Goal: Information Seeking & Learning: Learn about a topic

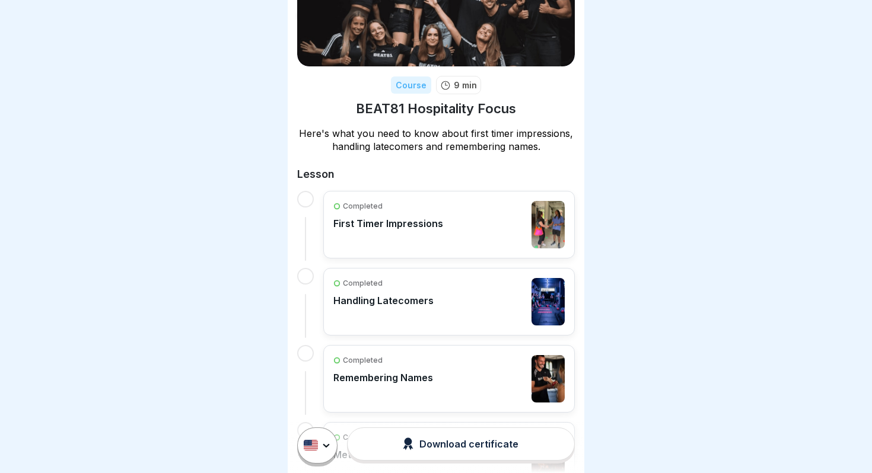
scroll to position [112, 0]
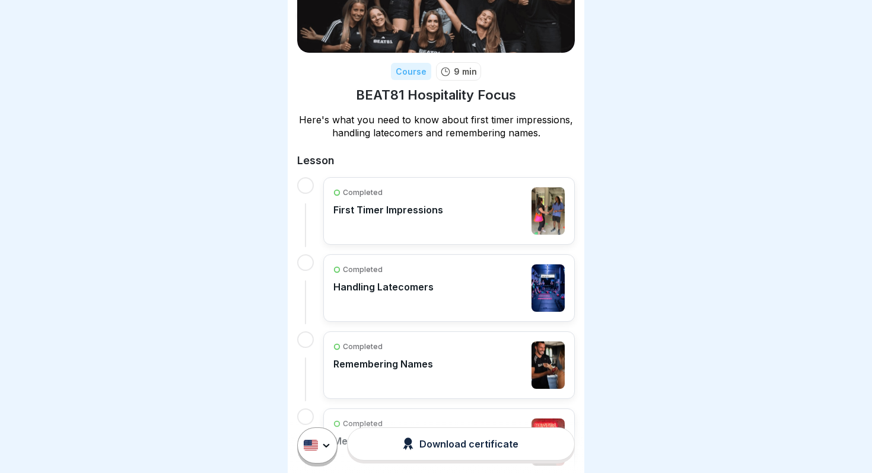
click at [467, 203] on div "Completed First Timer Impressions" at bounding box center [448, 210] width 231 height 47
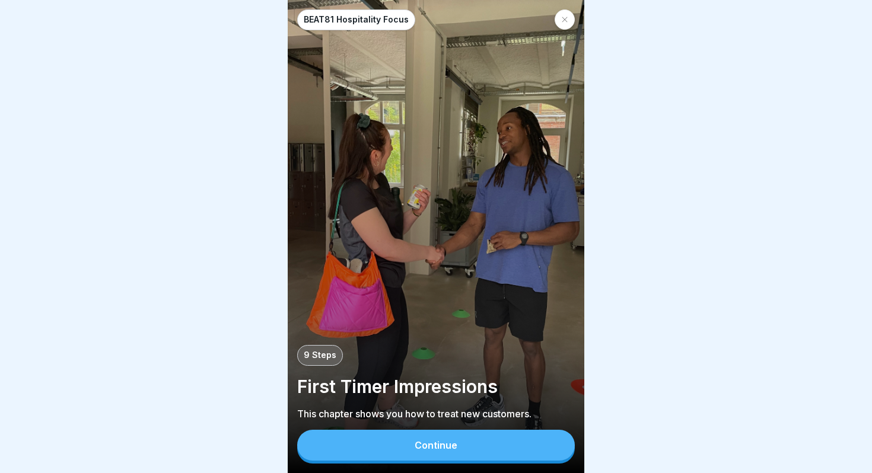
click at [432, 443] on div "Continue" at bounding box center [436, 445] width 43 height 11
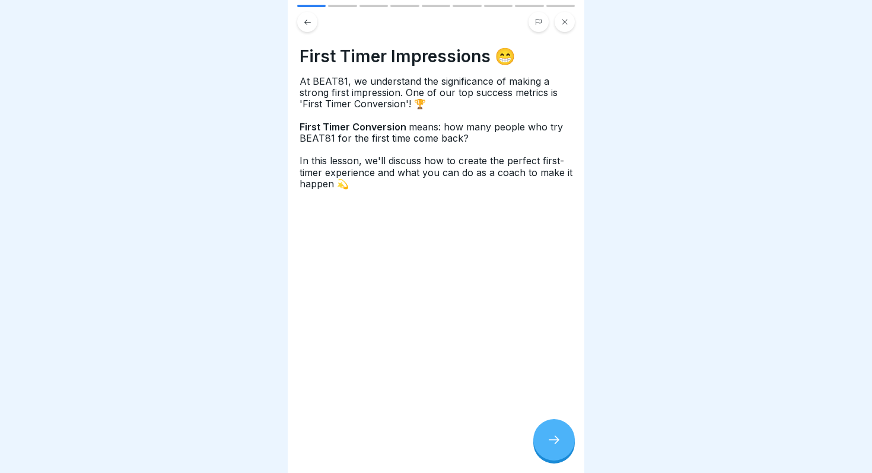
click at [549, 437] on icon at bounding box center [554, 440] width 14 height 14
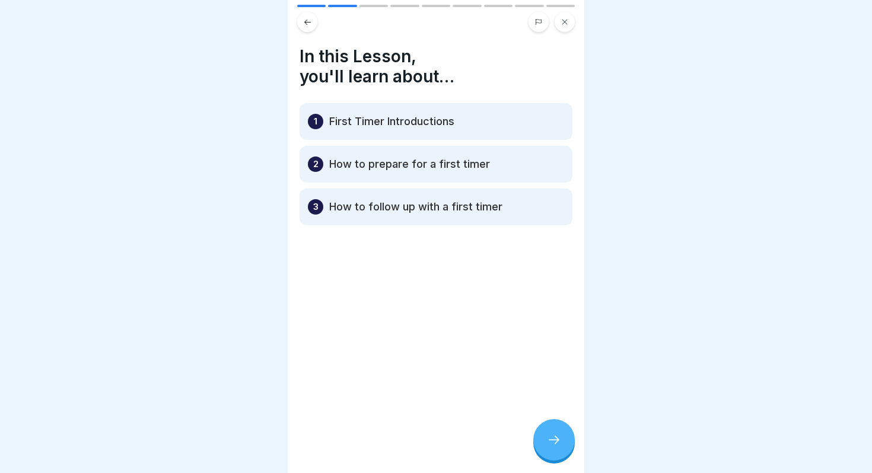
click at [549, 437] on icon at bounding box center [554, 440] width 14 height 14
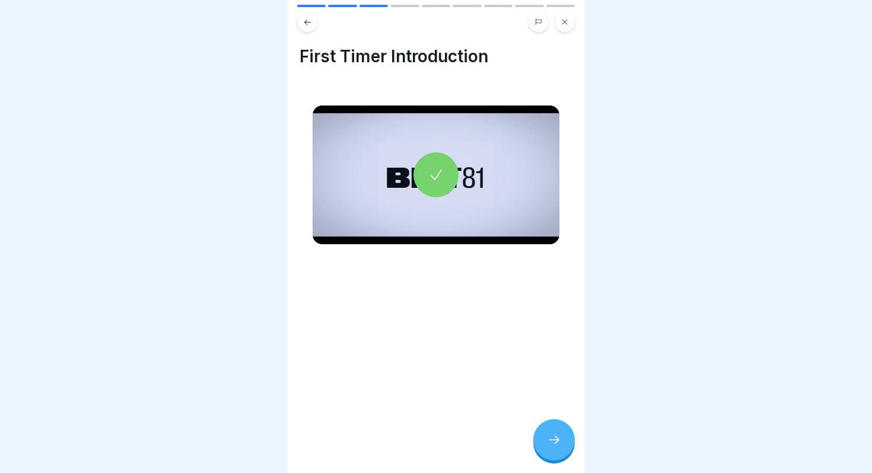
click at [445, 173] on div at bounding box center [435, 174] width 45 height 45
click at [553, 448] on div at bounding box center [554, 440] width 42 height 42
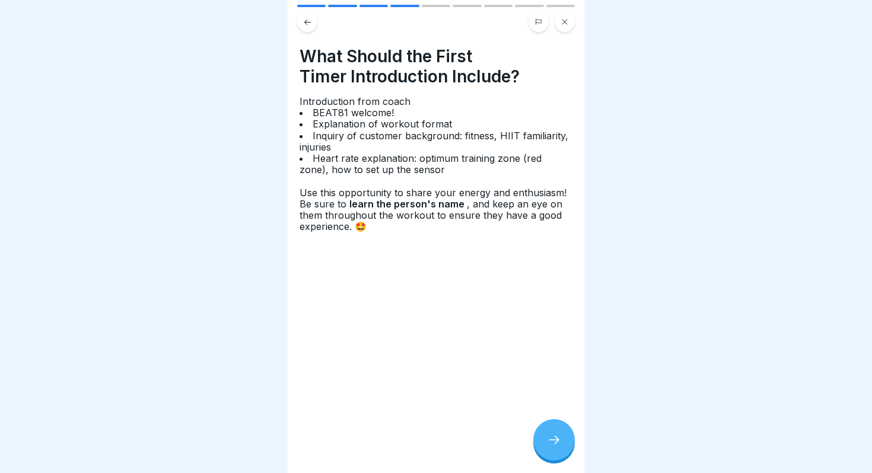
click at [547, 434] on icon at bounding box center [554, 440] width 14 height 14
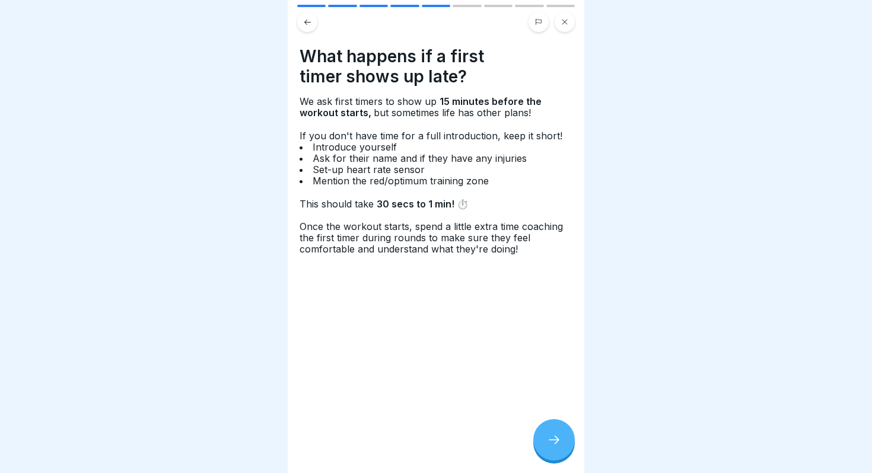
click at [304, 20] on icon at bounding box center [307, 22] width 9 height 9
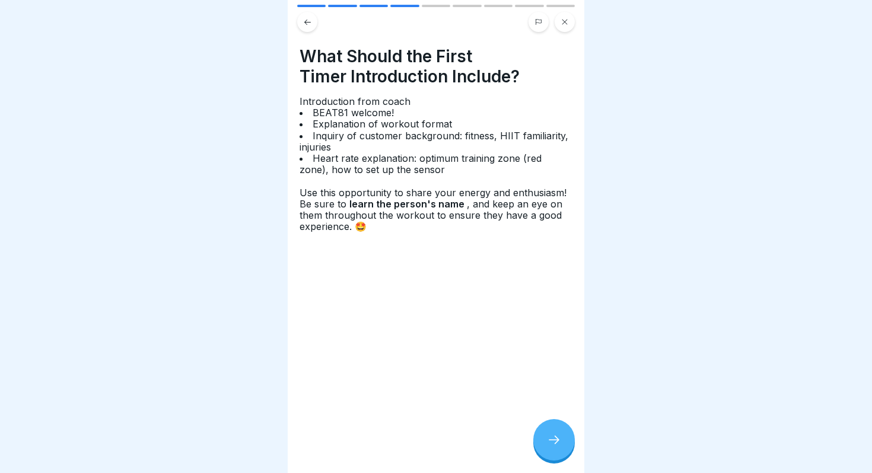
click at [326, 128] on div "Introduction from coach BEAT81 welcome! Explanation of workout format Inquiry o…" at bounding box center [436, 164] width 273 height 136
click at [559, 445] on icon at bounding box center [554, 440] width 14 height 14
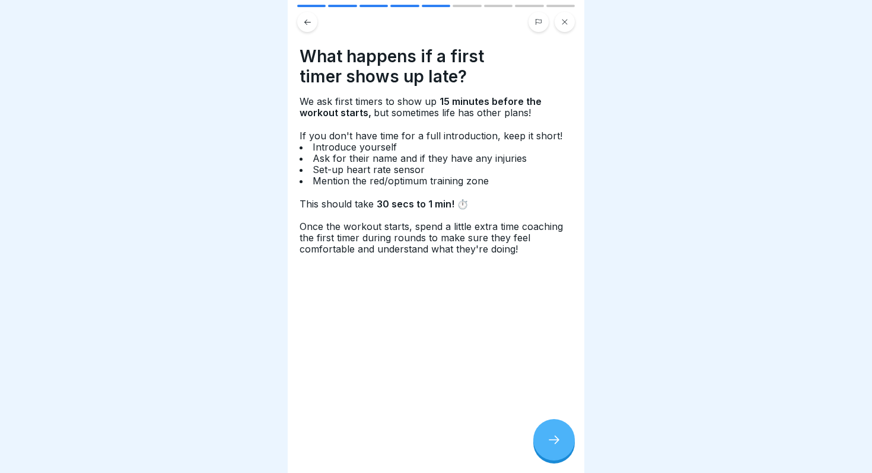
click at [556, 444] on icon at bounding box center [554, 440] width 14 height 14
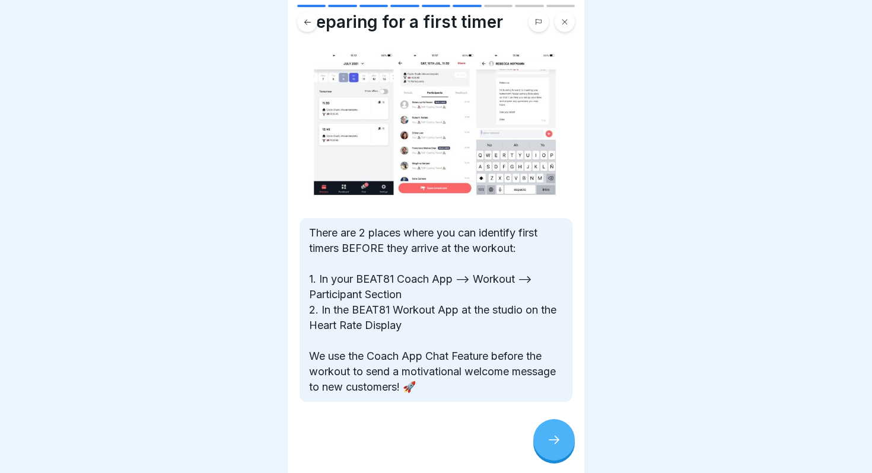
scroll to position [1, 0]
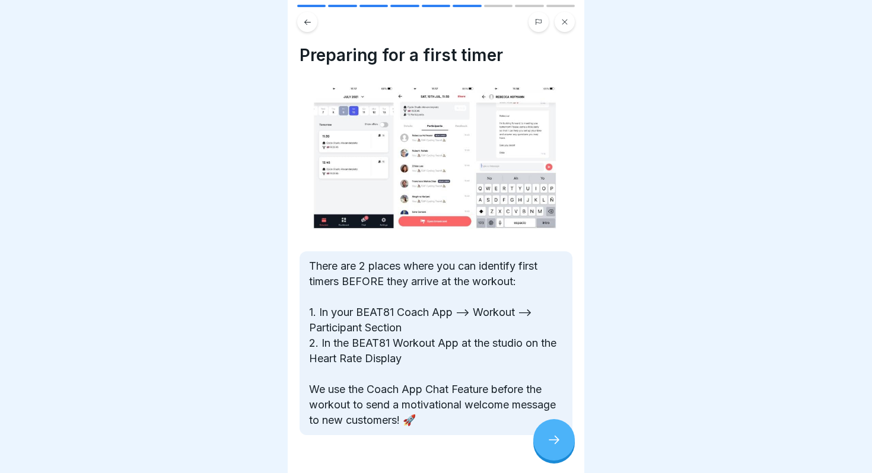
click at [548, 429] on div at bounding box center [554, 440] width 42 height 42
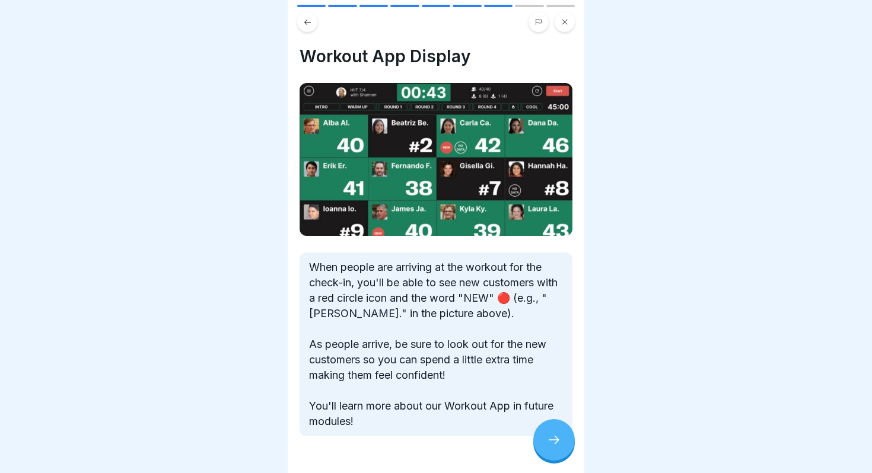
click at [549, 430] on div at bounding box center [554, 440] width 42 height 42
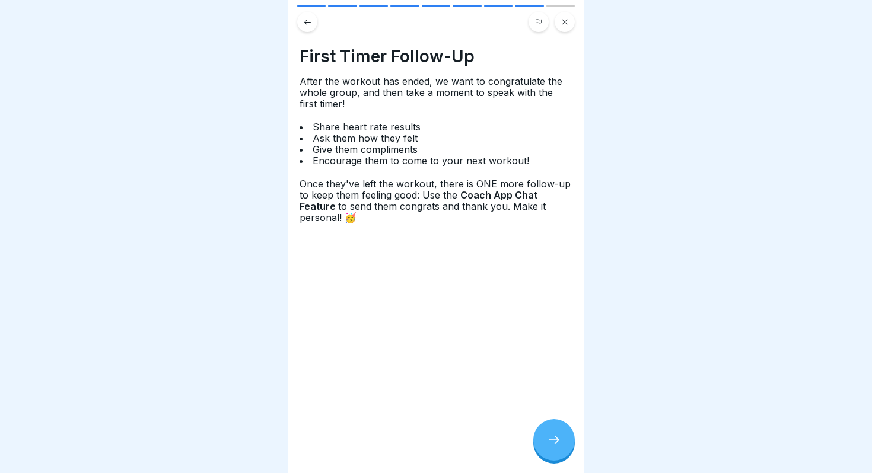
click at [306, 28] on button at bounding box center [307, 22] width 20 height 20
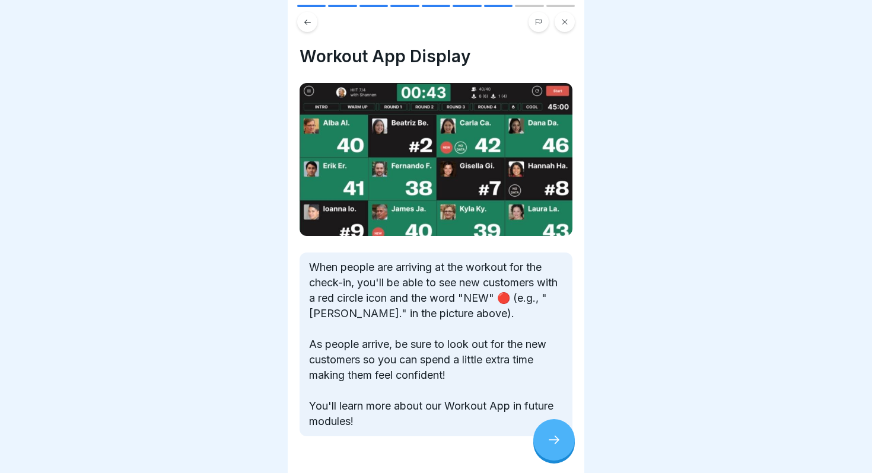
click at [306, 28] on button at bounding box center [307, 22] width 20 height 20
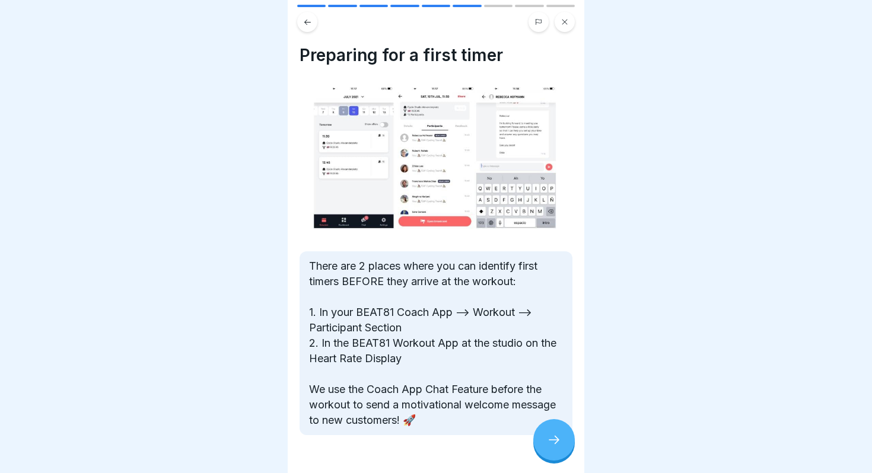
click at [306, 28] on button at bounding box center [307, 22] width 20 height 20
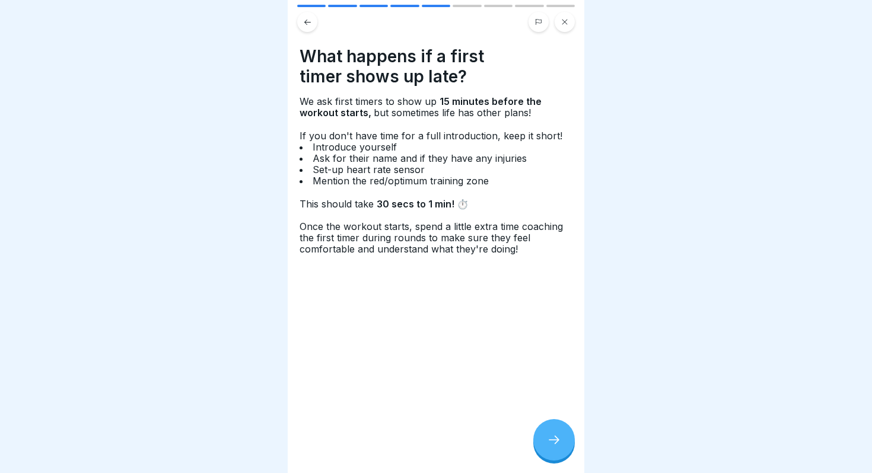
click at [306, 28] on button at bounding box center [307, 22] width 20 height 20
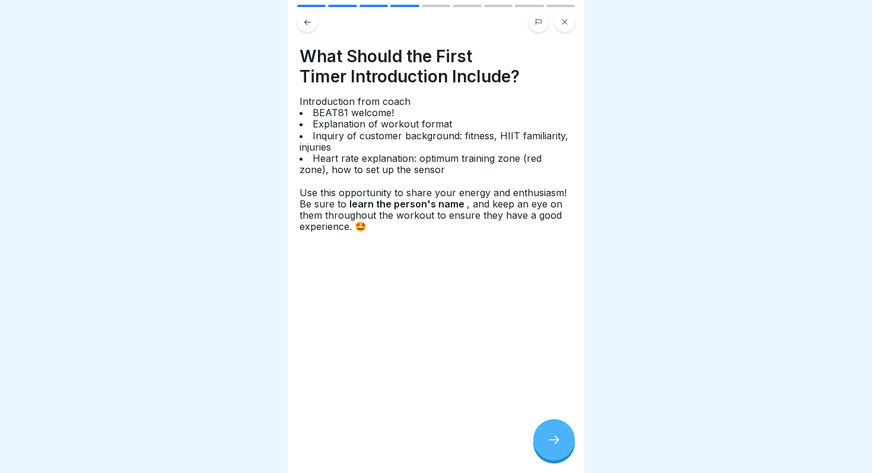
click at [563, 442] on div at bounding box center [554, 440] width 42 height 42
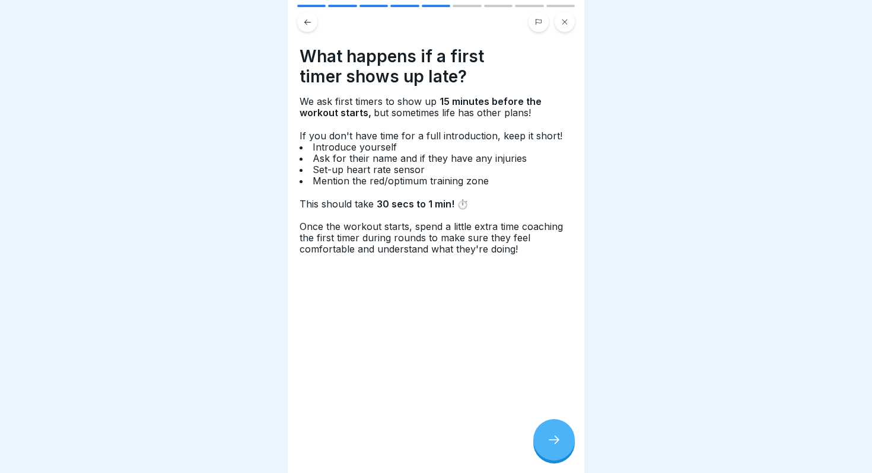
click at [563, 442] on div at bounding box center [554, 440] width 42 height 42
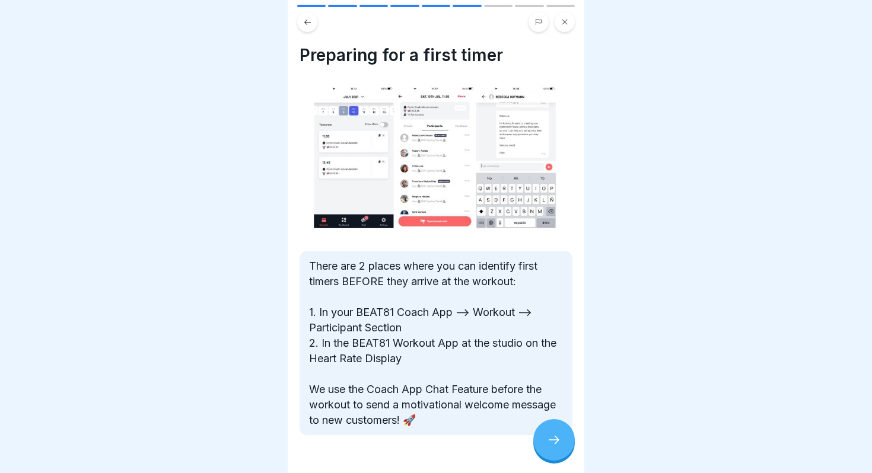
click at [563, 442] on div at bounding box center [554, 440] width 42 height 42
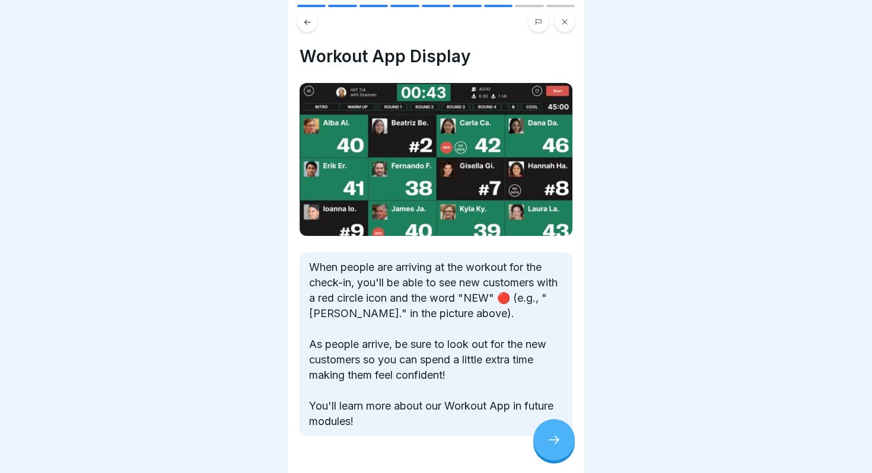
click at [563, 442] on div at bounding box center [554, 440] width 42 height 42
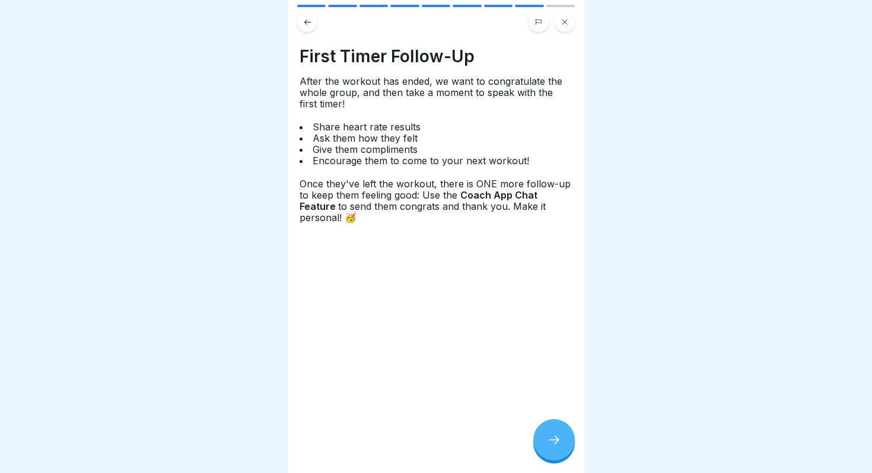
click at [563, 442] on div at bounding box center [554, 440] width 42 height 42
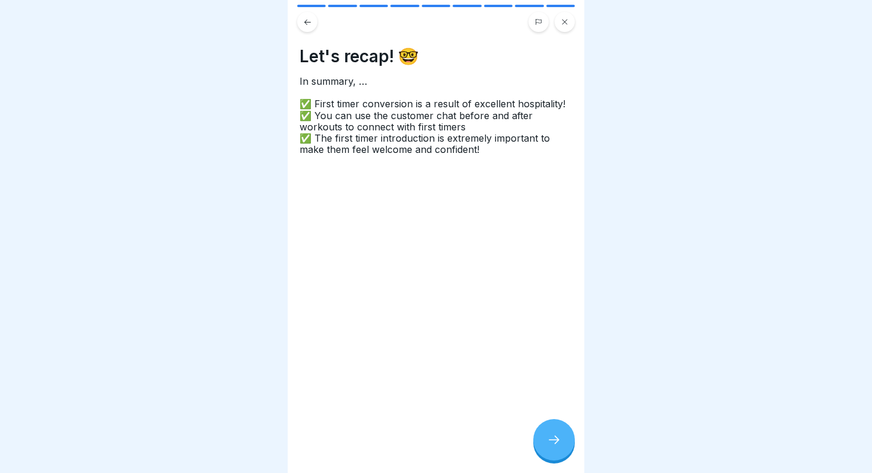
click at [563, 442] on div at bounding box center [554, 440] width 42 height 42
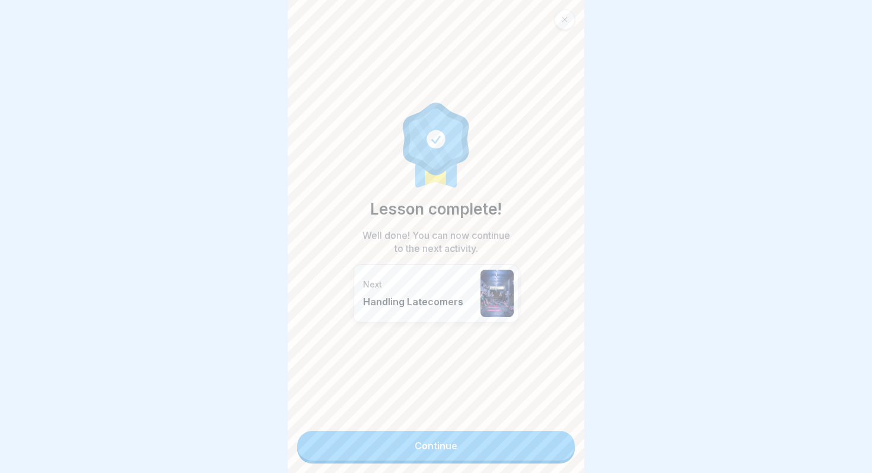
click at [540, 446] on link "Continue" at bounding box center [436, 446] width 278 height 30
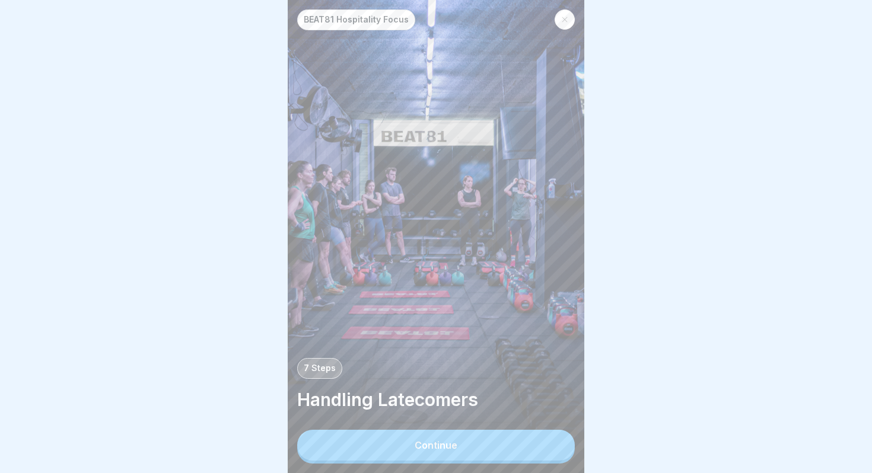
click at [442, 447] on div "Continue" at bounding box center [436, 445] width 43 height 11
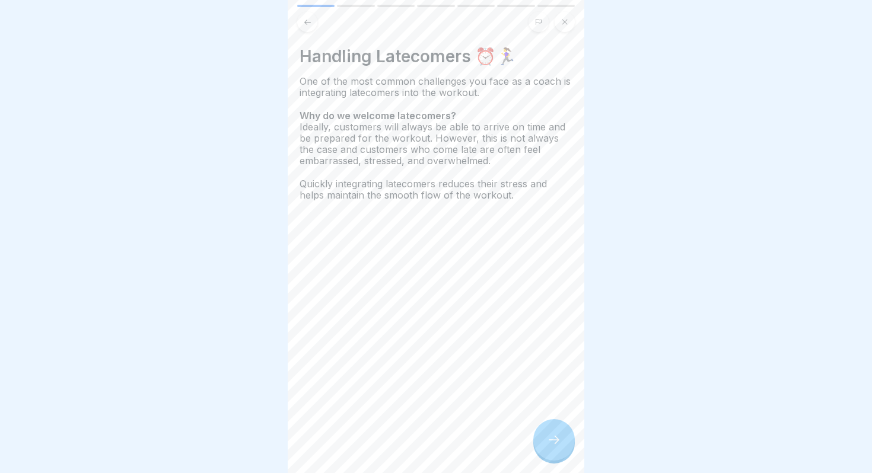
click at [556, 435] on icon at bounding box center [554, 440] width 14 height 14
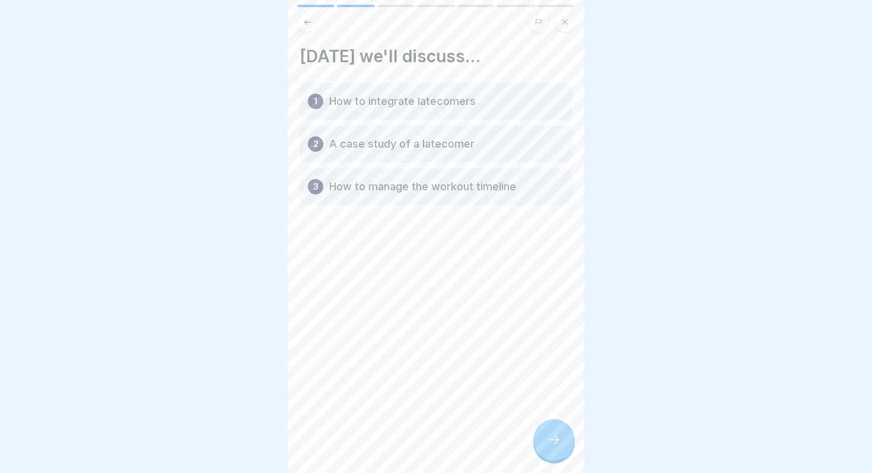
click at [556, 435] on icon at bounding box center [554, 440] width 14 height 14
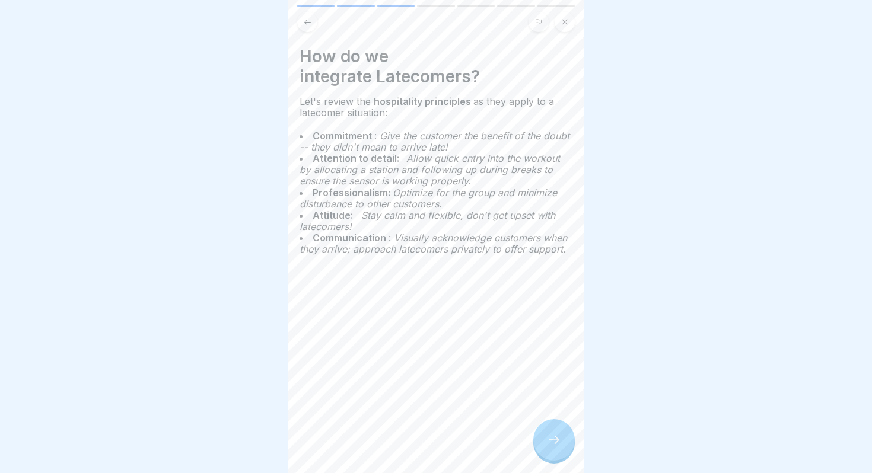
click at [553, 432] on div at bounding box center [554, 440] width 42 height 42
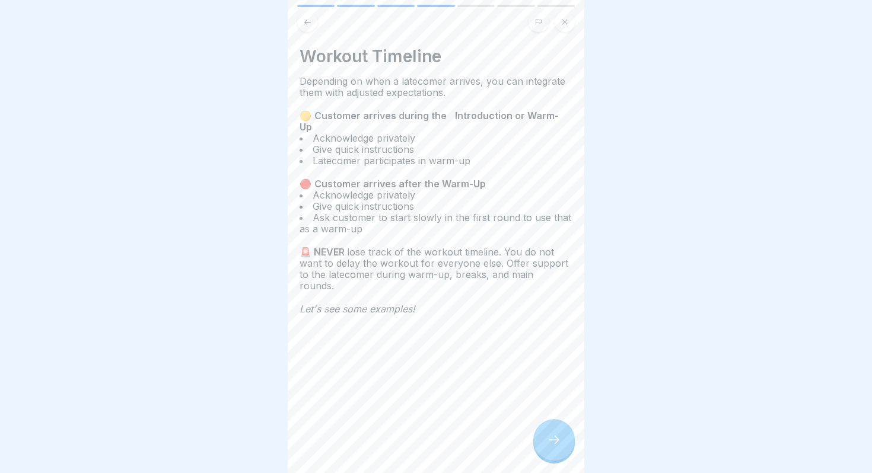
click at [551, 435] on icon at bounding box center [554, 440] width 14 height 14
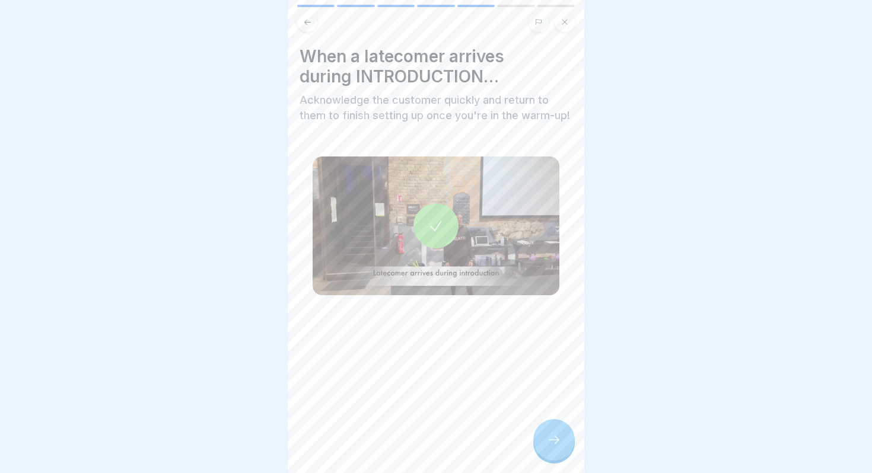
click at [431, 223] on icon at bounding box center [436, 226] width 17 height 17
click at [554, 455] on div at bounding box center [554, 440] width 42 height 42
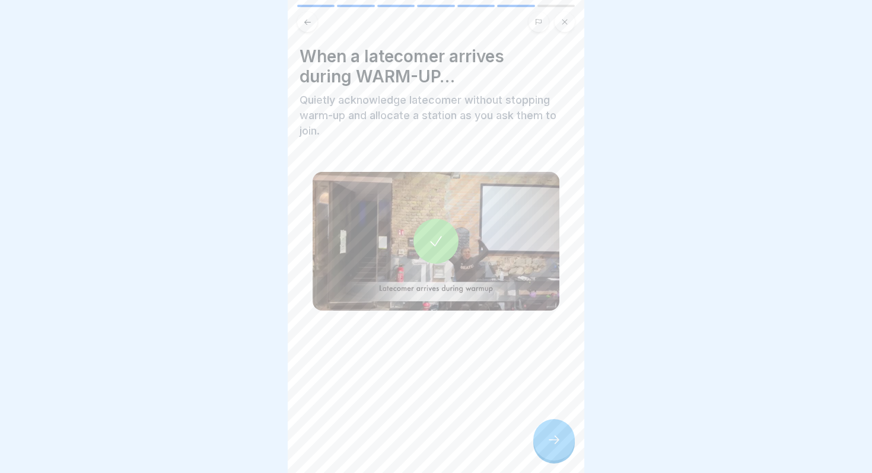
click at [439, 242] on icon at bounding box center [436, 241] width 17 height 17
click at [553, 441] on icon at bounding box center [554, 440] width 14 height 14
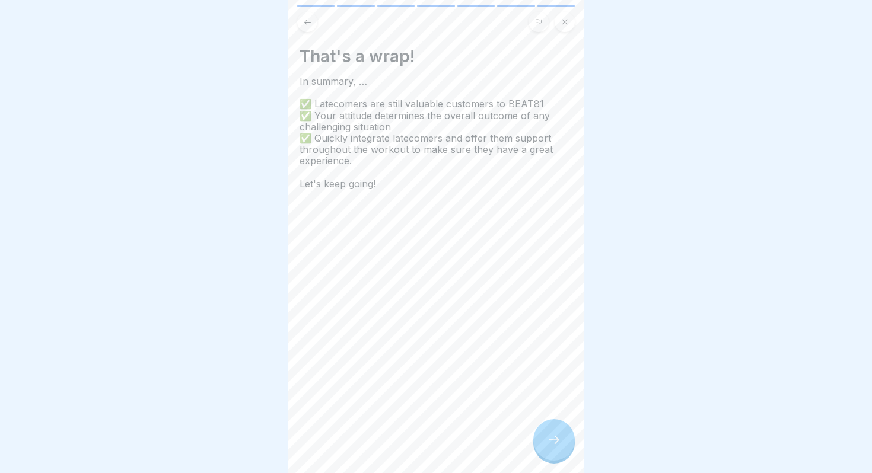
click at [553, 441] on icon at bounding box center [554, 440] width 14 height 14
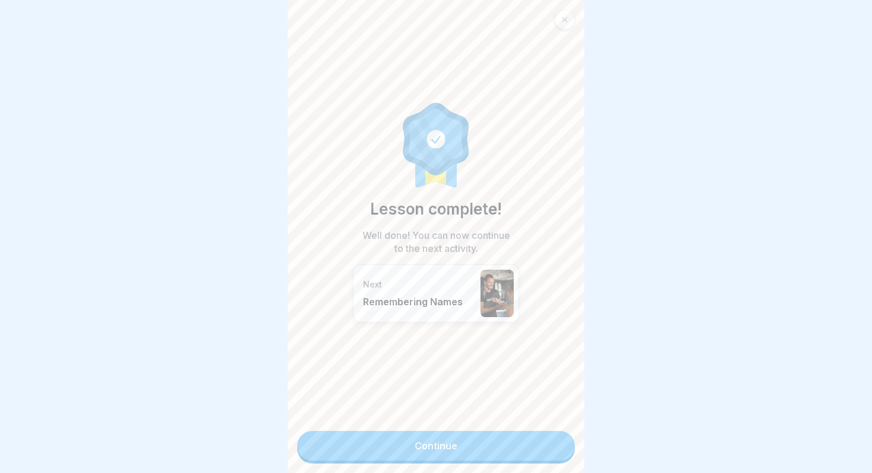
click at [524, 443] on link "Continue" at bounding box center [436, 446] width 278 height 30
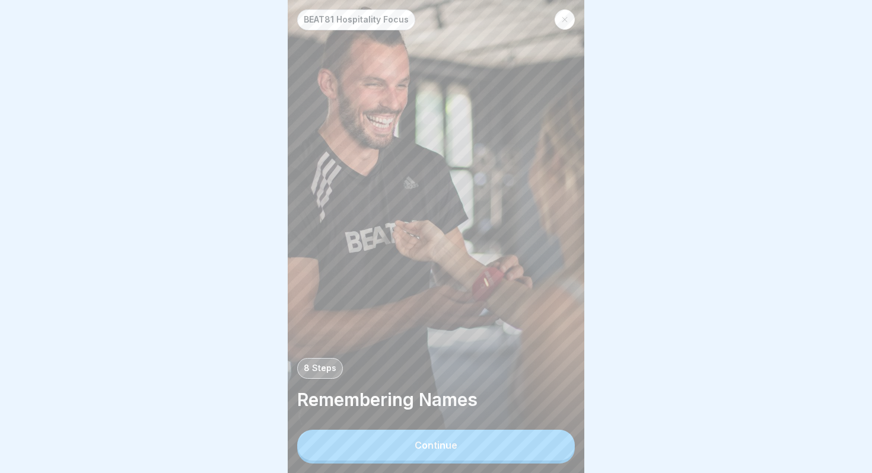
click at [496, 441] on button "Continue" at bounding box center [436, 445] width 278 height 31
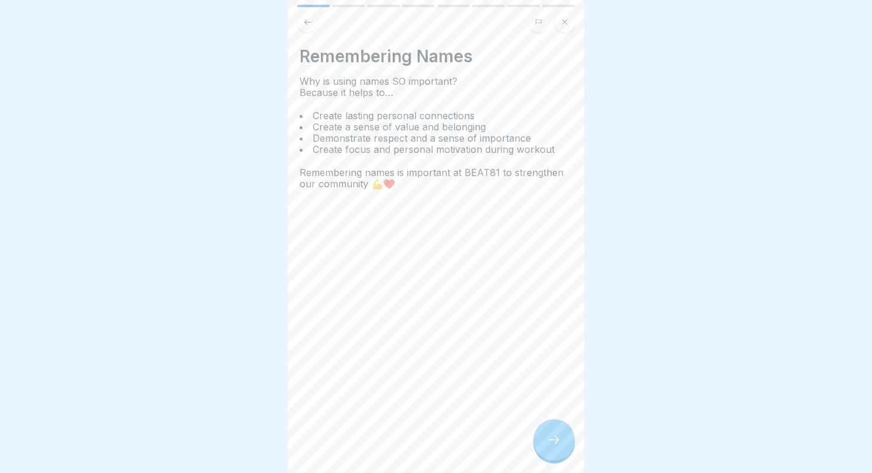
click at [549, 435] on icon at bounding box center [554, 440] width 14 height 14
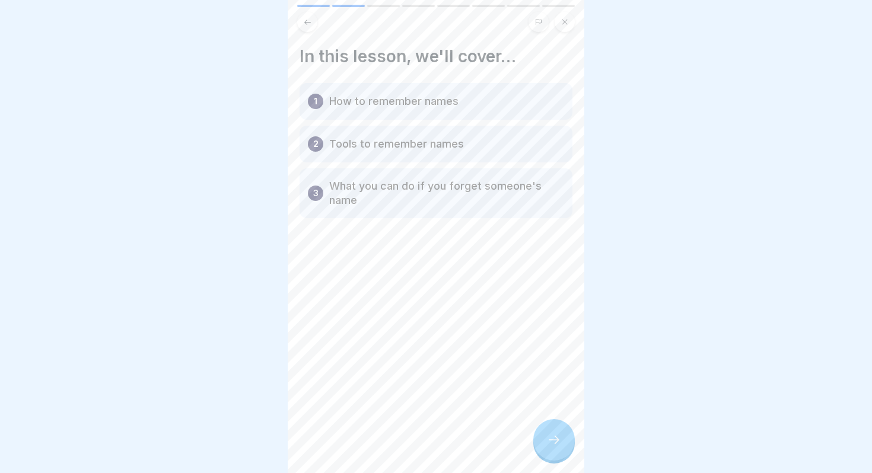
click at [549, 435] on icon at bounding box center [554, 440] width 14 height 14
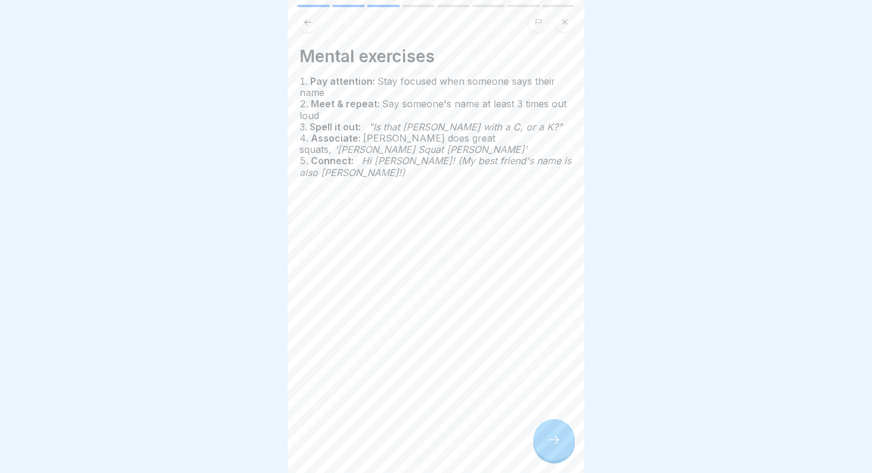
click at [549, 436] on icon at bounding box center [554, 440] width 14 height 14
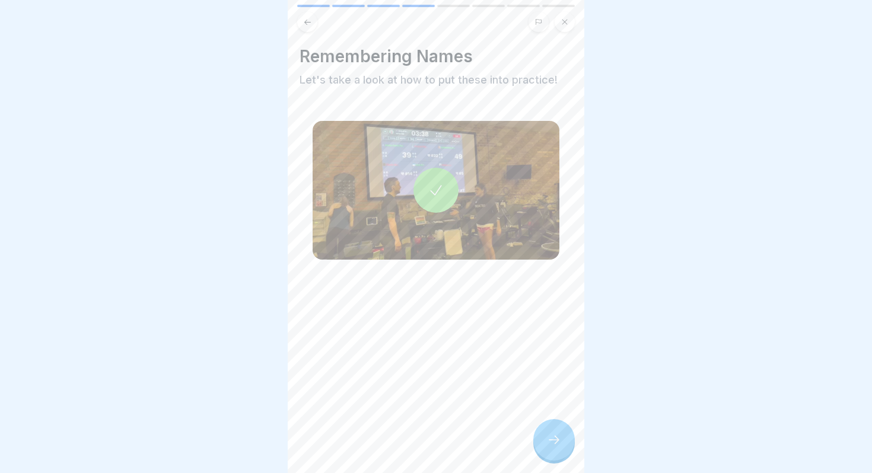
click at [432, 177] on div at bounding box center [435, 190] width 45 height 45
click at [549, 444] on icon at bounding box center [554, 440] width 14 height 14
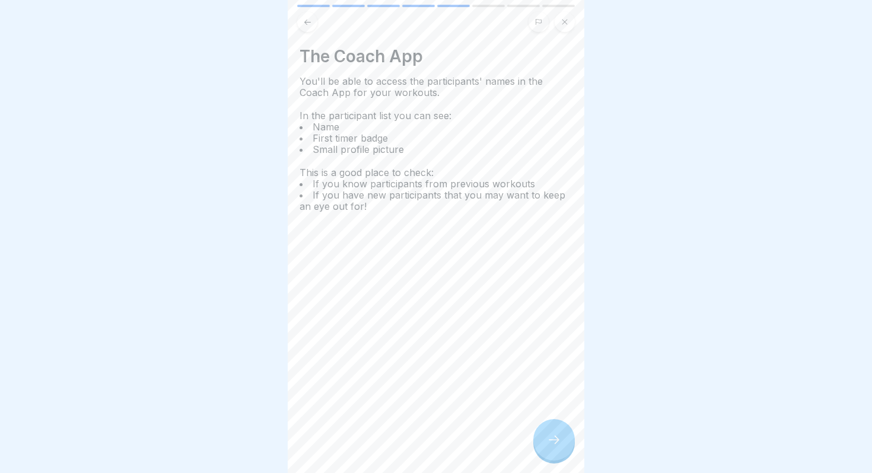
click at [549, 444] on icon at bounding box center [554, 440] width 14 height 14
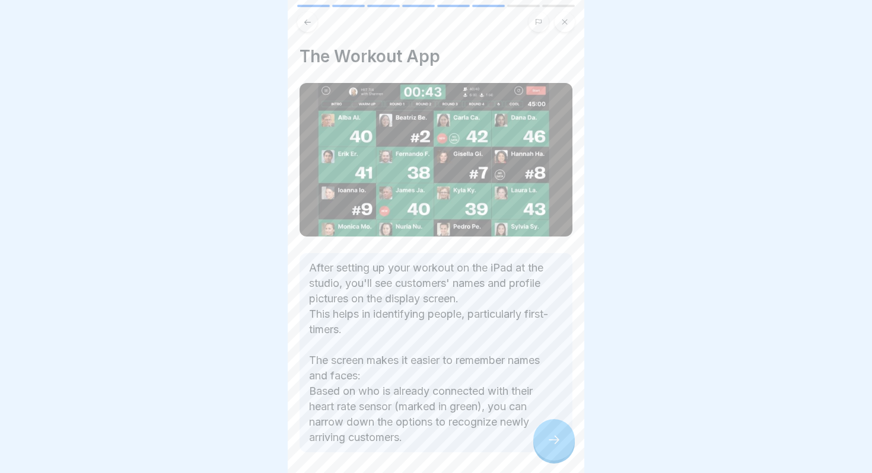
click at [549, 444] on icon at bounding box center [554, 440] width 14 height 14
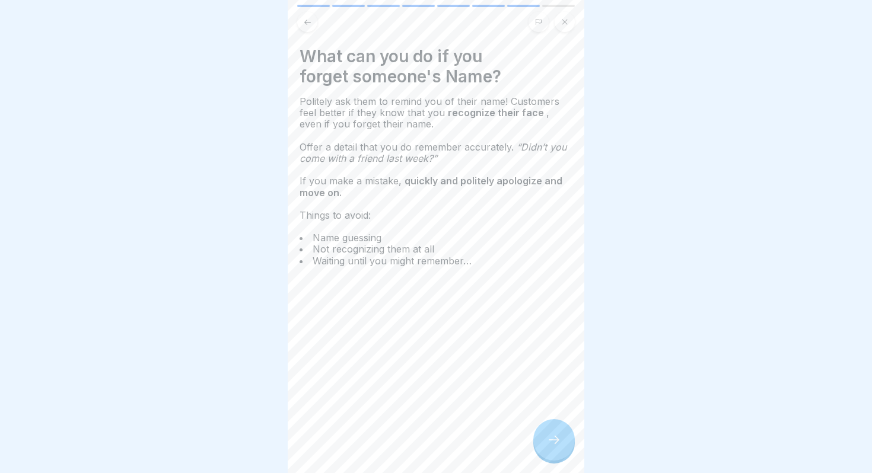
click at [549, 444] on icon at bounding box center [554, 440] width 14 height 14
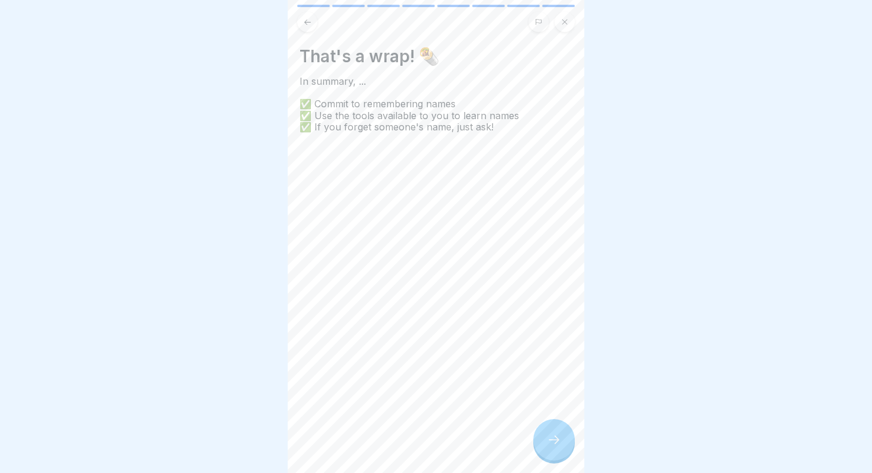
click at [548, 444] on icon at bounding box center [554, 440] width 14 height 14
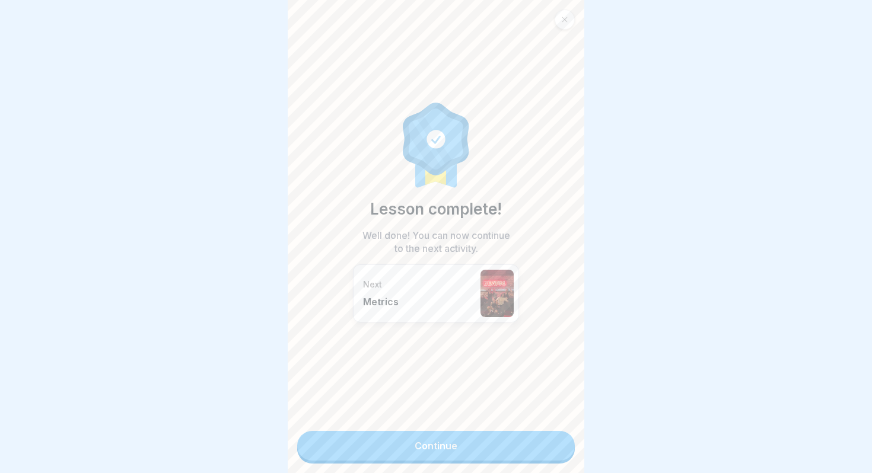
click at [502, 443] on link "Continue" at bounding box center [436, 446] width 278 height 30
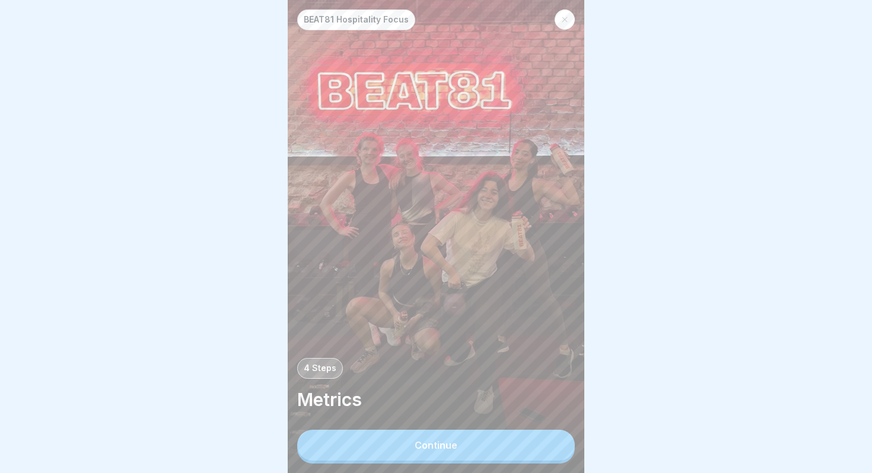
click at [467, 442] on button "Continue" at bounding box center [436, 445] width 278 height 31
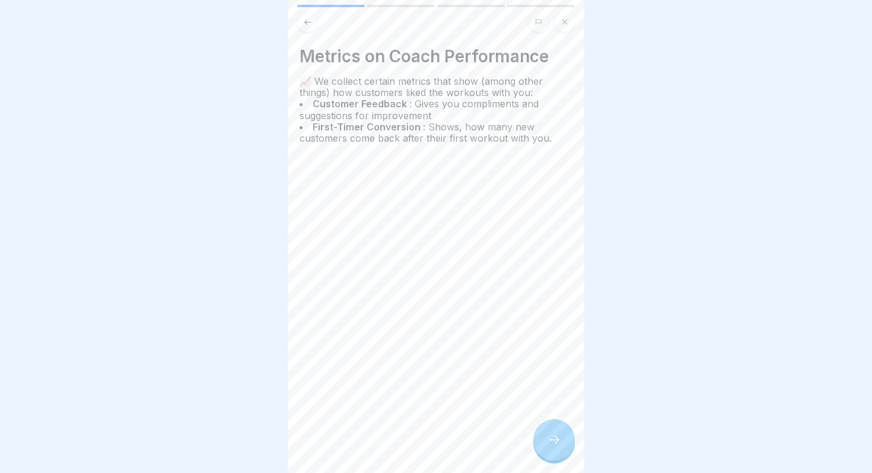
click at [550, 438] on icon at bounding box center [554, 440] width 14 height 14
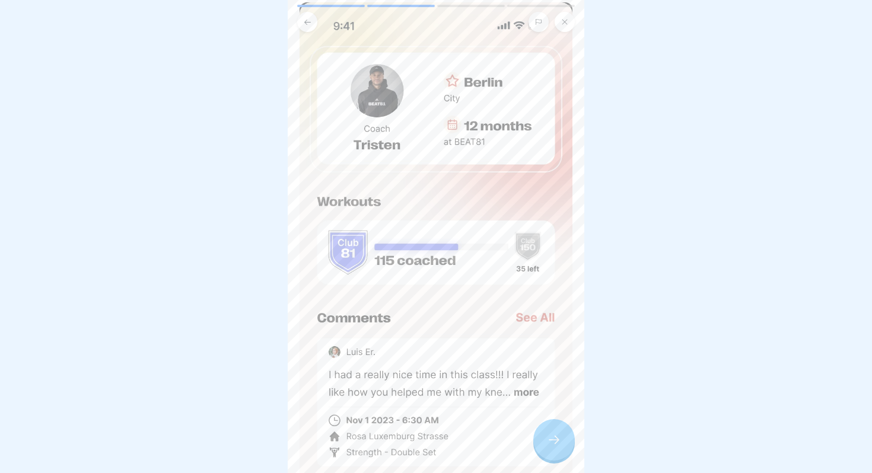
scroll to position [80, 0]
click at [546, 436] on div at bounding box center [554, 440] width 42 height 42
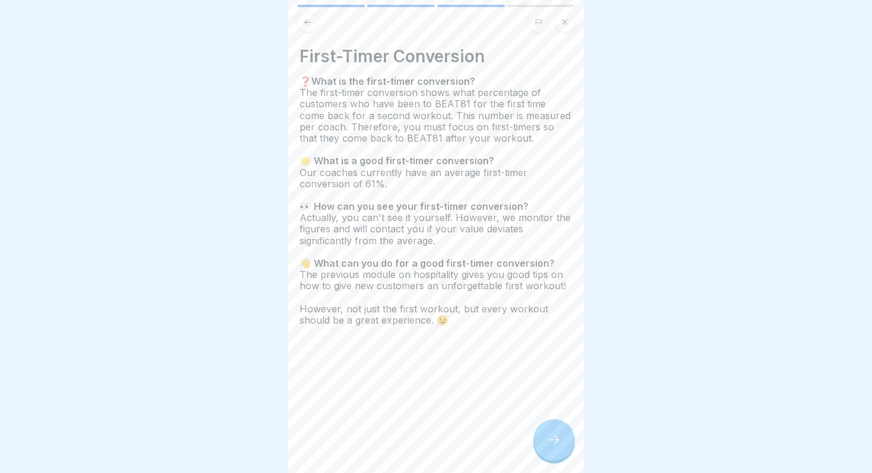
click at [556, 429] on div at bounding box center [554, 440] width 42 height 42
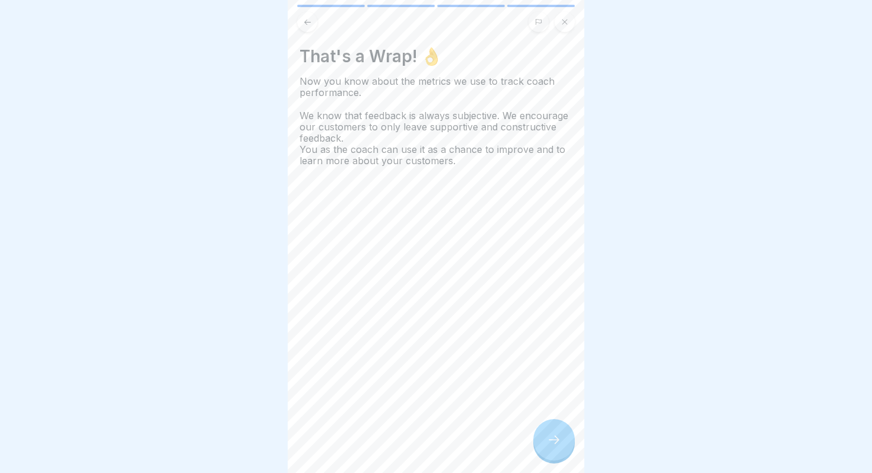
click at [556, 428] on div at bounding box center [554, 440] width 42 height 42
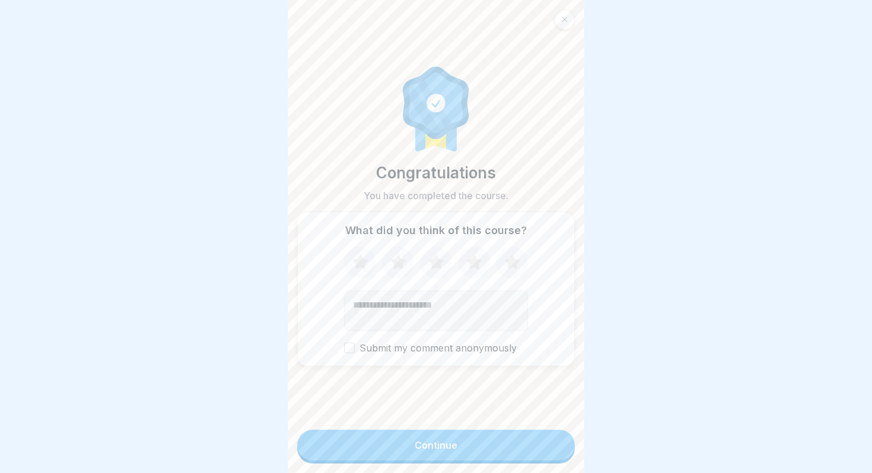
click at [533, 426] on form "Congratulations You have completed the course. What did you think of this cours…" at bounding box center [436, 236] width 297 height 473
click at [532, 438] on button "Continue" at bounding box center [436, 445] width 278 height 31
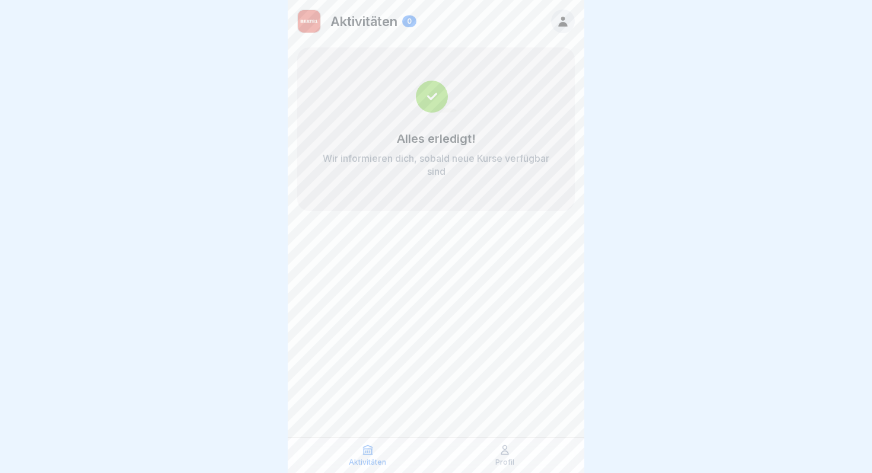
click at [375, 451] on div "Aktivitäten" at bounding box center [367, 455] width 131 height 23
click at [507, 460] on p "Profil" at bounding box center [504, 463] width 19 height 8
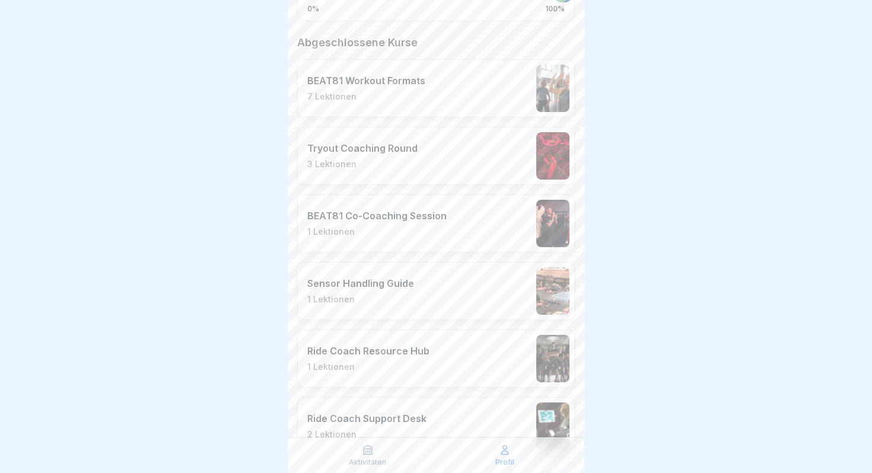
scroll to position [308, 0]
click at [419, 216] on p "BEAT81 Co-Coaching Session" at bounding box center [376, 214] width 139 height 12
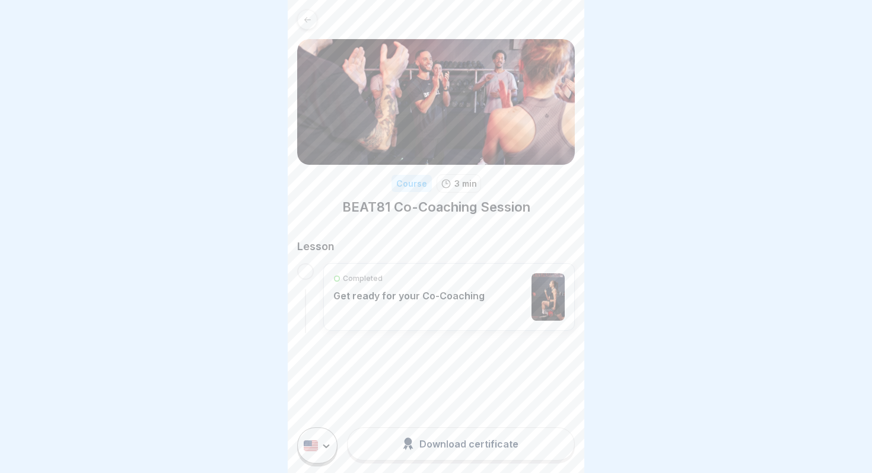
click at [413, 301] on p "Get ready for your Co-Coaching" at bounding box center [408, 296] width 151 height 12
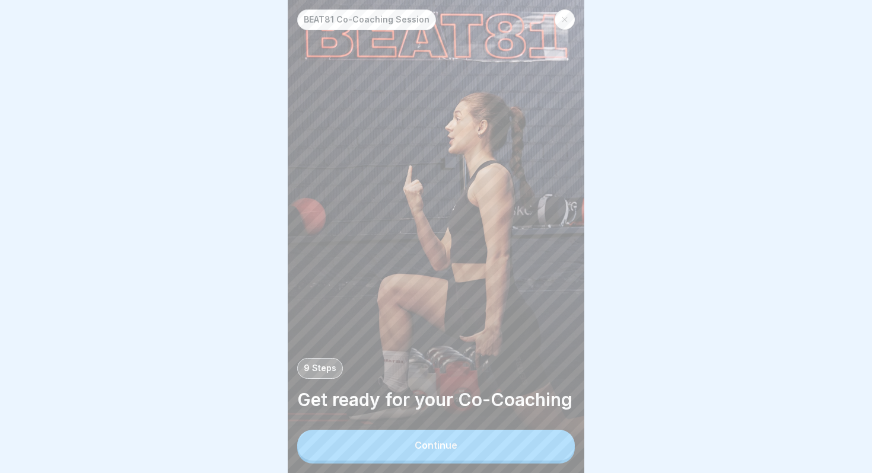
click at [430, 447] on div "Continue" at bounding box center [436, 445] width 43 height 11
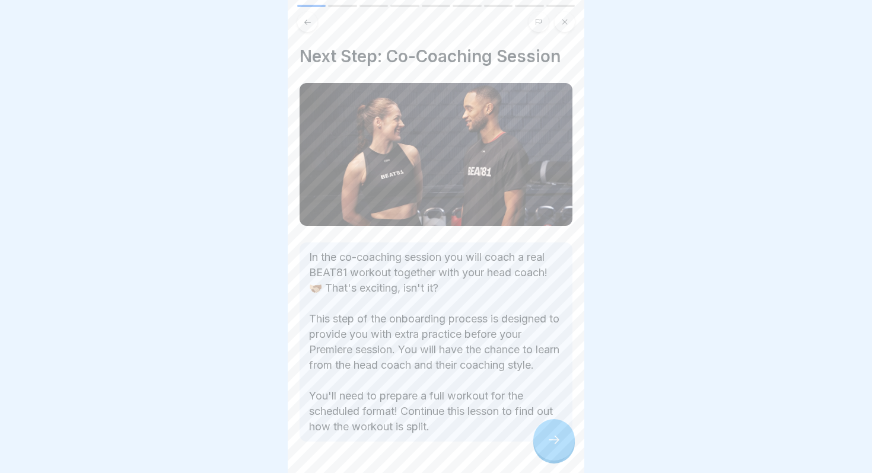
scroll to position [28, 0]
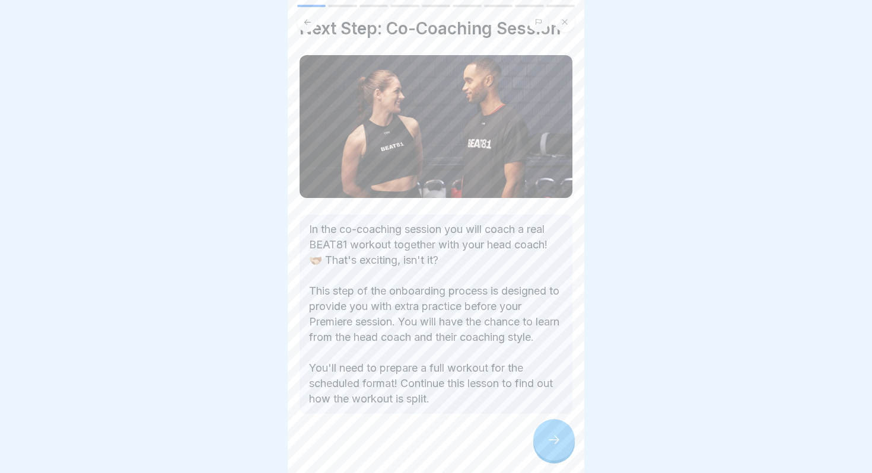
click at [552, 441] on icon at bounding box center [554, 440] width 14 height 14
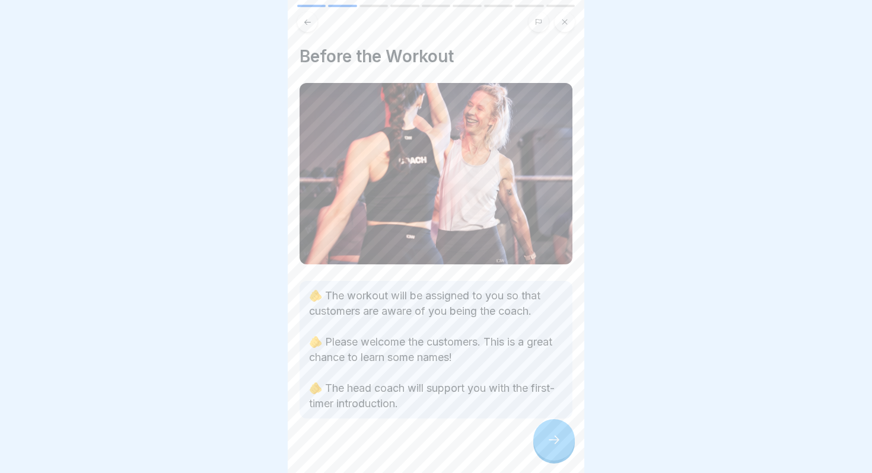
click at [552, 441] on icon at bounding box center [554, 440] width 14 height 14
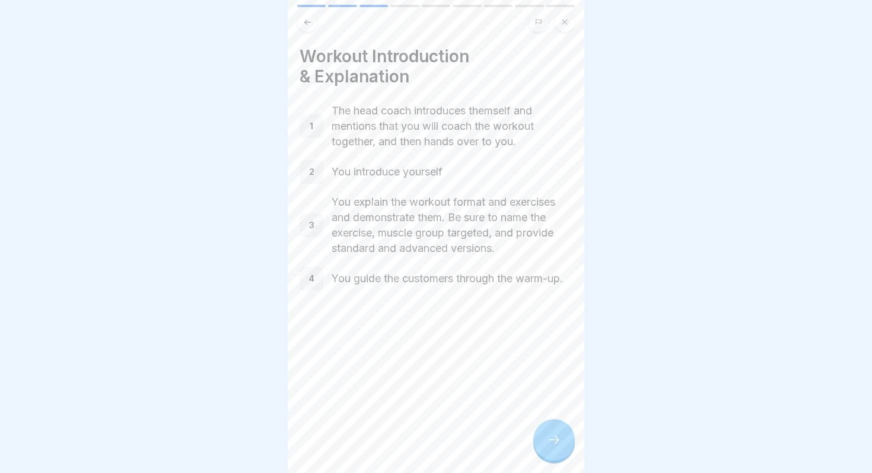
click at [548, 434] on div at bounding box center [554, 440] width 42 height 42
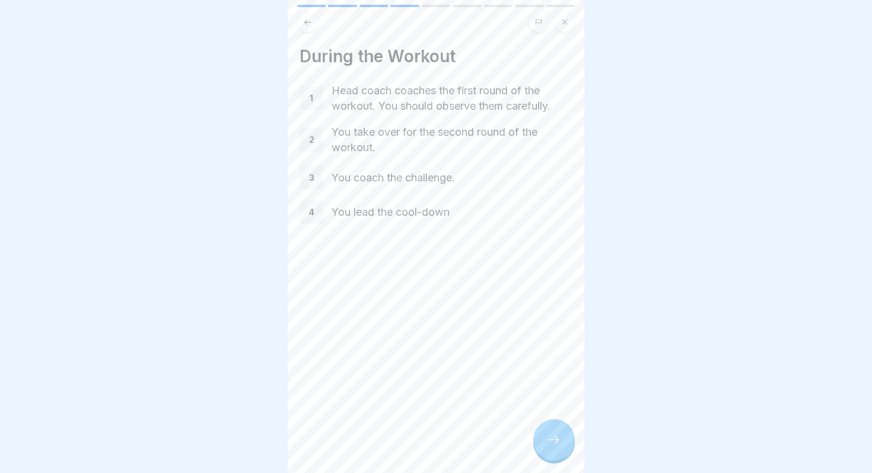
click at [548, 434] on div at bounding box center [554, 440] width 42 height 42
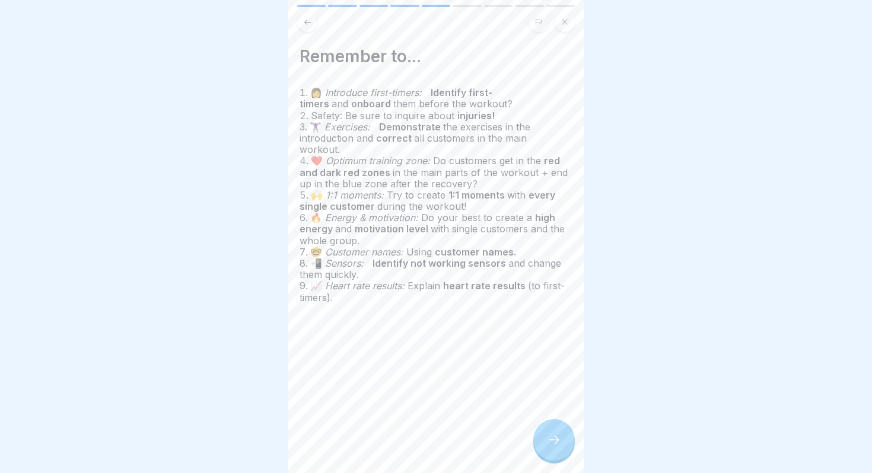
click at [548, 434] on div at bounding box center [554, 440] width 42 height 42
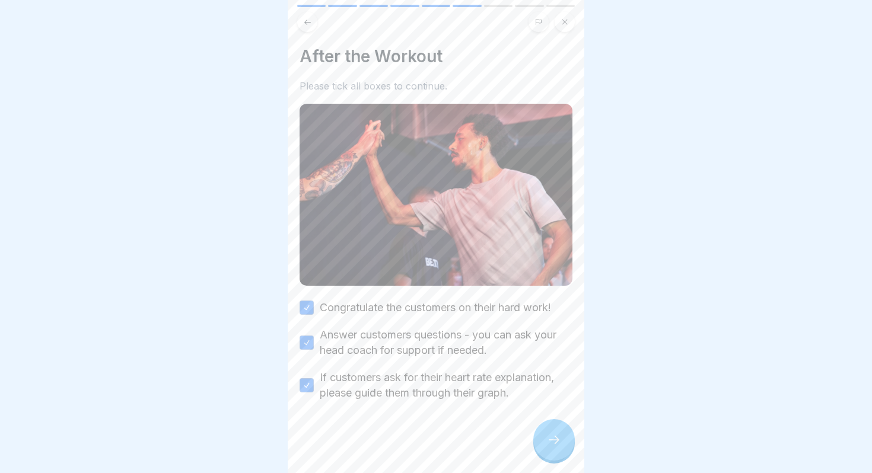
click at [548, 434] on icon at bounding box center [554, 440] width 14 height 14
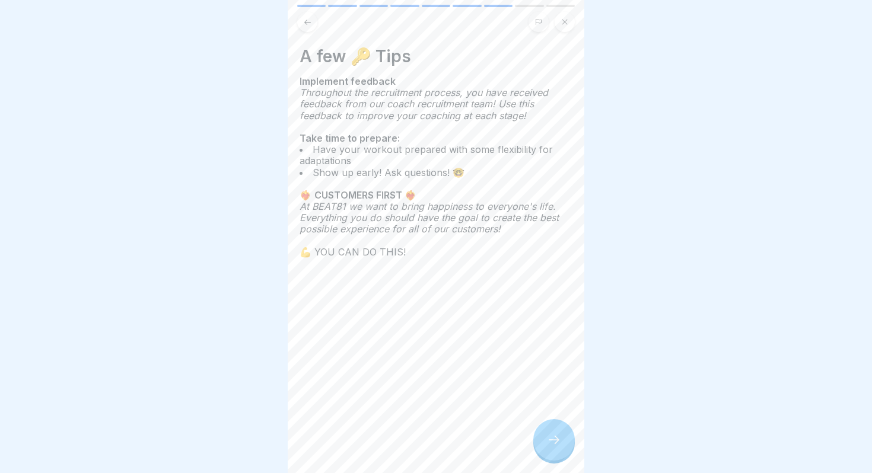
click at [548, 434] on div at bounding box center [554, 440] width 42 height 42
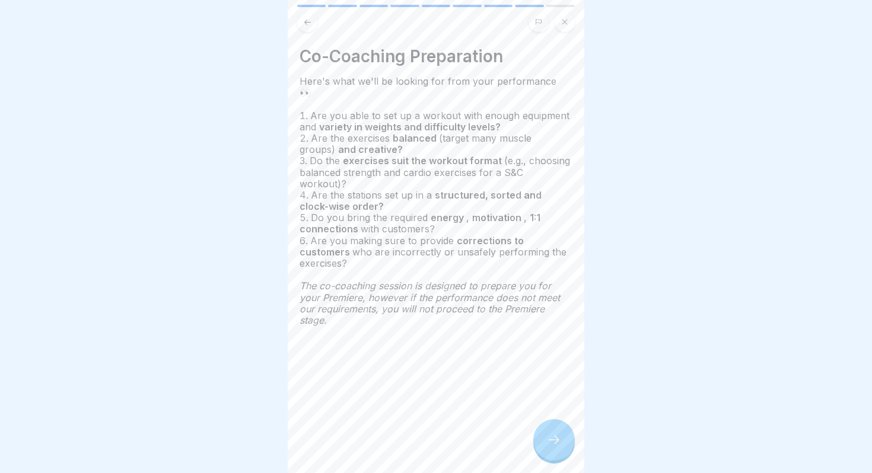
click at [542, 432] on div at bounding box center [554, 440] width 42 height 42
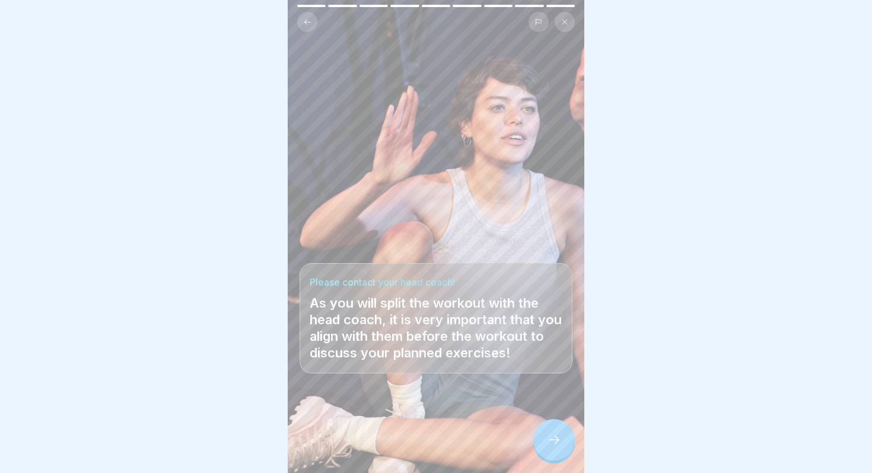
click at [549, 432] on div at bounding box center [554, 440] width 42 height 42
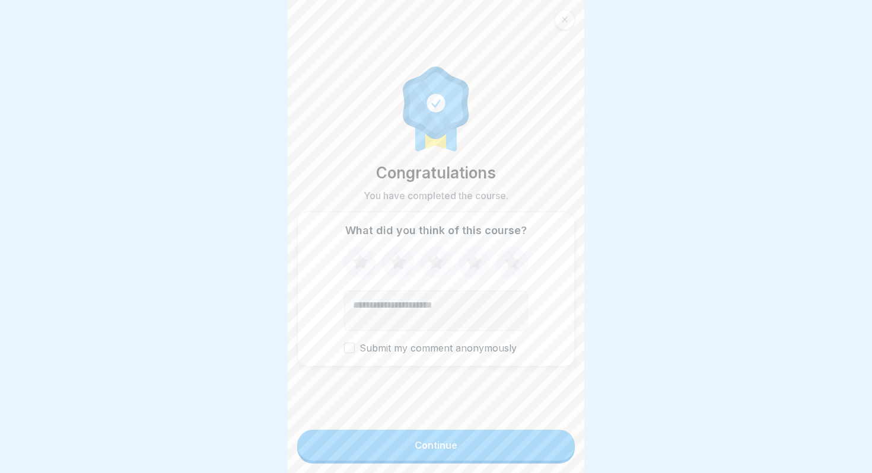
click at [536, 437] on button "Continue" at bounding box center [436, 445] width 278 height 31
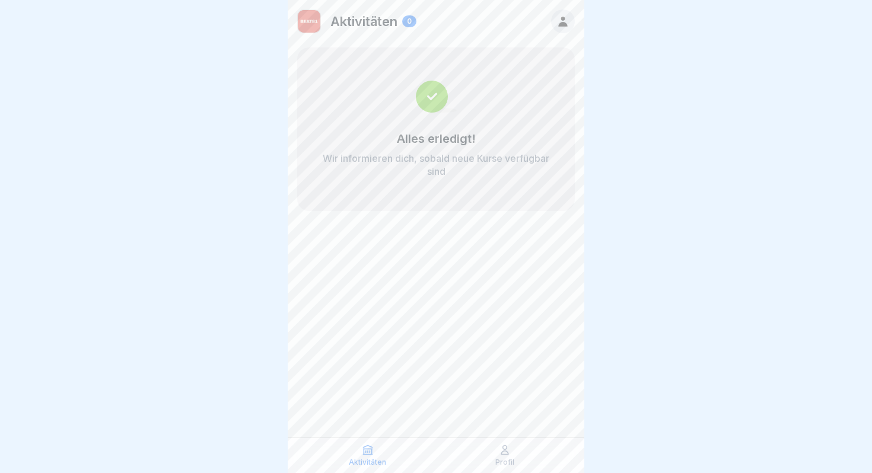
click at [565, 28] on div at bounding box center [563, 21] width 24 height 24
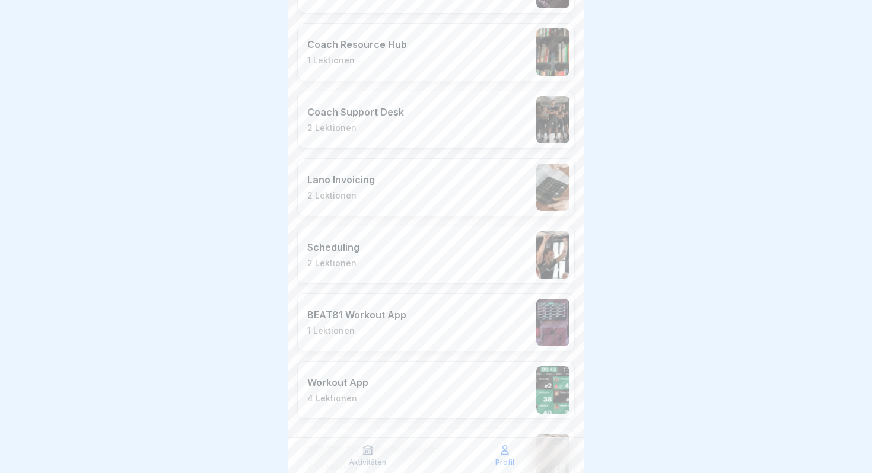
scroll to position [1377, 0]
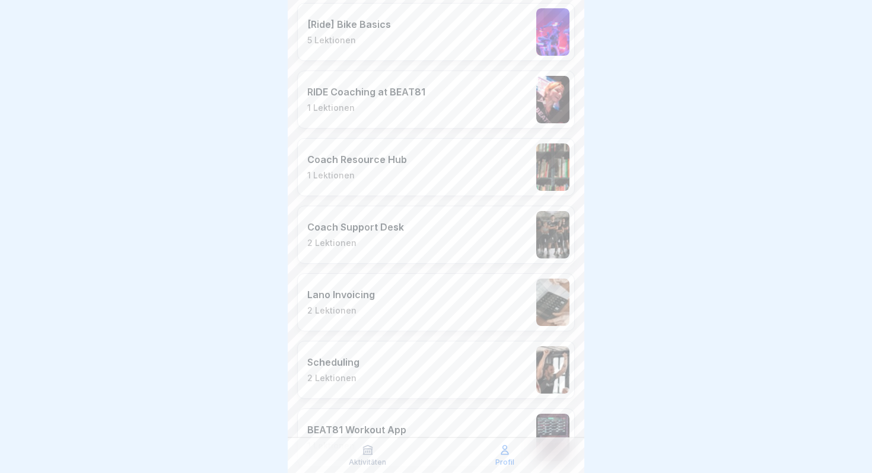
click at [417, 236] on div "Coach Support Desk 2 Lektionen" at bounding box center [436, 235] width 278 height 58
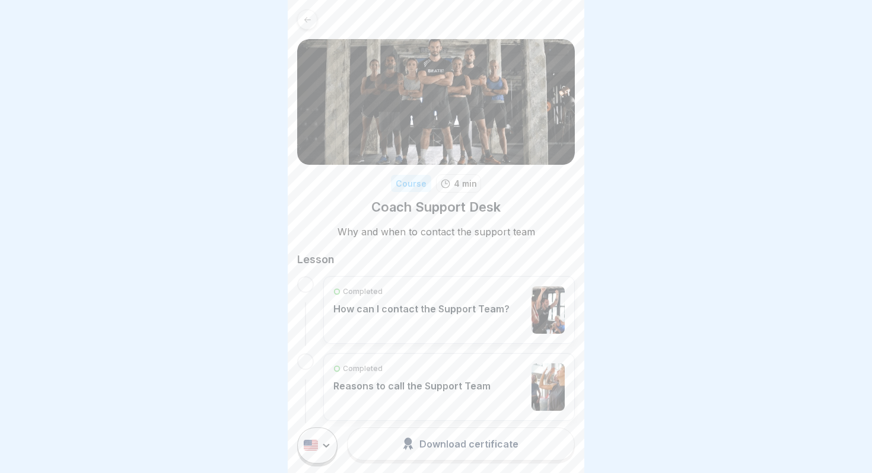
click at [308, 19] on icon at bounding box center [307, 19] width 9 height 9
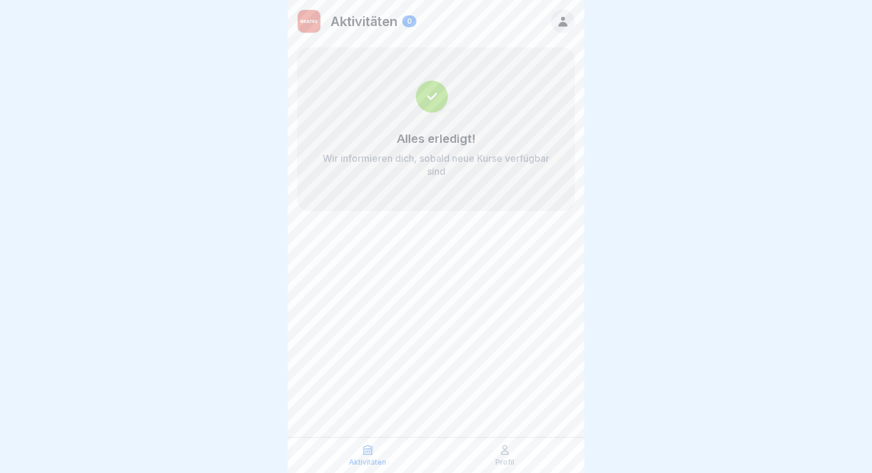
click at [558, 27] on icon at bounding box center [562, 21] width 13 height 13
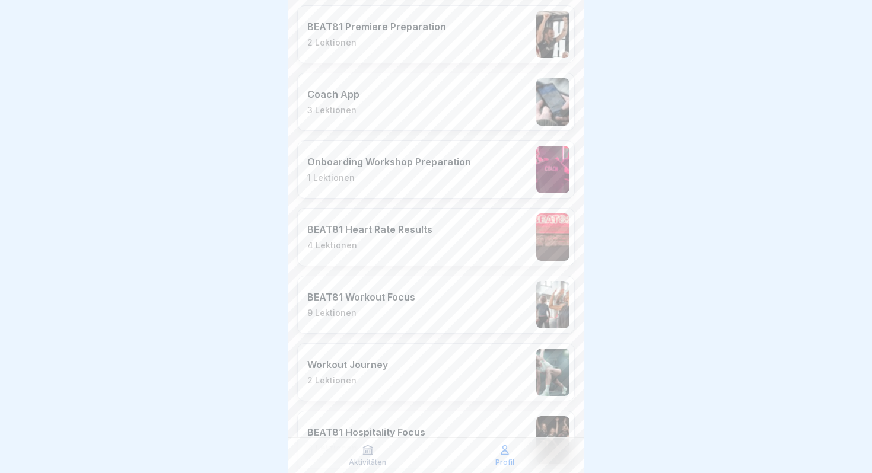
scroll to position [1902, 0]
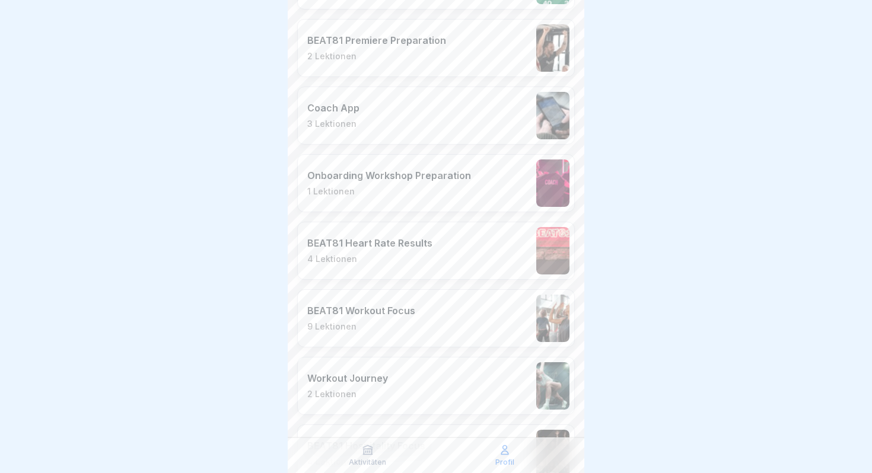
click at [416, 197] on div "Onboarding Workshop Preparation 1 Lektionen" at bounding box center [436, 183] width 278 height 58
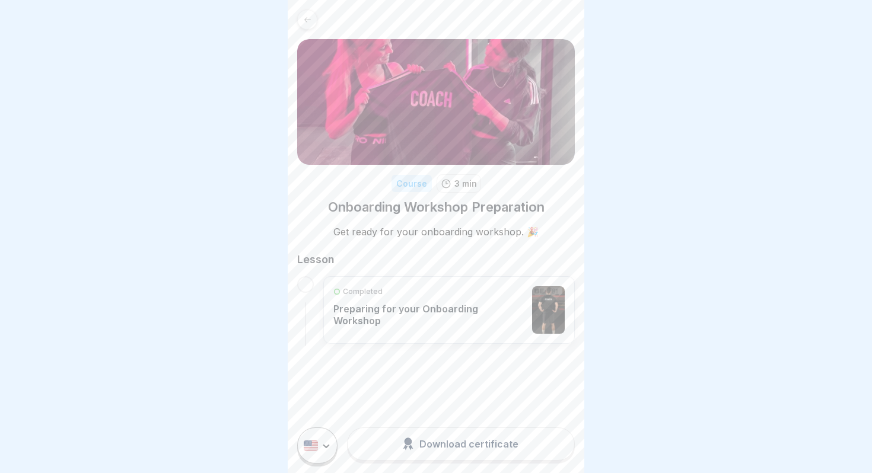
click at [398, 303] on p "Preparing for your Onboarding Workshop" at bounding box center [429, 315] width 193 height 24
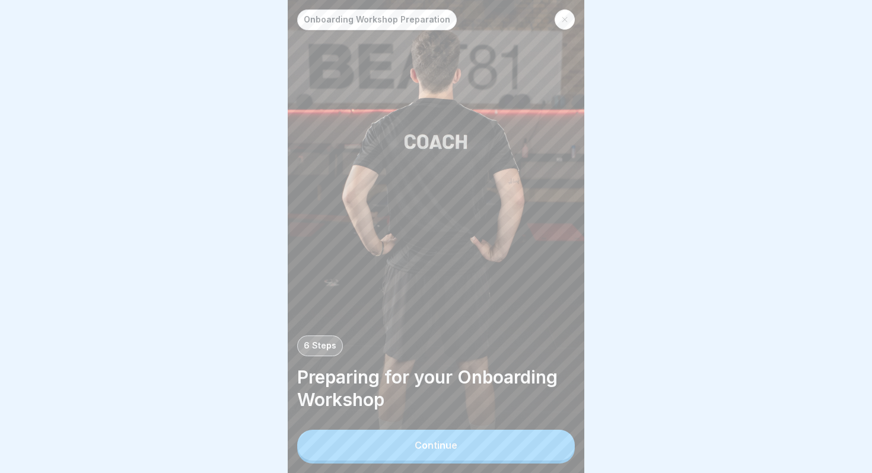
click at [412, 457] on button "Continue" at bounding box center [436, 445] width 278 height 31
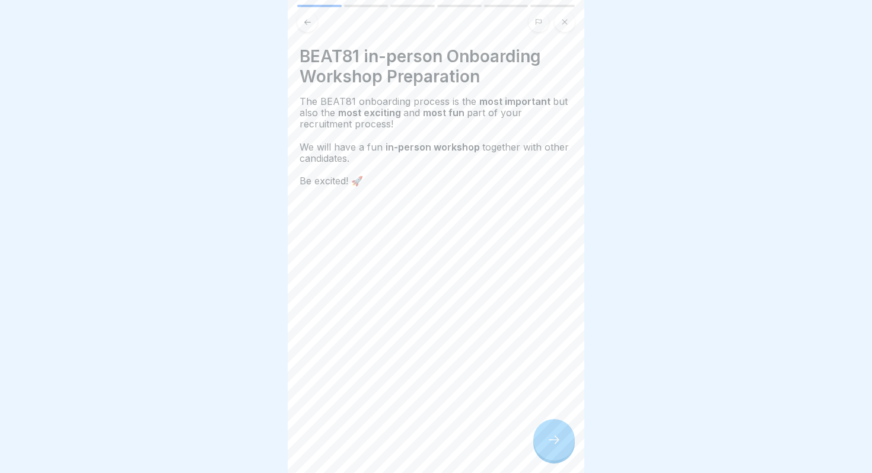
click at [546, 432] on div at bounding box center [554, 440] width 42 height 42
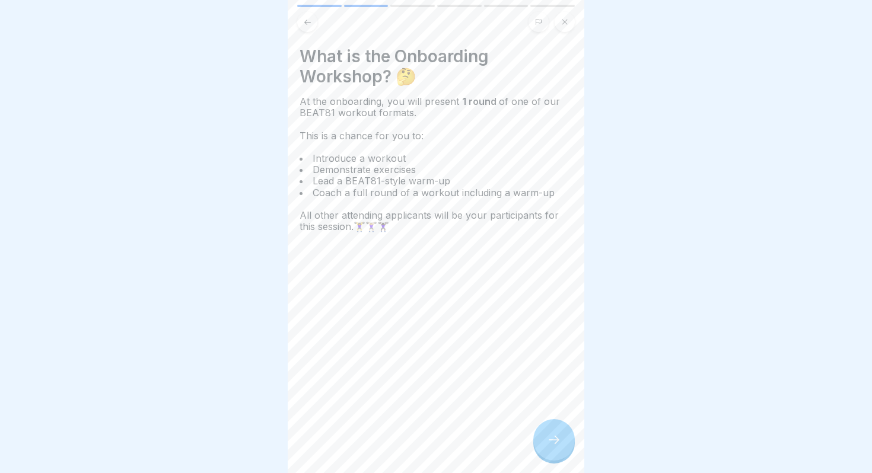
click at [546, 432] on div at bounding box center [554, 440] width 42 height 42
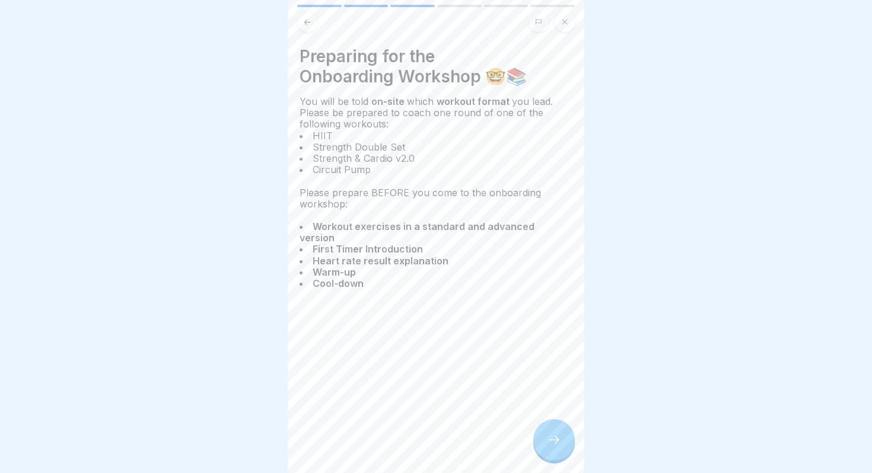
click at [546, 432] on div at bounding box center [554, 440] width 42 height 42
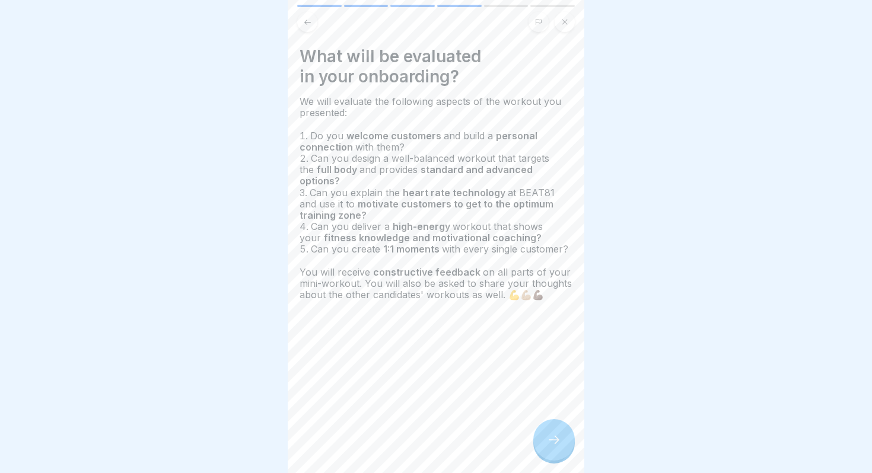
click at [546, 432] on div at bounding box center [554, 440] width 42 height 42
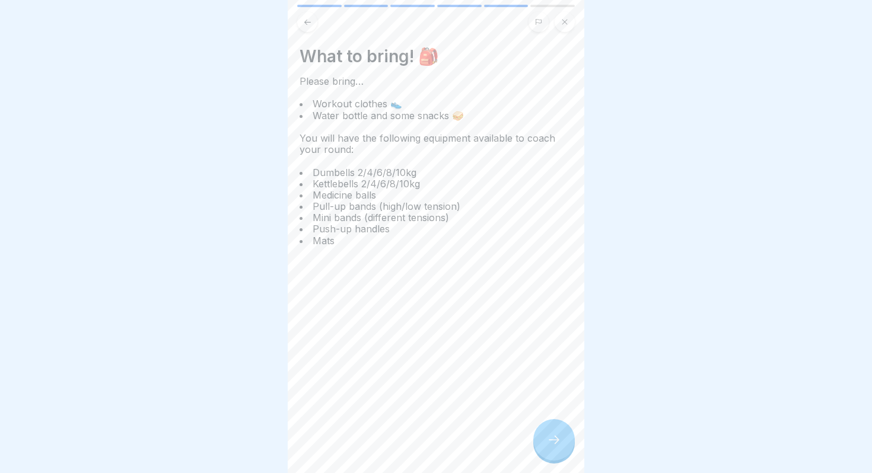
click at [546, 432] on div at bounding box center [554, 440] width 42 height 42
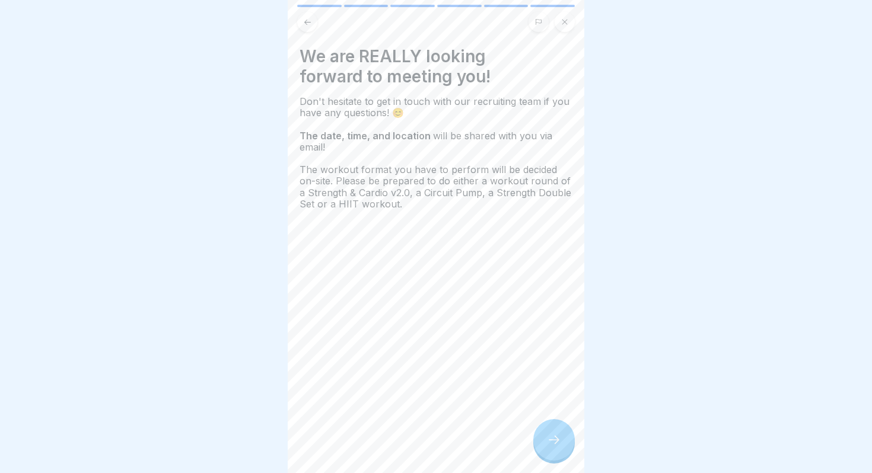
click at [570, 28] on button at bounding box center [565, 22] width 20 height 20
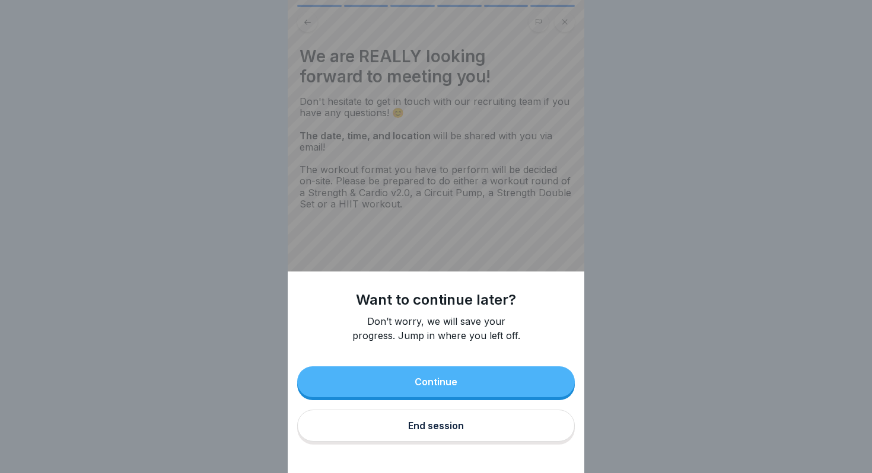
click at [405, 380] on button "Continue" at bounding box center [436, 382] width 278 height 31
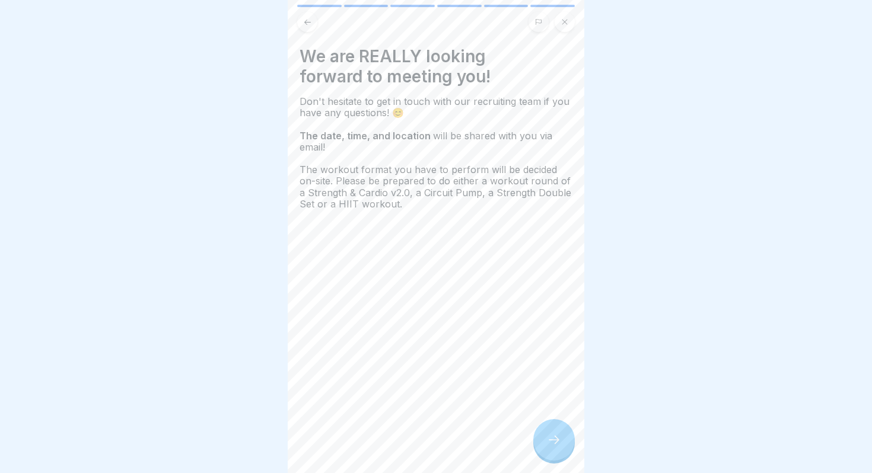
click at [561, 433] on div at bounding box center [554, 440] width 42 height 42
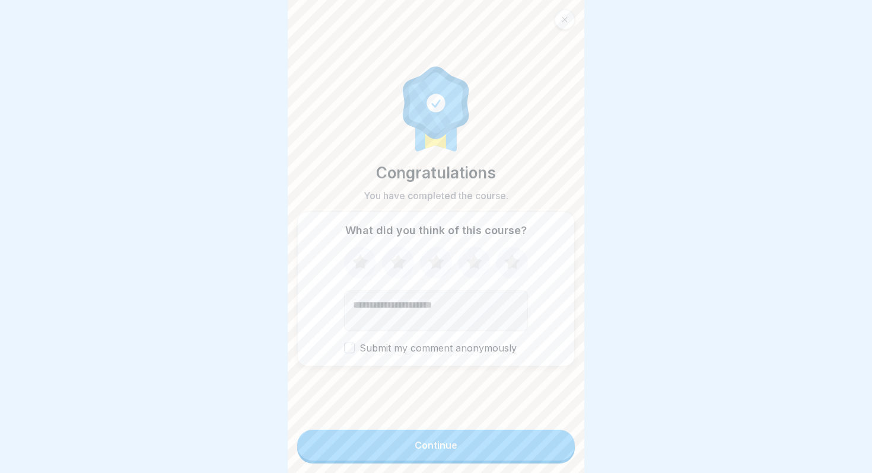
click at [561, 433] on button "Continue" at bounding box center [436, 445] width 278 height 31
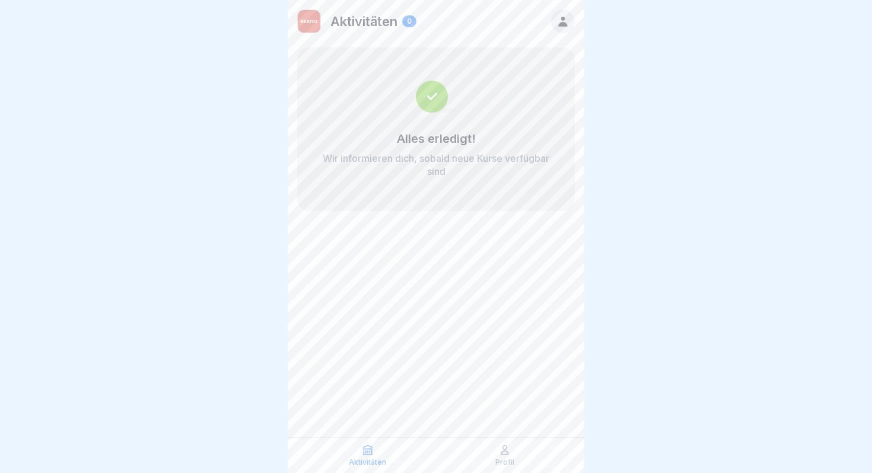
click at [562, 21] on icon at bounding box center [562, 21] width 13 height 13
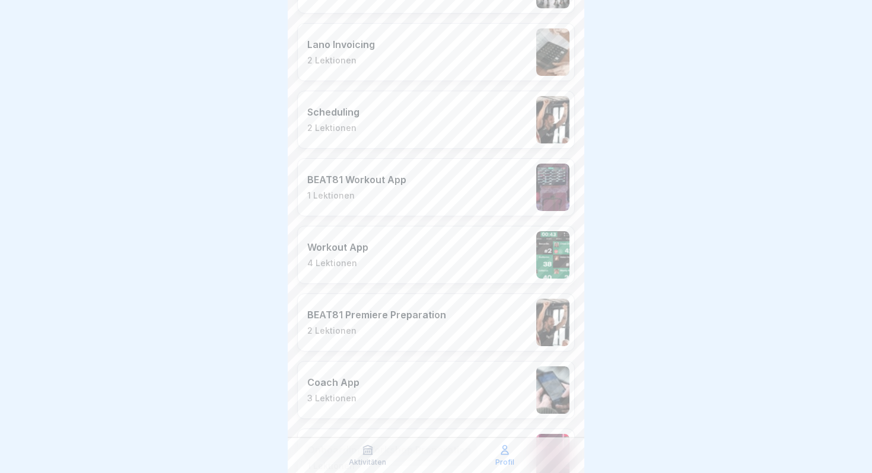
scroll to position [1638, 0]
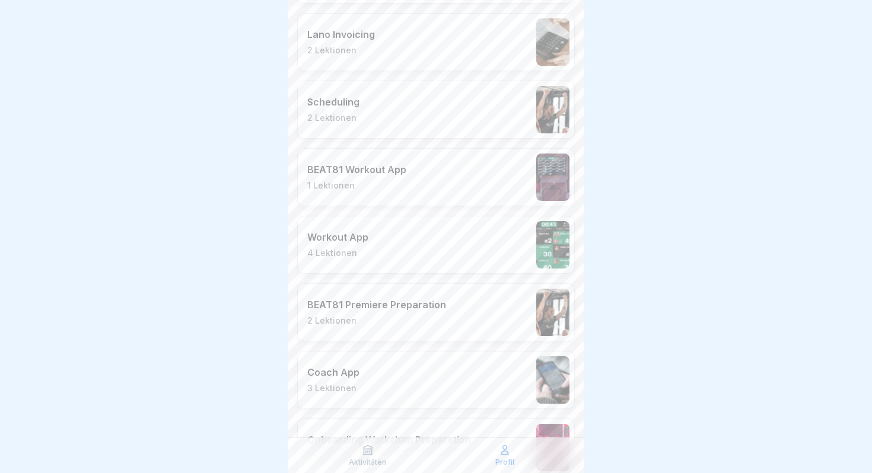
click at [380, 320] on p "2 Lektionen" at bounding box center [376, 321] width 139 height 11
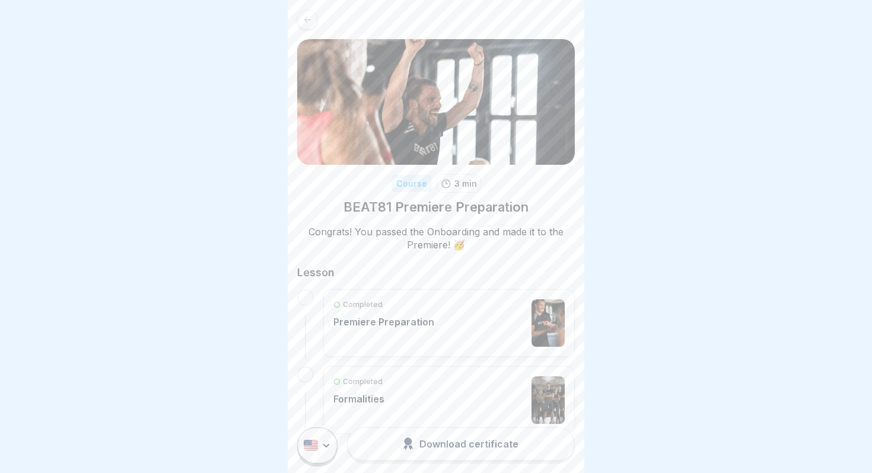
scroll to position [34, 0]
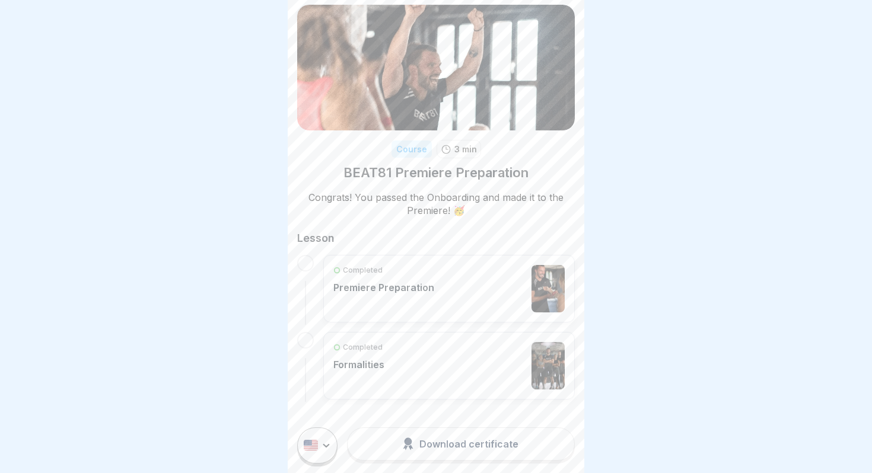
click at [489, 265] on div "Completed Premiere Preparation" at bounding box center [448, 288] width 231 height 47
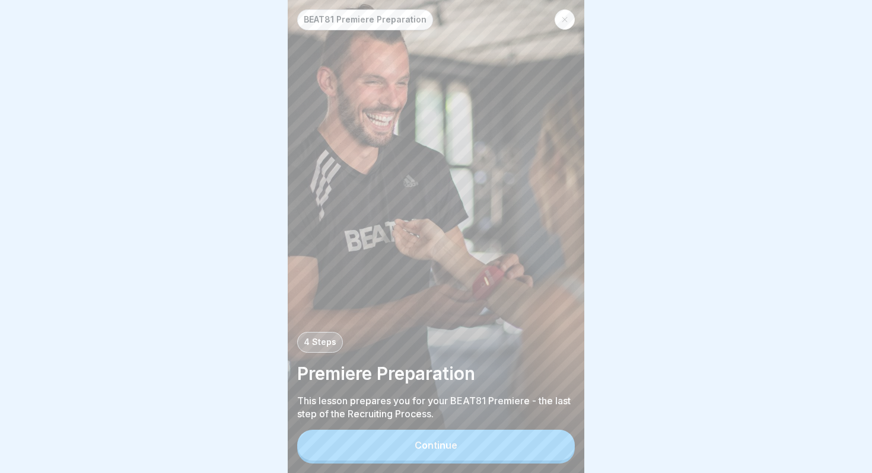
click at [466, 444] on button "Continue" at bounding box center [436, 445] width 278 height 31
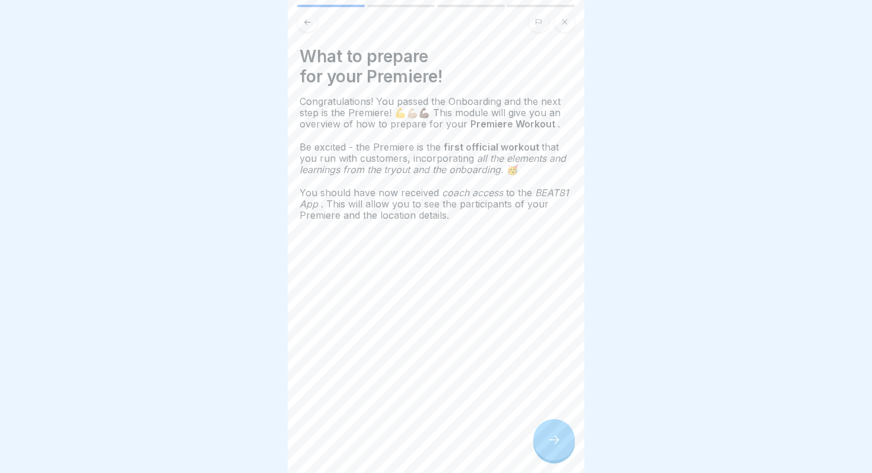
click at [551, 434] on div at bounding box center [554, 440] width 42 height 42
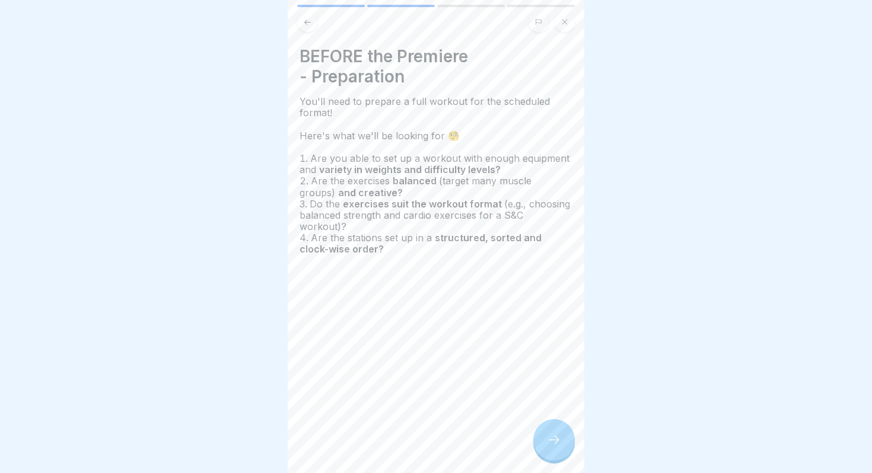
click at [551, 434] on div at bounding box center [554, 440] width 42 height 42
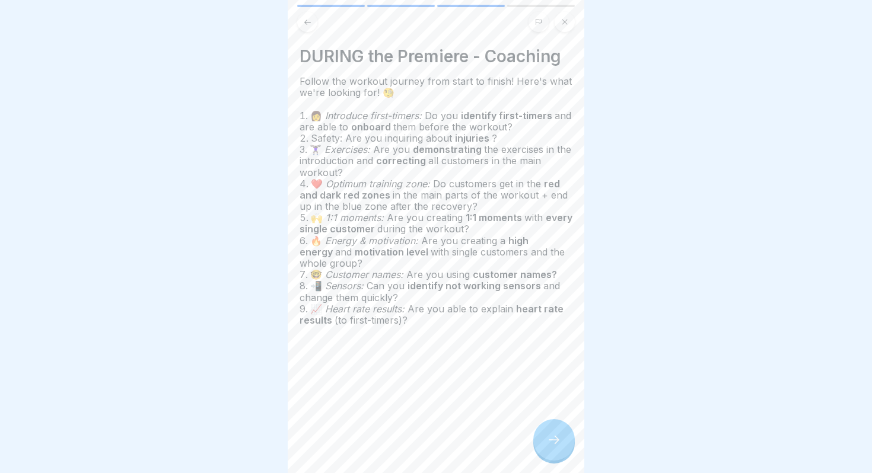
click at [551, 434] on div at bounding box center [554, 440] width 42 height 42
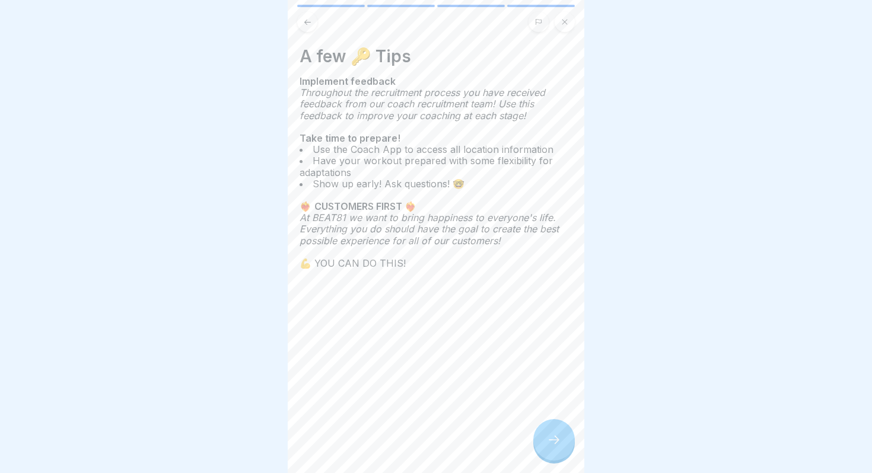
click at [551, 434] on div at bounding box center [554, 440] width 42 height 42
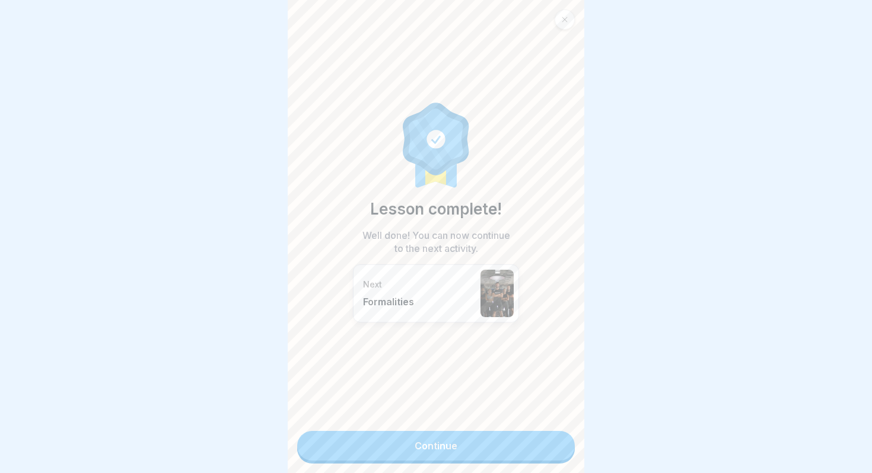
click at [486, 435] on link "Continue" at bounding box center [436, 446] width 278 height 30
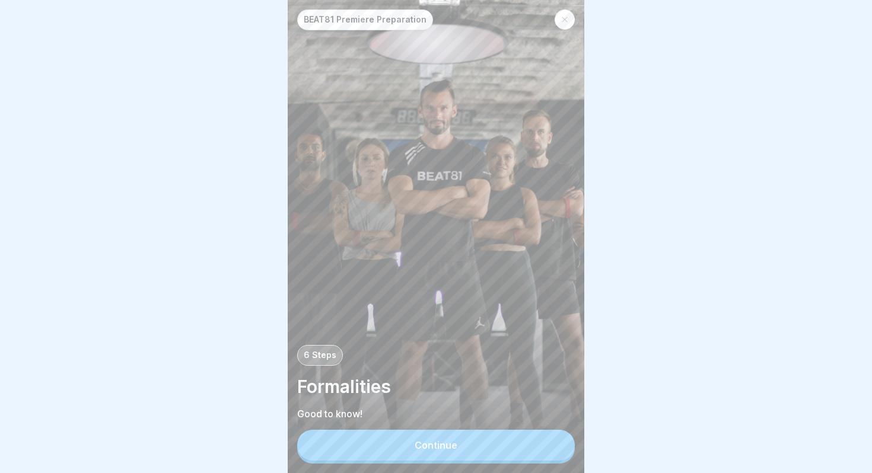
click at [571, 21] on div at bounding box center [565, 19] width 20 height 20
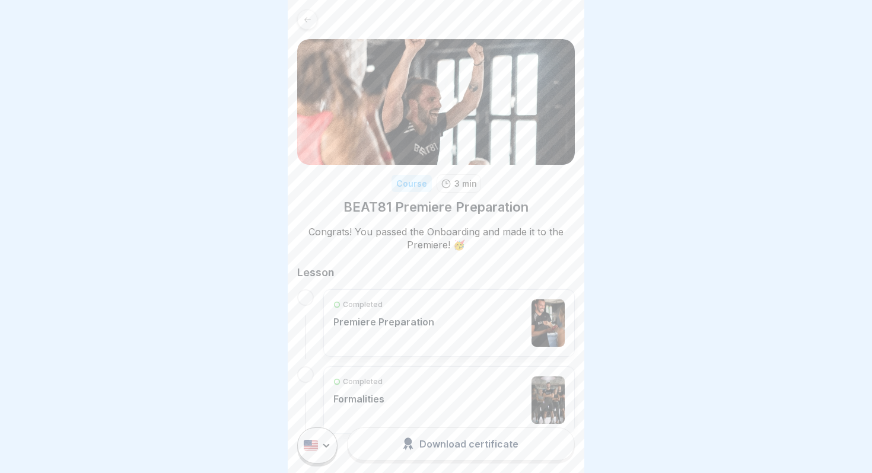
click at [457, 368] on div "Completed Formalities" at bounding box center [449, 401] width 252 height 68
click at [479, 400] on div "Completed Formalities" at bounding box center [448, 400] width 231 height 47
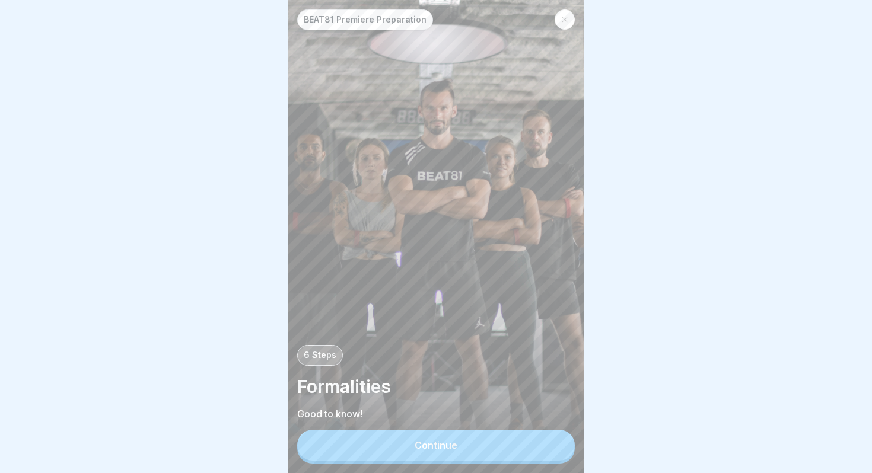
click at [458, 448] on button "Continue" at bounding box center [436, 445] width 278 height 31
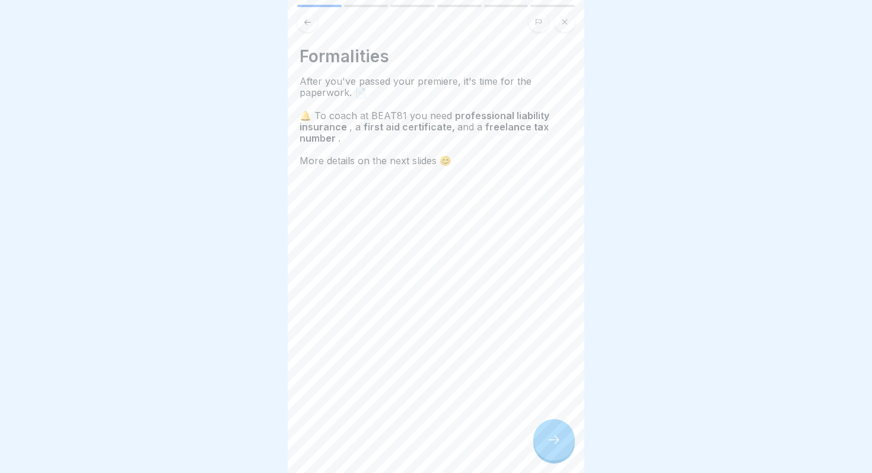
click at [553, 434] on icon at bounding box center [554, 440] width 14 height 14
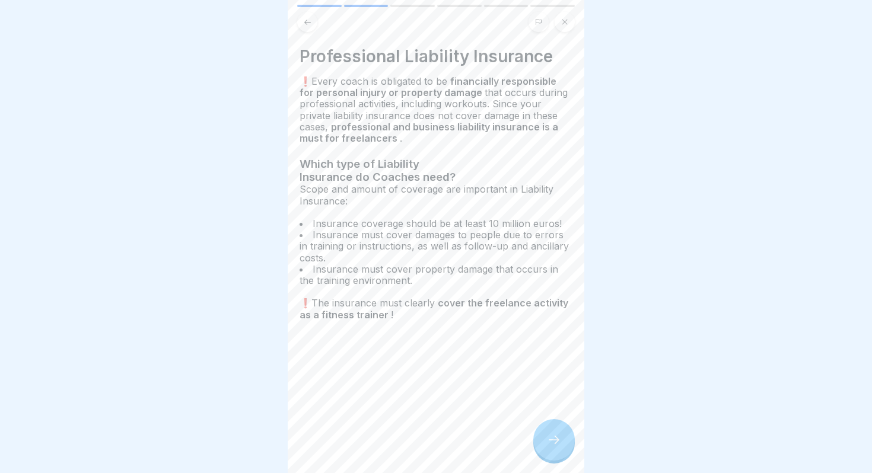
click at [553, 434] on icon at bounding box center [554, 440] width 14 height 14
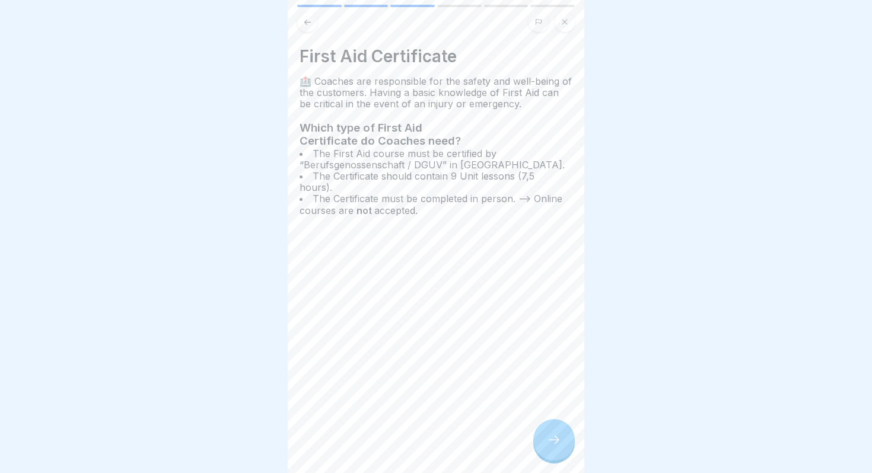
click at [553, 434] on icon at bounding box center [554, 440] width 14 height 14
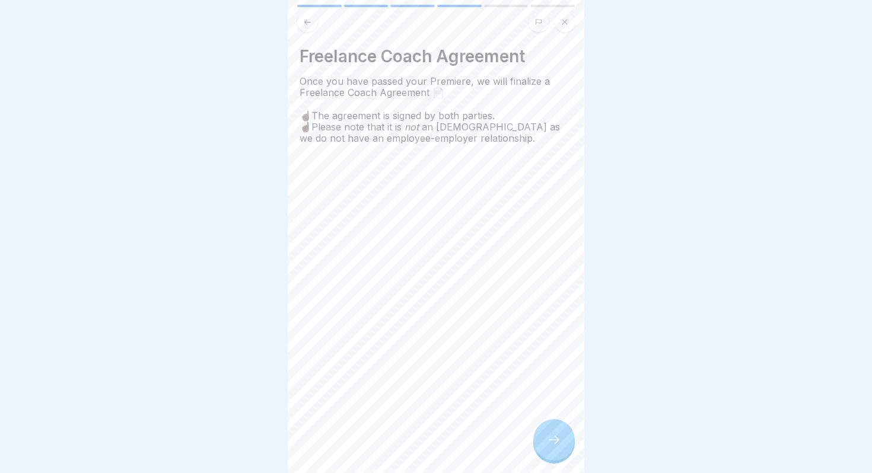
click at [553, 434] on icon at bounding box center [554, 440] width 14 height 14
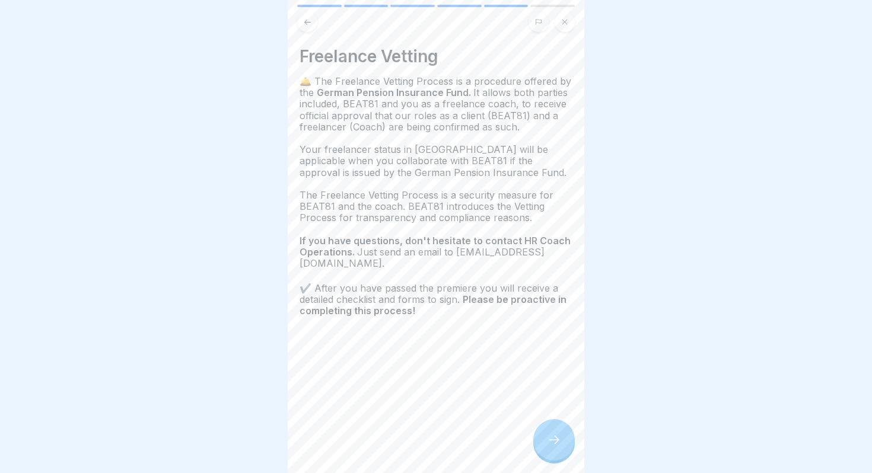
click at [553, 434] on div at bounding box center [554, 440] width 42 height 42
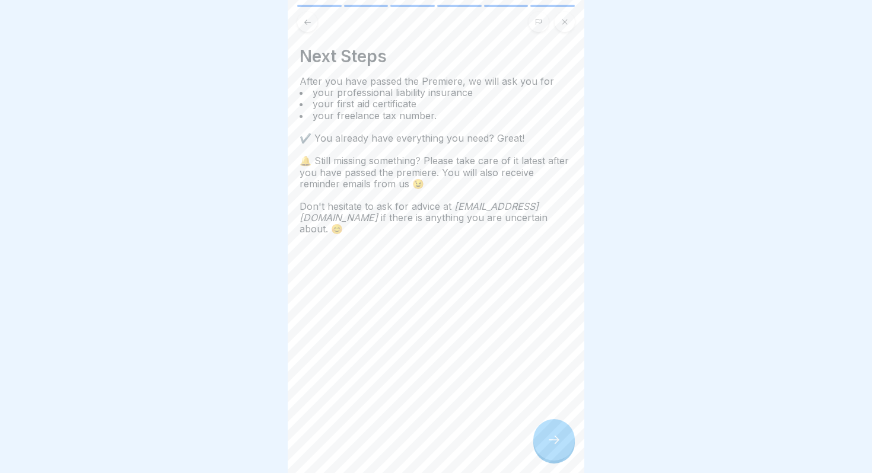
click at [553, 434] on icon at bounding box center [554, 440] width 14 height 14
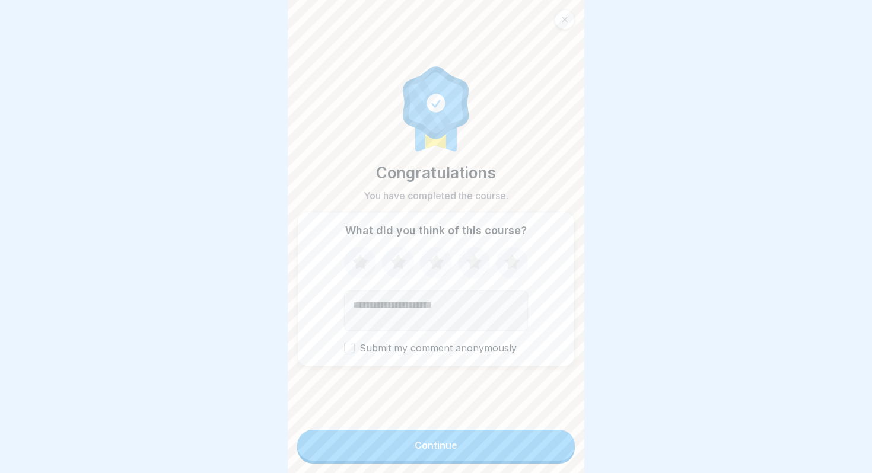
click at [514, 447] on button "Continue" at bounding box center [436, 445] width 278 height 31
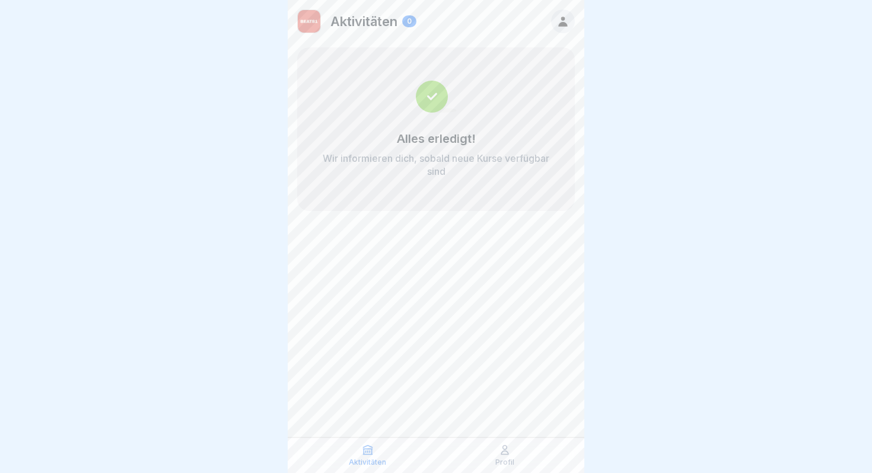
click at [555, 33] on link at bounding box center [563, 21] width 24 height 24
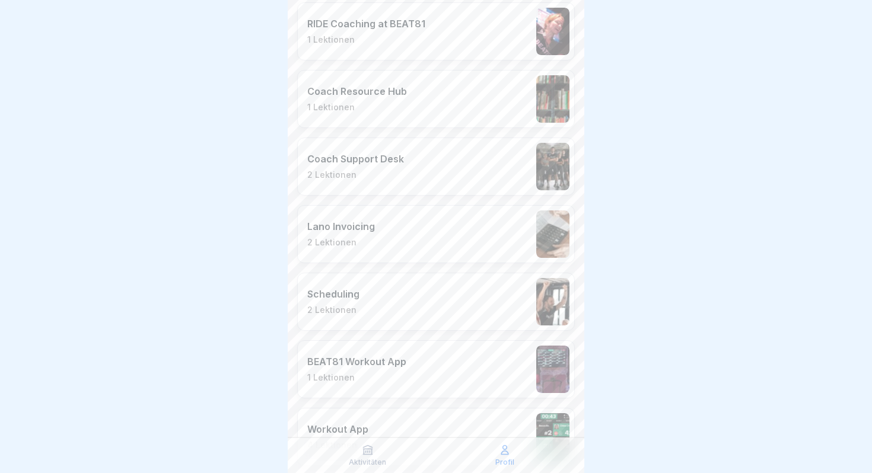
scroll to position [1461, 0]
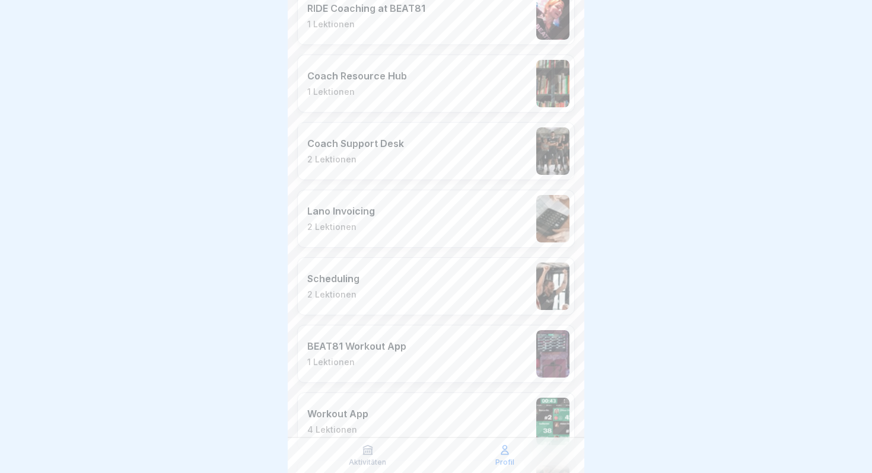
click at [405, 210] on div "Lano Invoicing 2 Lektionen" at bounding box center [436, 219] width 278 height 58
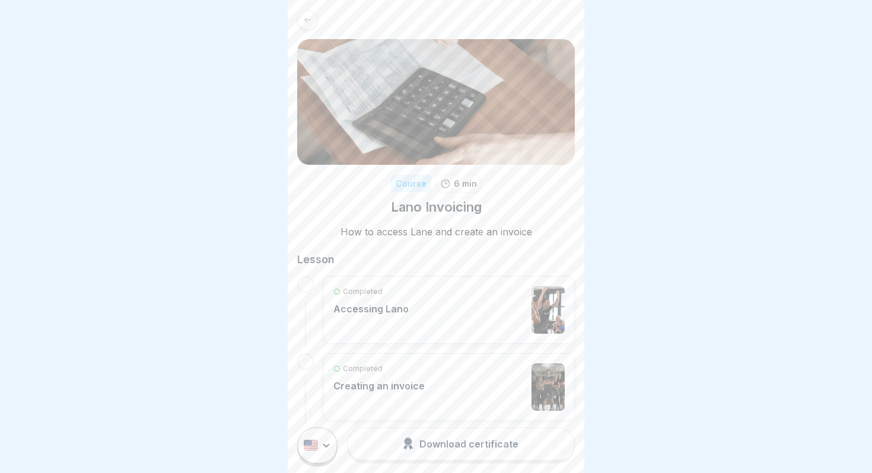
click at [383, 317] on div "Completed Accessing Lano" at bounding box center [370, 310] width 75 height 47
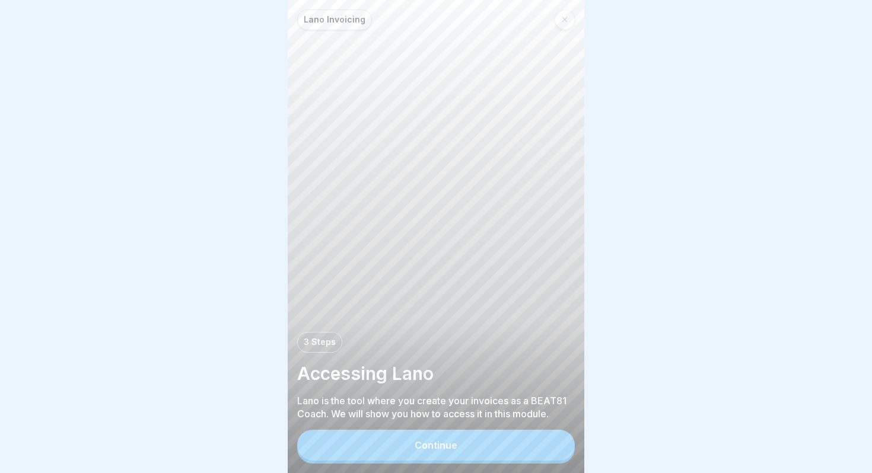
click at [437, 447] on div "Continue" at bounding box center [436, 445] width 43 height 11
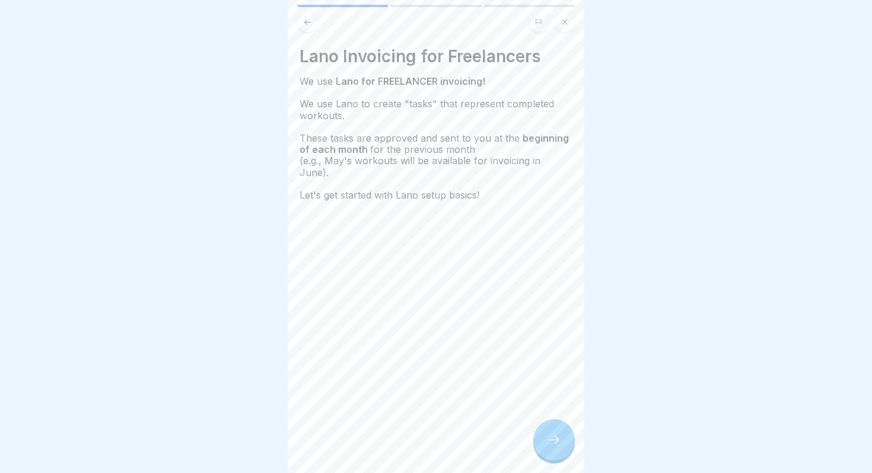
click at [558, 437] on icon at bounding box center [554, 440] width 14 height 14
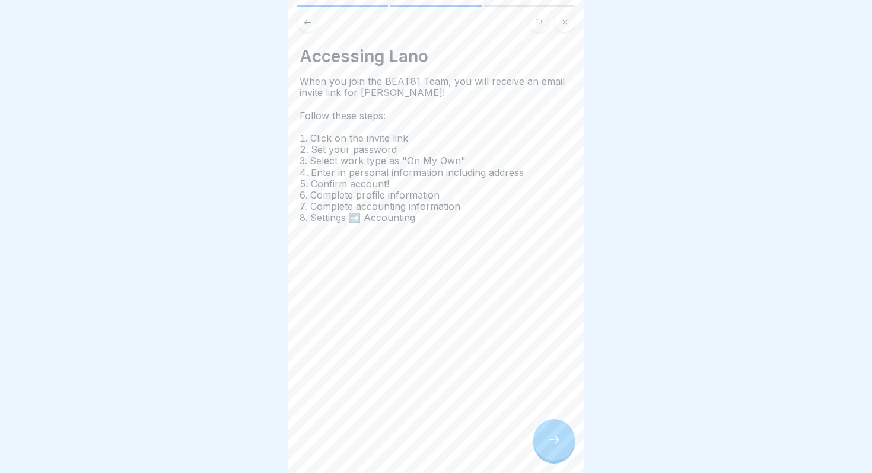
click at [311, 25] on icon at bounding box center [307, 22] width 9 height 9
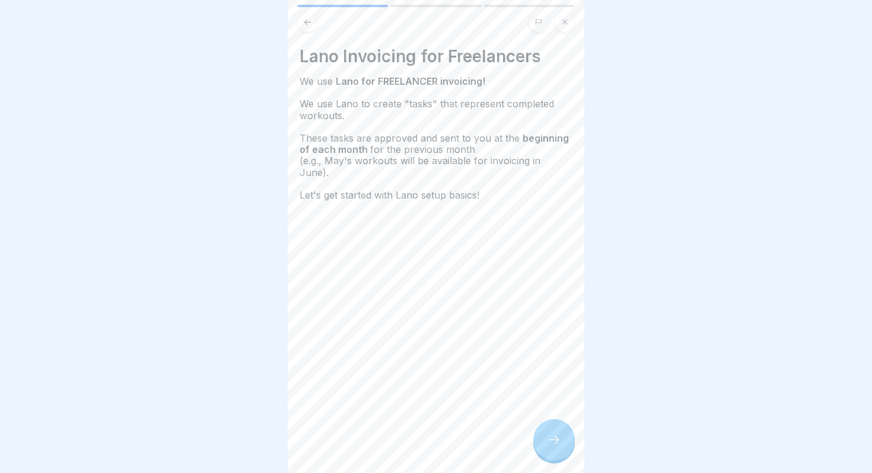
click at [551, 436] on icon at bounding box center [554, 440] width 14 height 14
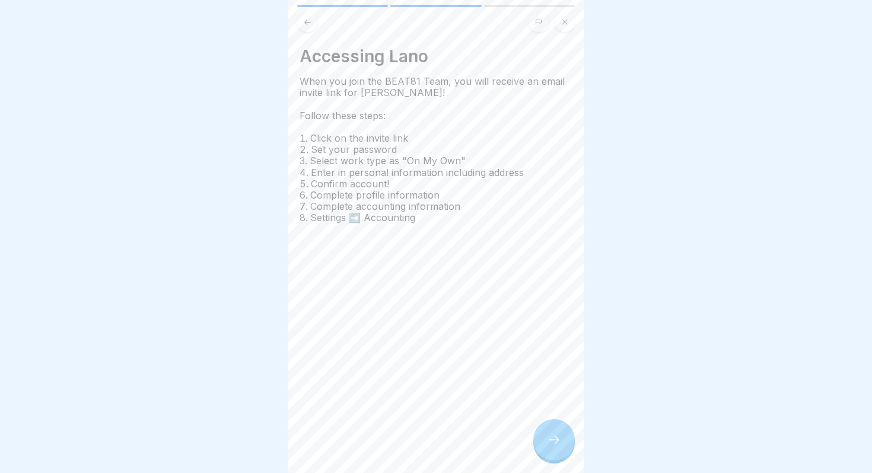
click at [551, 436] on icon at bounding box center [554, 440] width 14 height 14
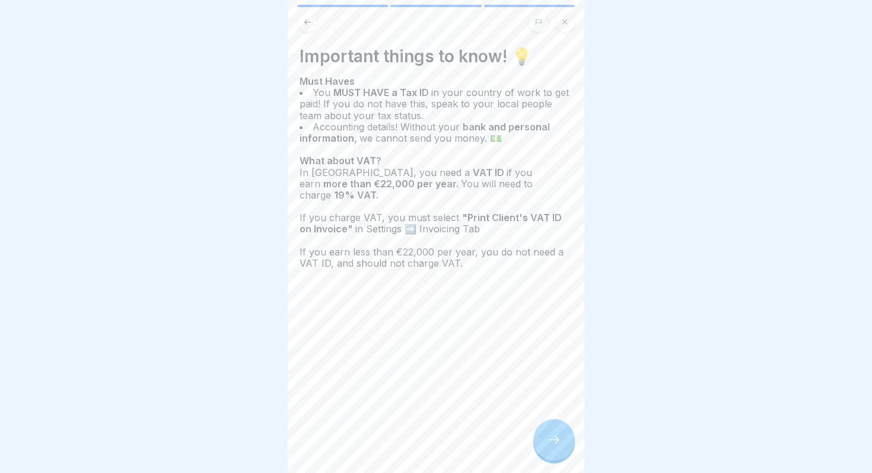
click at [551, 436] on icon at bounding box center [554, 440] width 14 height 14
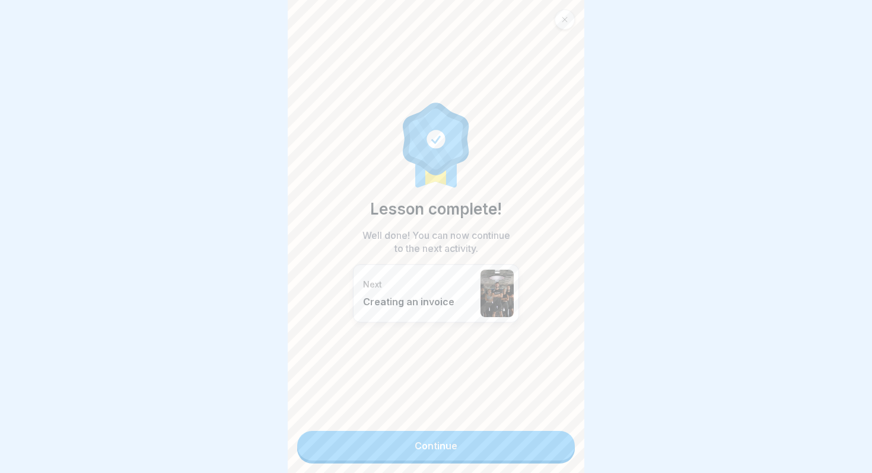
click at [534, 438] on link "Continue" at bounding box center [436, 446] width 278 height 30
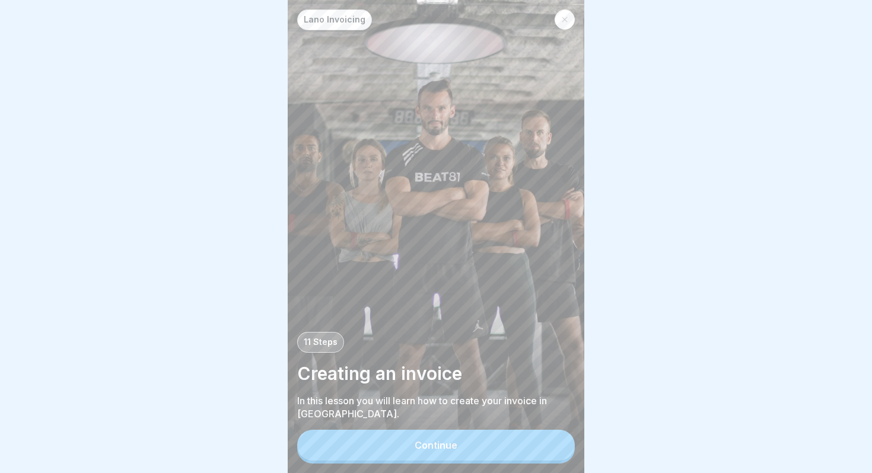
click at [516, 446] on button "Continue" at bounding box center [436, 445] width 278 height 31
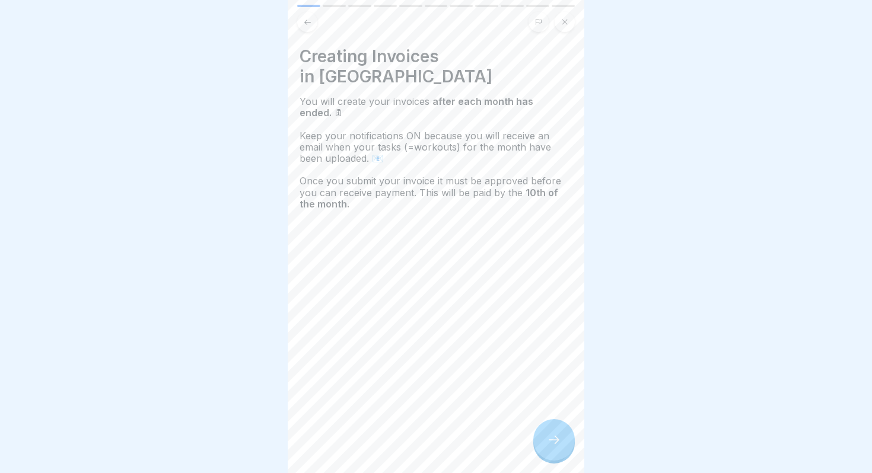
click at [559, 451] on div at bounding box center [554, 440] width 42 height 42
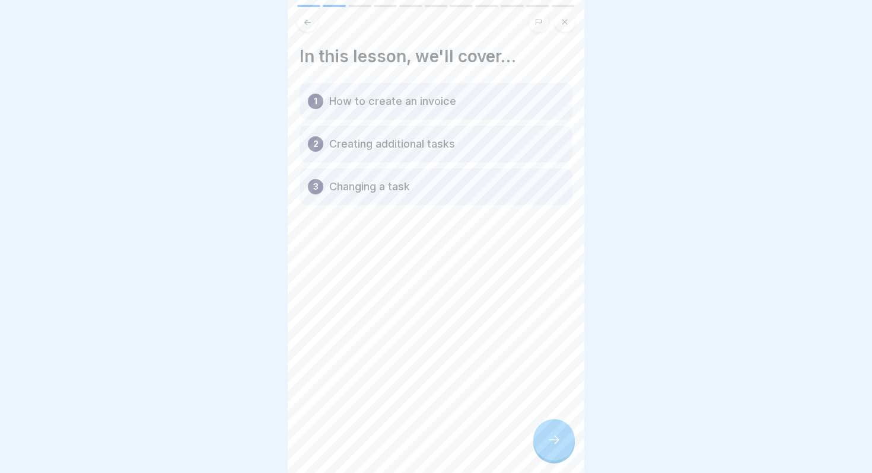
click at [556, 444] on icon at bounding box center [554, 440] width 14 height 14
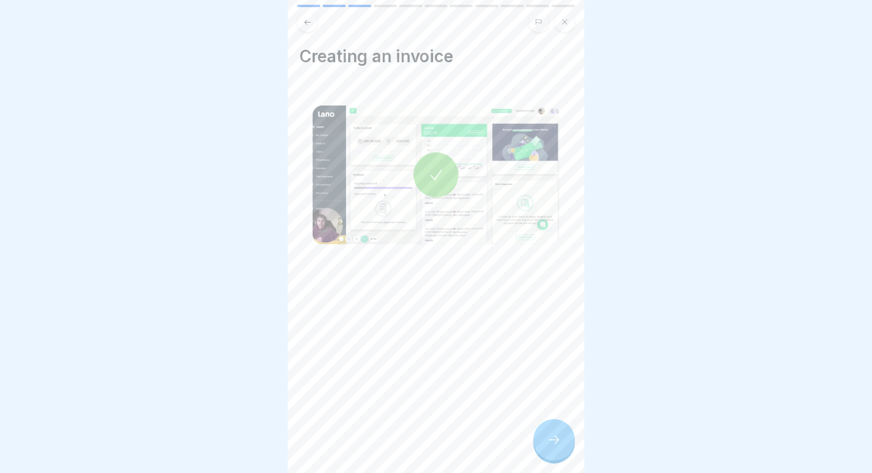
click at [556, 444] on icon at bounding box center [554, 440] width 14 height 14
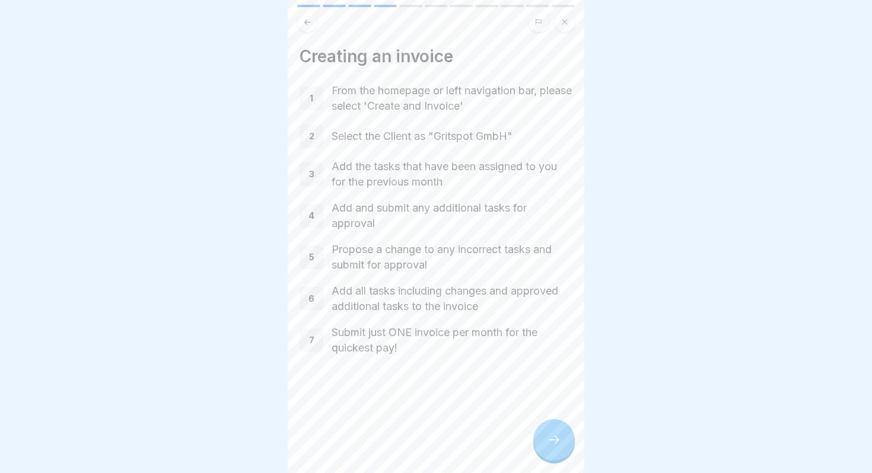
click at [556, 444] on icon at bounding box center [554, 440] width 14 height 14
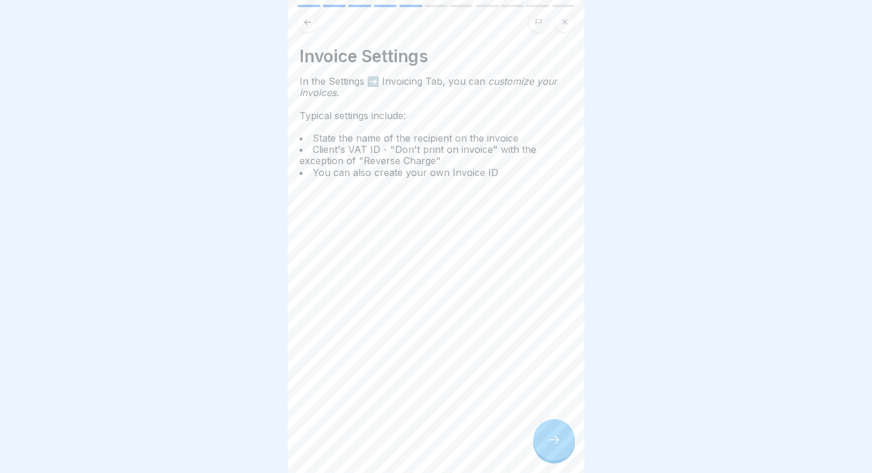
click at [556, 444] on icon at bounding box center [554, 440] width 14 height 14
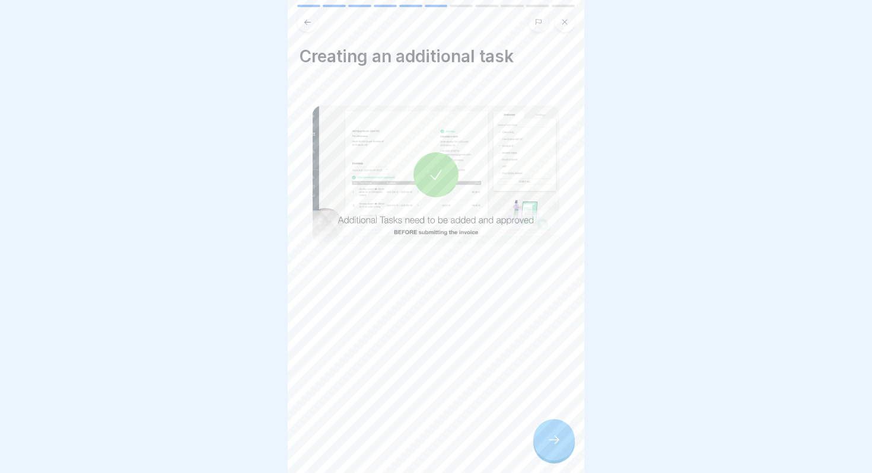
click at [556, 444] on icon at bounding box center [554, 440] width 14 height 14
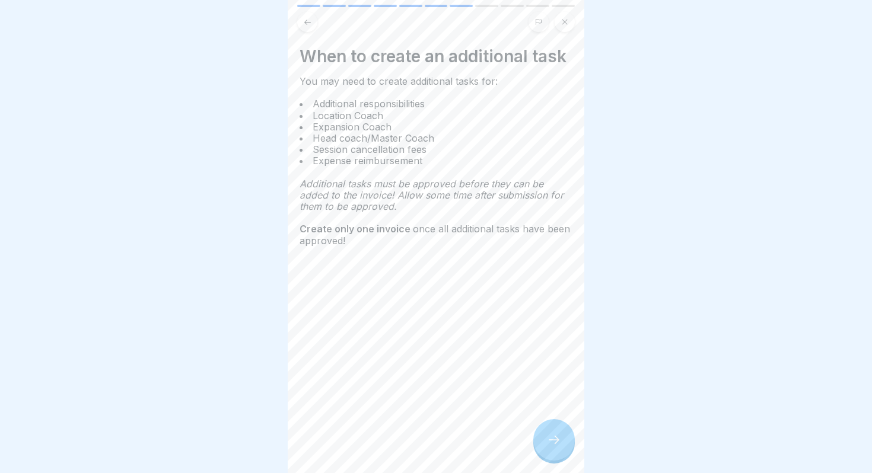
click at [556, 444] on icon at bounding box center [554, 440] width 14 height 14
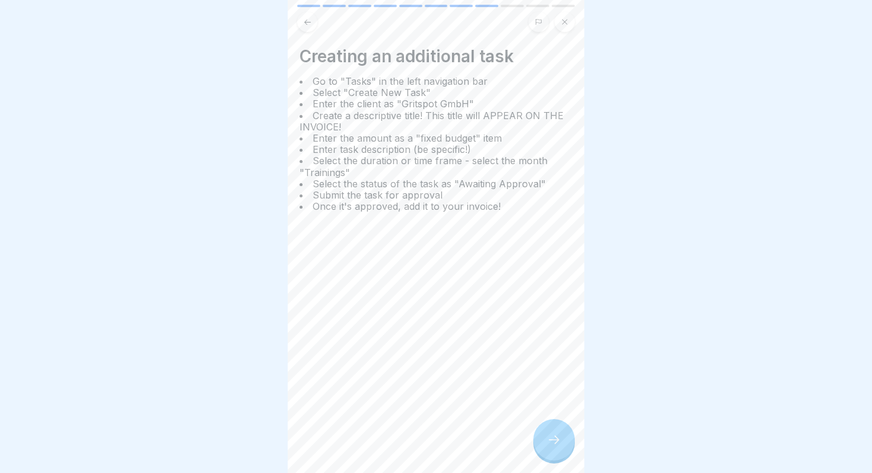
click at [556, 444] on icon at bounding box center [554, 440] width 14 height 14
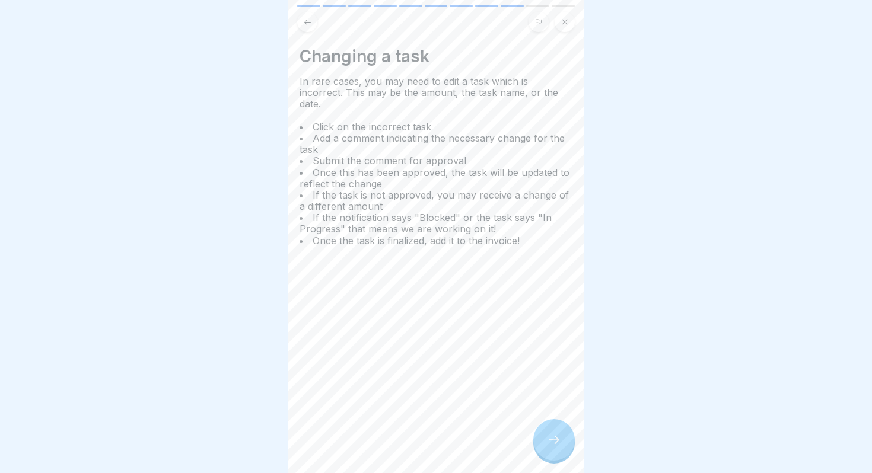
click at [556, 444] on icon at bounding box center [554, 440] width 14 height 14
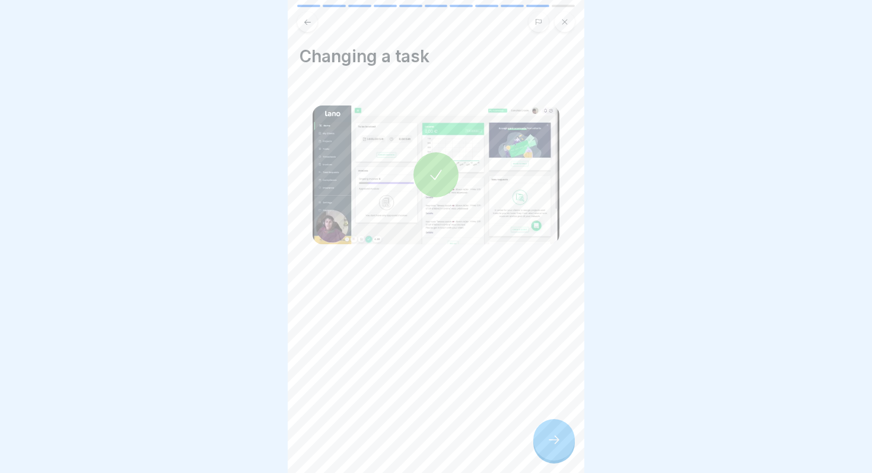
click at [556, 444] on icon at bounding box center [554, 440] width 14 height 14
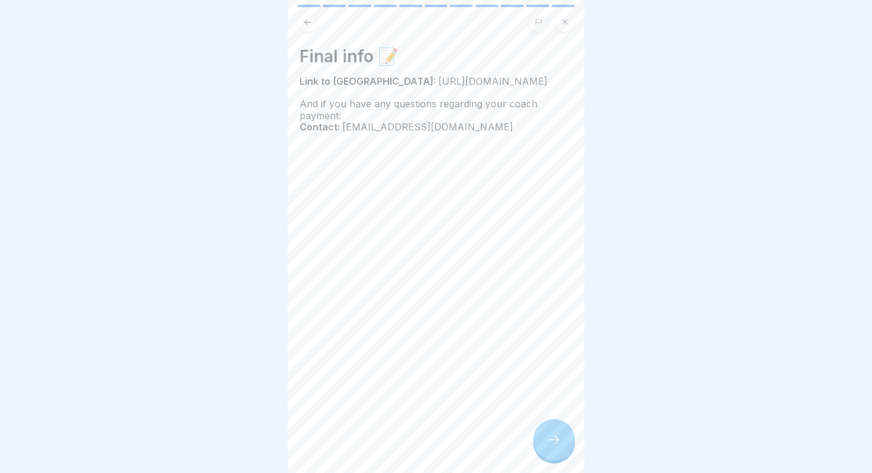
click at [308, 21] on icon at bounding box center [307, 22] width 9 height 9
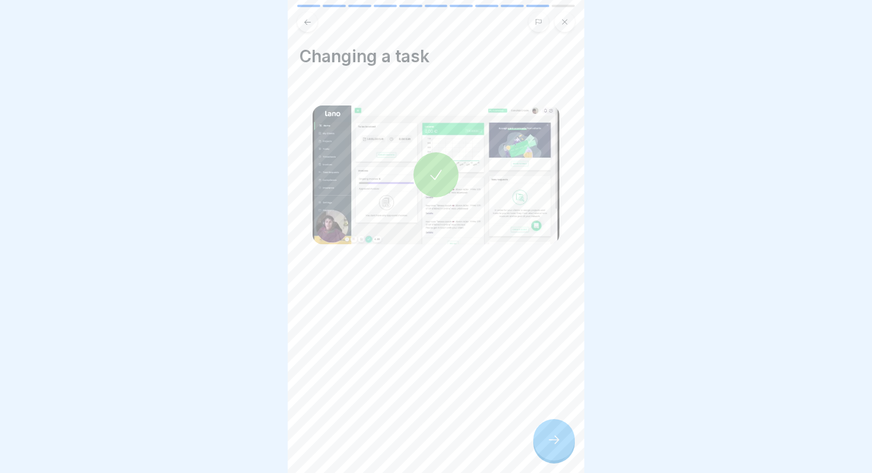
click at [555, 429] on div at bounding box center [554, 440] width 42 height 42
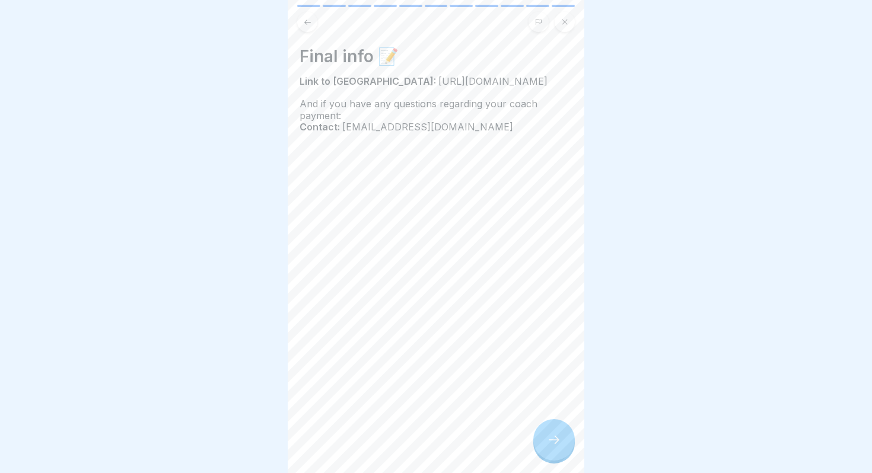
click at [555, 429] on div at bounding box center [554, 440] width 42 height 42
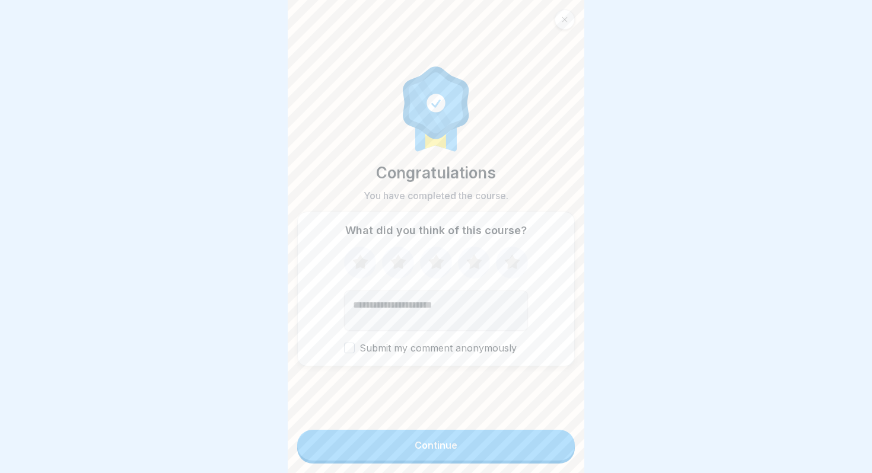
click at [549, 434] on button "Continue" at bounding box center [436, 445] width 278 height 31
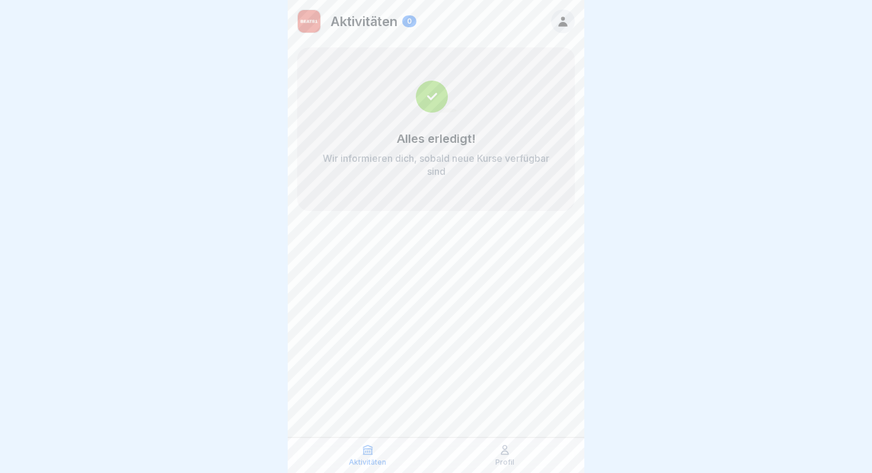
click at [570, 24] on div at bounding box center [563, 21] width 24 height 24
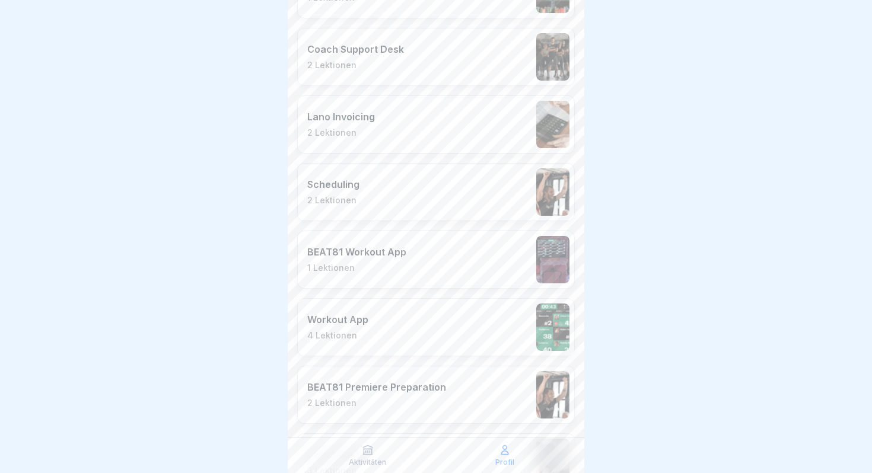
scroll to position [1610, 0]
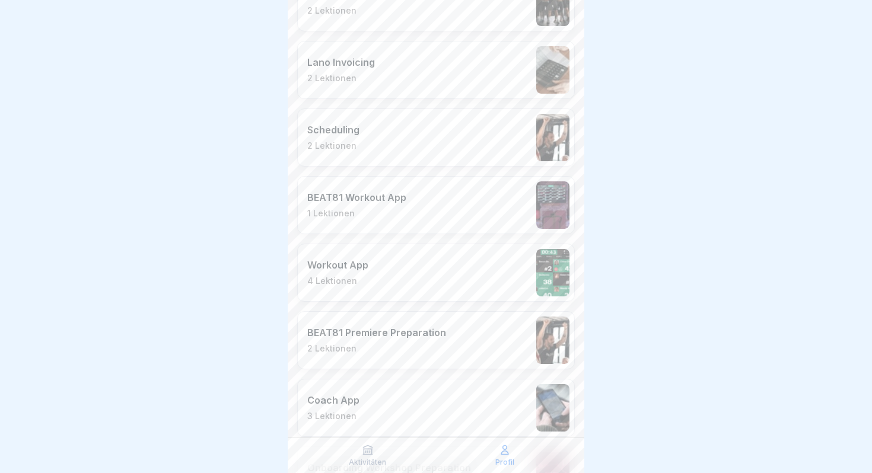
click at [419, 276] on div "Workout App 4 Lektionen" at bounding box center [436, 273] width 278 height 58
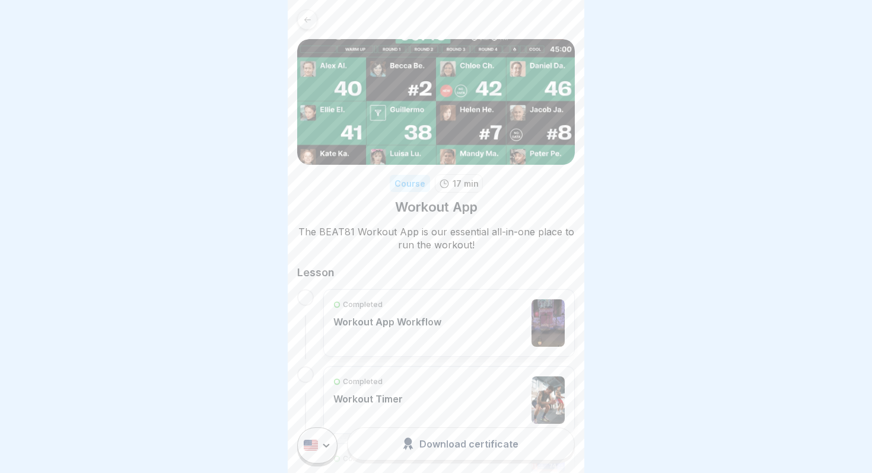
click at [452, 443] on div "Download certificate" at bounding box center [461, 444] width 116 height 13
click at [475, 321] on div "Completed Workout App Workflow" at bounding box center [448, 323] width 231 height 47
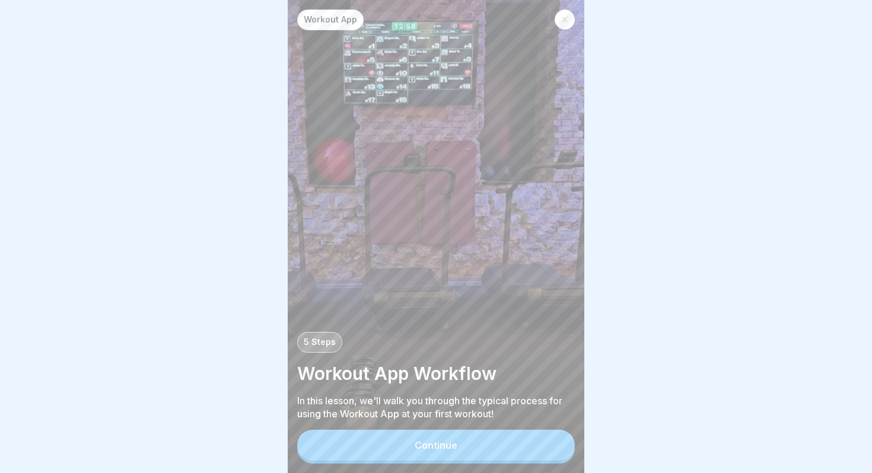
click at [482, 450] on button "Continue" at bounding box center [436, 445] width 278 height 31
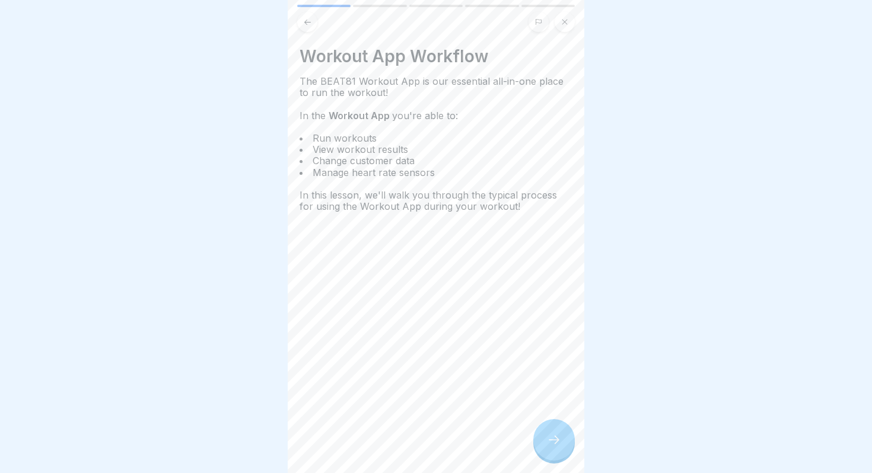
click at [562, 448] on div at bounding box center [554, 440] width 42 height 42
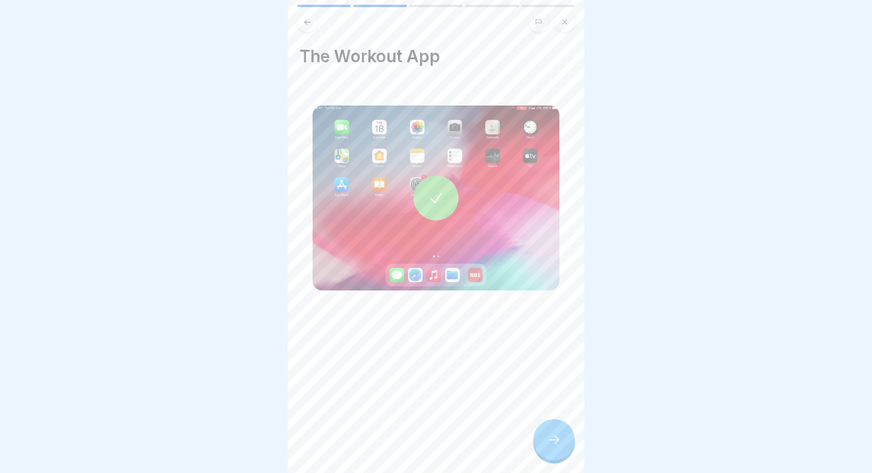
click at [440, 191] on icon at bounding box center [436, 198] width 17 height 17
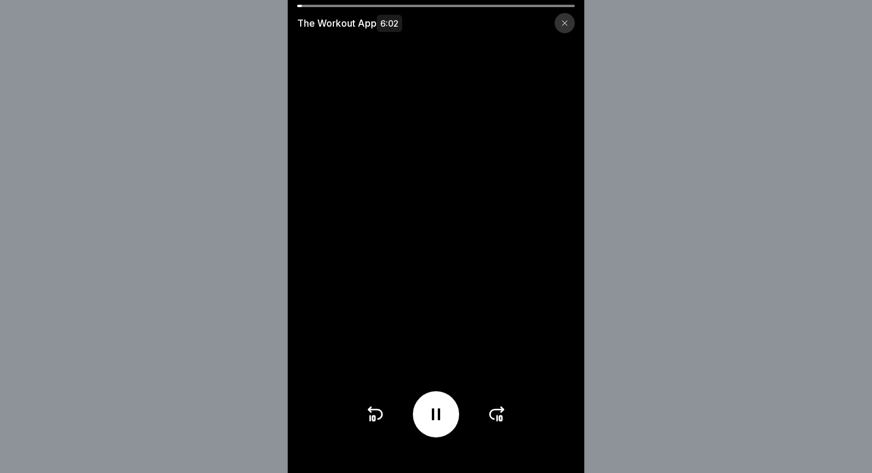
click at [497, 414] on icon at bounding box center [497, 414] width 19 height 19
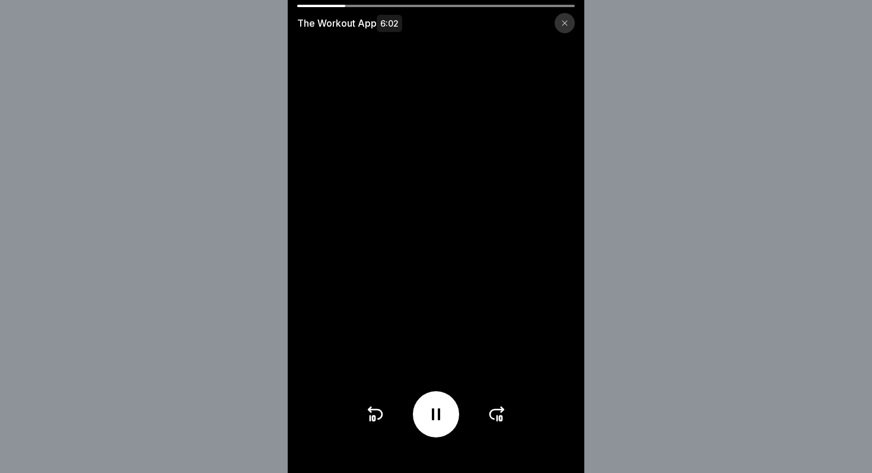
click at [497, 414] on icon at bounding box center [497, 414] width 19 height 19
click at [375, 412] on icon at bounding box center [374, 414] width 19 height 19
click at [500, 408] on icon at bounding box center [497, 414] width 19 height 19
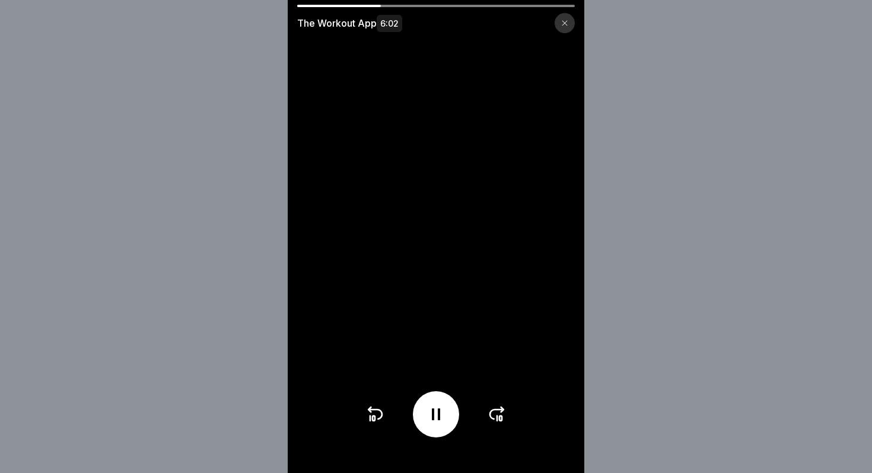
click at [500, 408] on icon at bounding box center [497, 414] width 19 height 19
click at [370, 422] on icon at bounding box center [374, 414] width 19 height 19
click at [371, 409] on icon at bounding box center [374, 414] width 19 height 19
click at [493, 410] on icon at bounding box center [497, 414] width 14 height 9
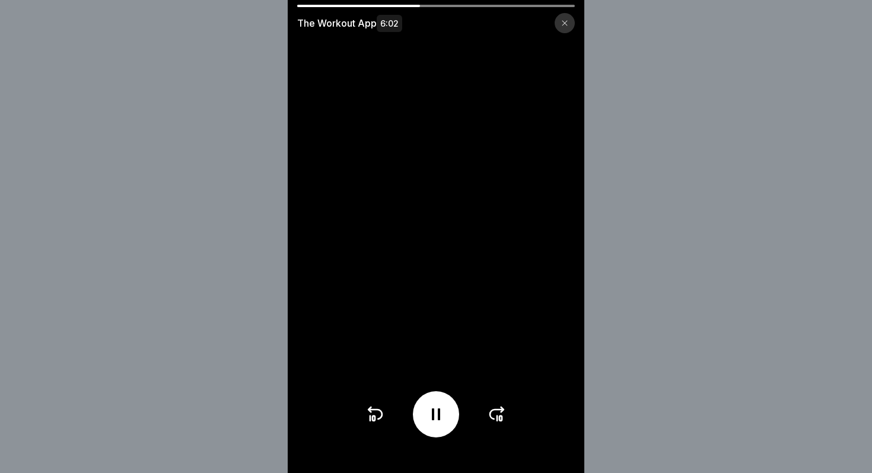
click at [493, 410] on icon at bounding box center [497, 414] width 14 height 9
click at [486, 421] on div at bounding box center [435, 414] width 141 height 46
click at [495, 415] on icon at bounding box center [497, 414] width 19 height 19
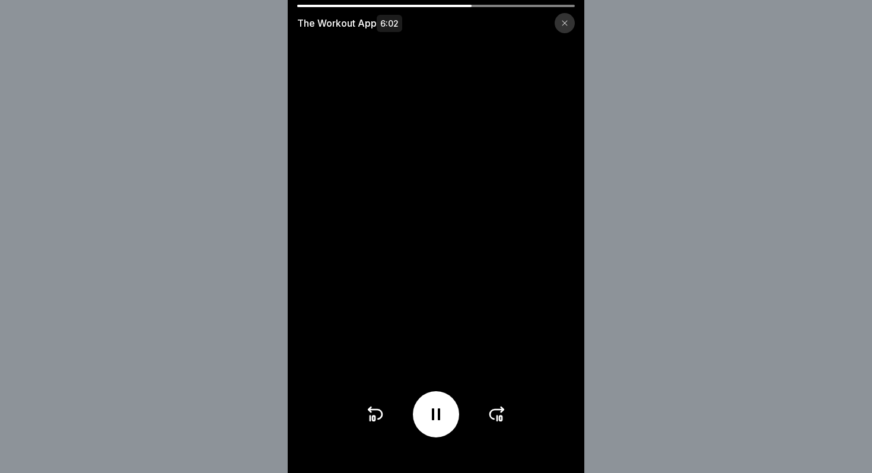
click at [495, 415] on icon at bounding box center [497, 414] width 19 height 19
click at [565, 21] on icon at bounding box center [564, 23] width 5 height 5
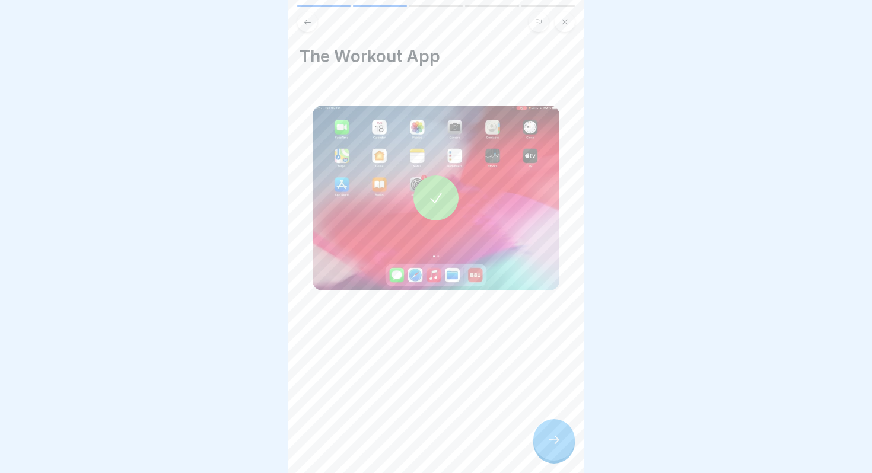
click at [553, 437] on icon at bounding box center [554, 440] width 14 height 14
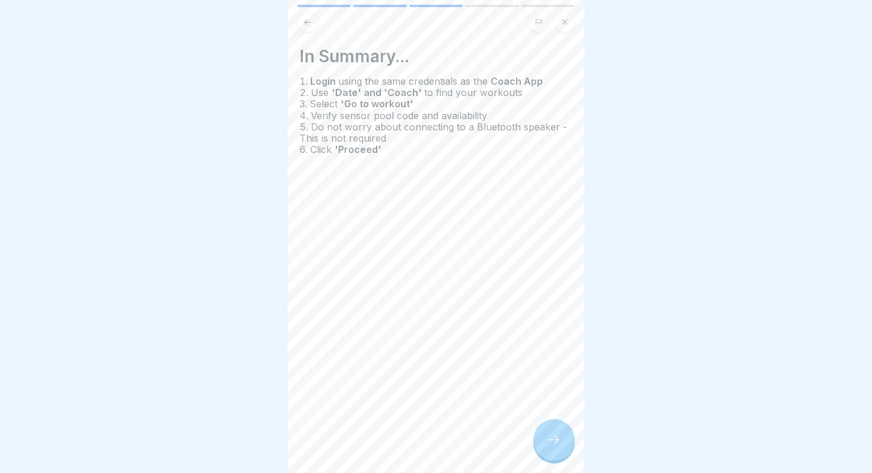
click at [553, 437] on icon at bounding box center [554, 440] width 14 height 14
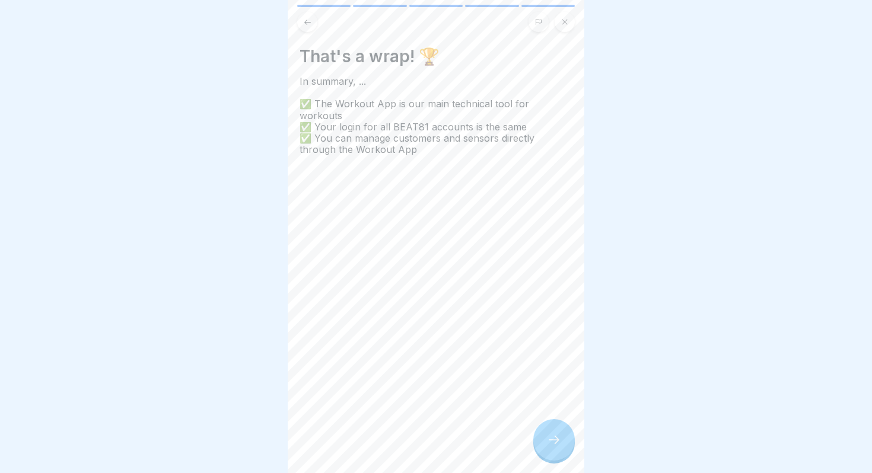
click at [553, 437] on icon at bounding box center [554, 440] width 14 height 14
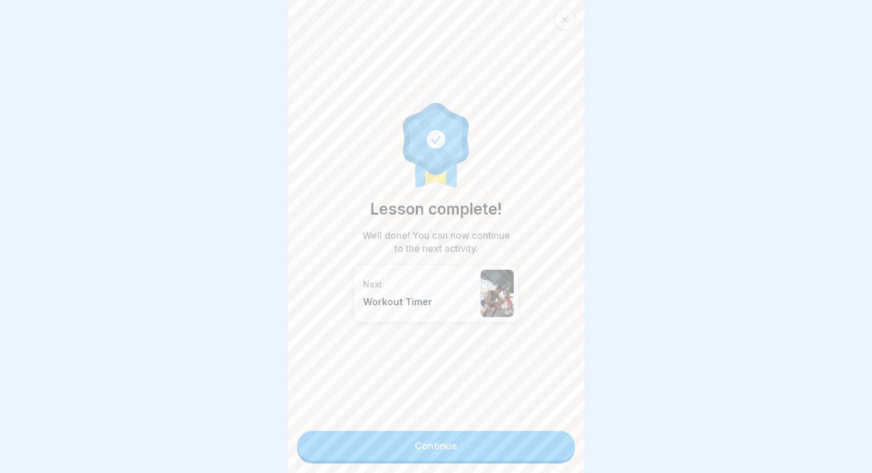
click at [543, 440] on link "Continue" at bounding box center [436, 446] width 278 height 30
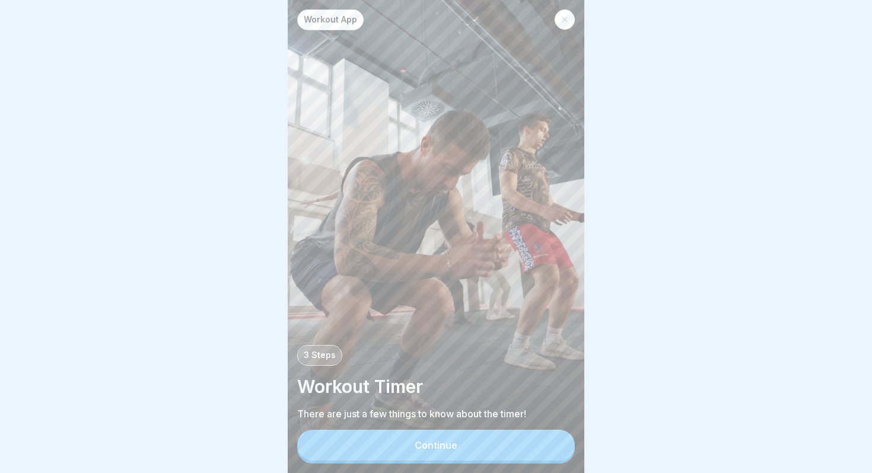
click at [498, 444] on button "Continue" at bounding box center [436, 445] width 278 height 31
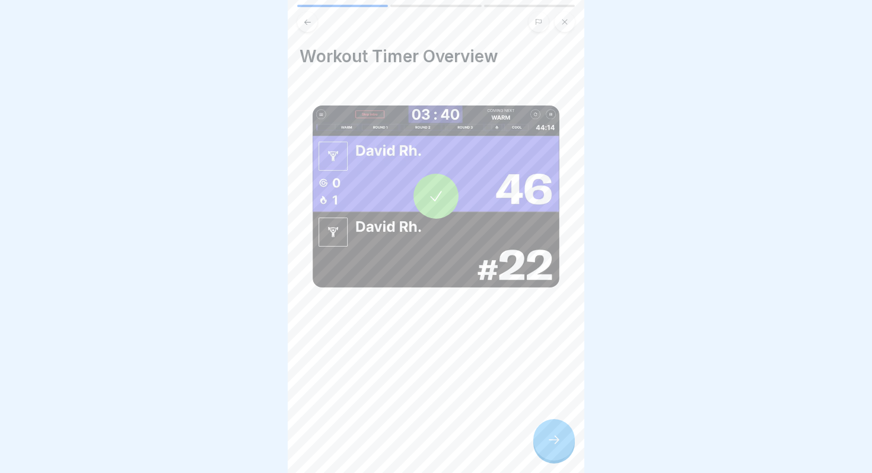
click at [426, 189] on div at bounding box center [435, 196] width 45 height 45
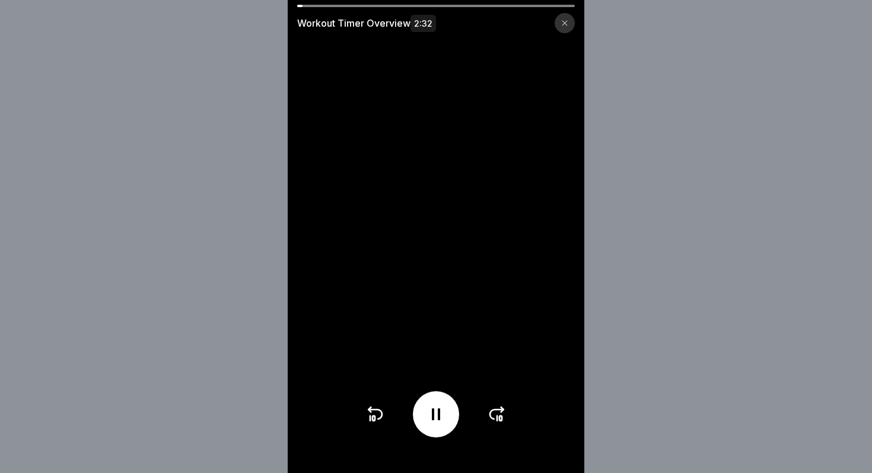
click at [496, 409] on icon at bounding box center [497, 414] width 19 height 19
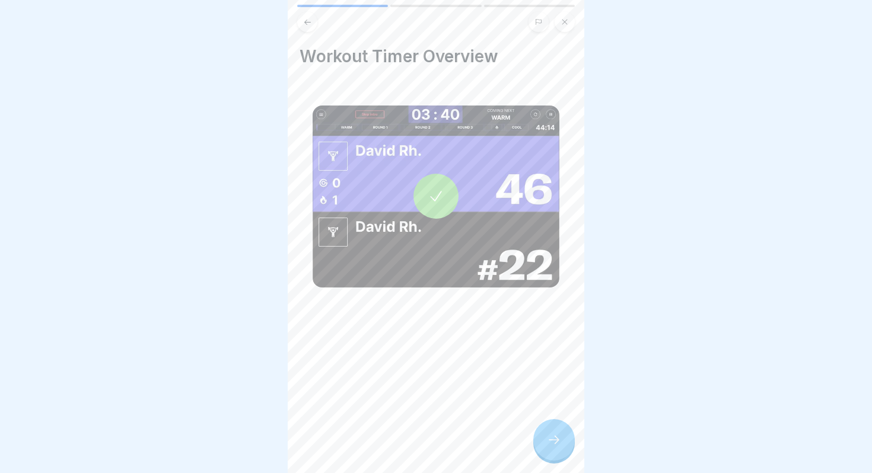
click at [565, 441] on div at bounding box center [554, 440] width 42 height 42
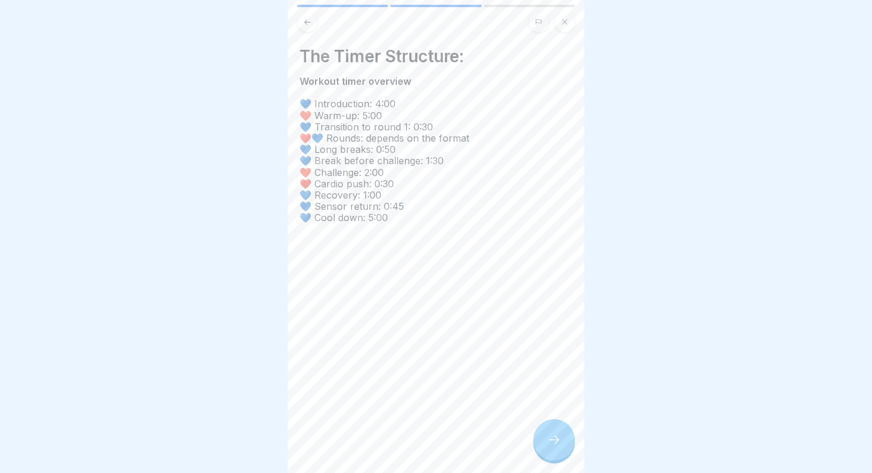
click at [570, 443] on div at bounding box center [554, 440] width 42 height 42
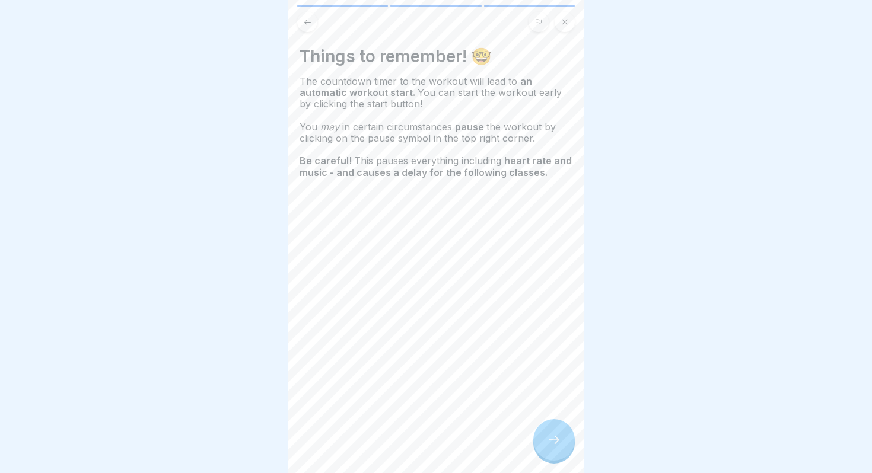
click at [558, 436] on icon at bounding box center [554, 440] width 14 height 14
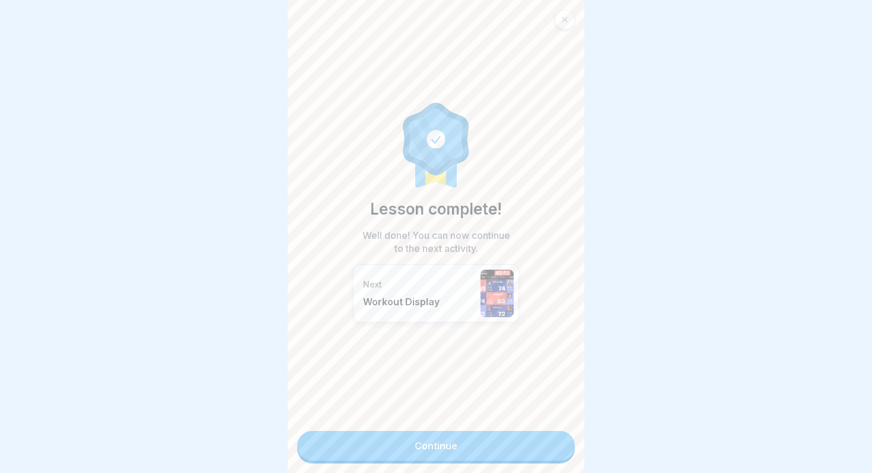
click at [543, 437] on link "Continue" at bounding box center [436, 446] width 278 height 30
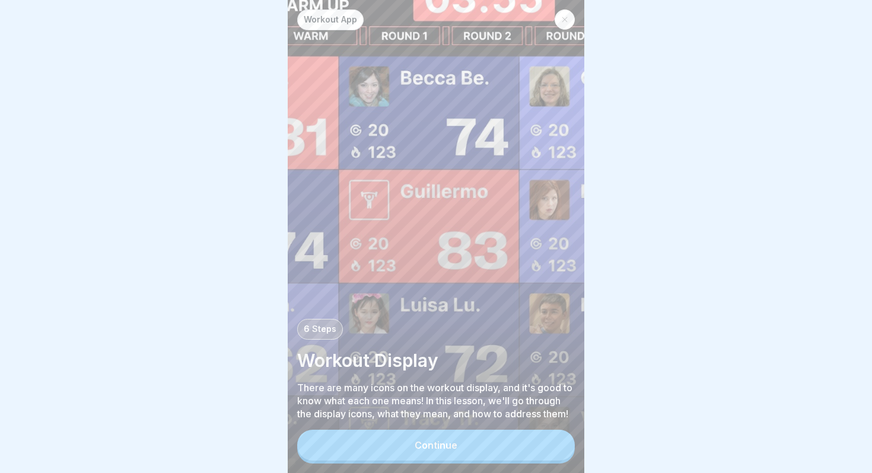
click at [521, 443] on button "Continue" at bounding box center [436, 445] width 278 height 31
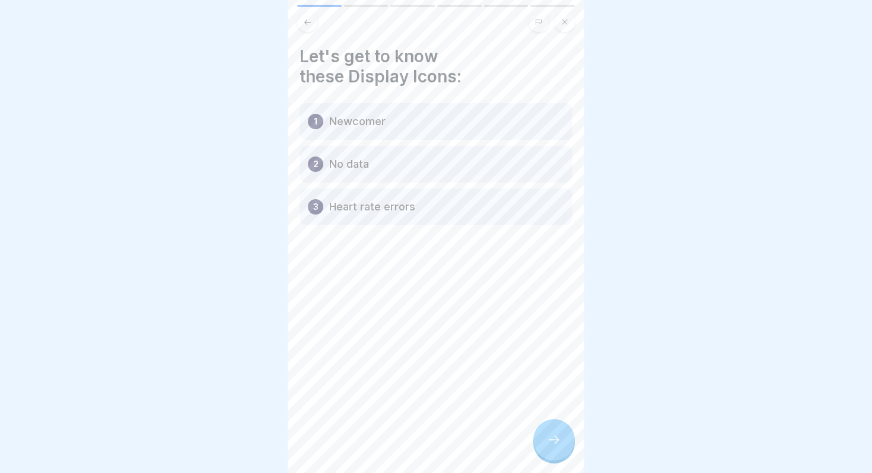
click at [559, 440] on icon at bounding box center [554, 440] width 14 height 14
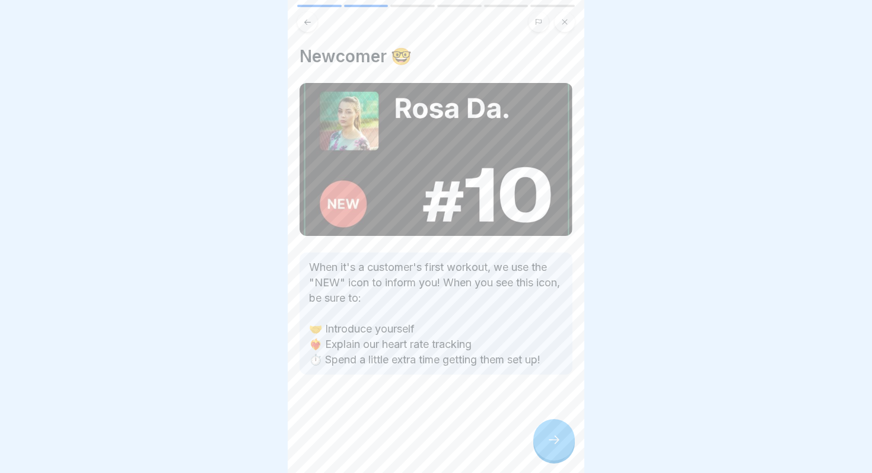
click at [559, 440] on icon at bounding box center [554, 440] width 14 height 14
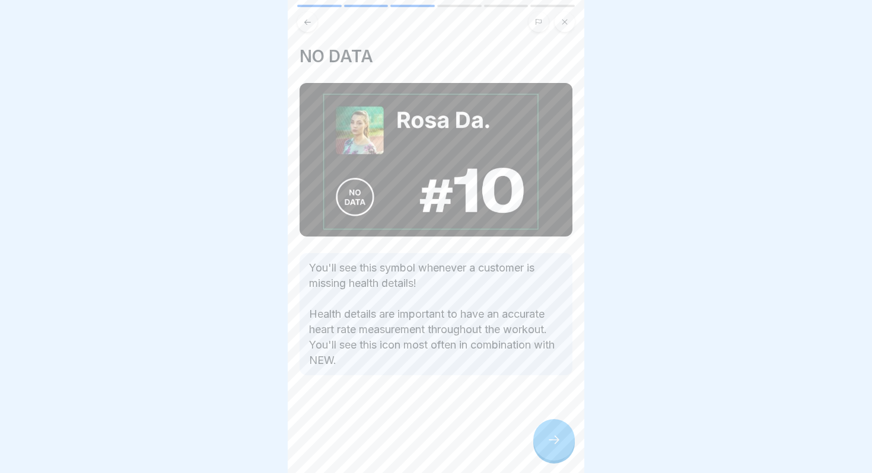
click at [559, 440] on icon at bounding box center [554, 440] width 14 height 14
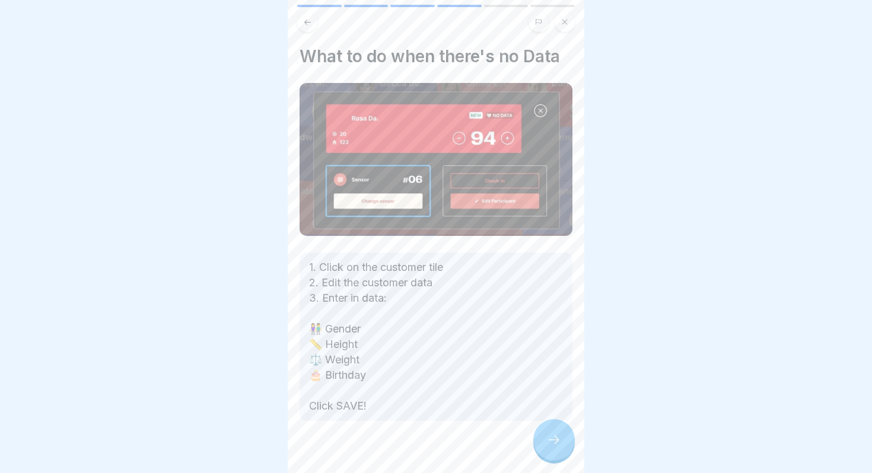
click at [559, 440] on icon at bounding box center [554, 440] width 14 height 14
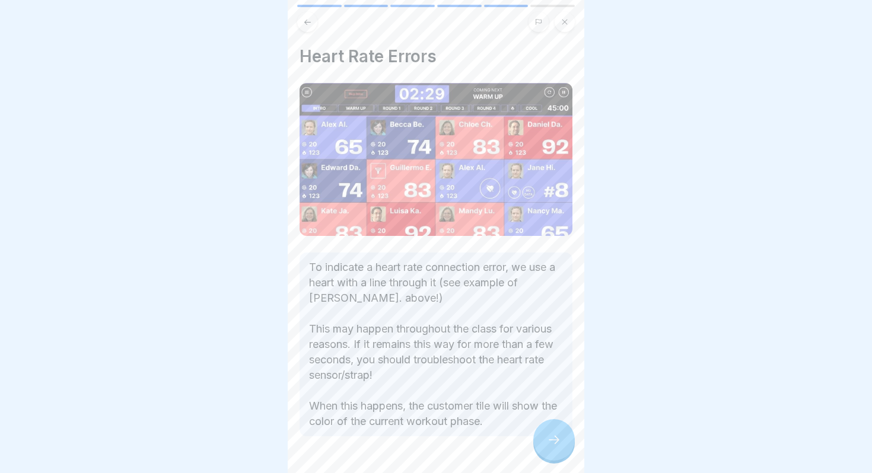
click at [559, 440] on icon at bounding box center [554, 440] width 14 height 14
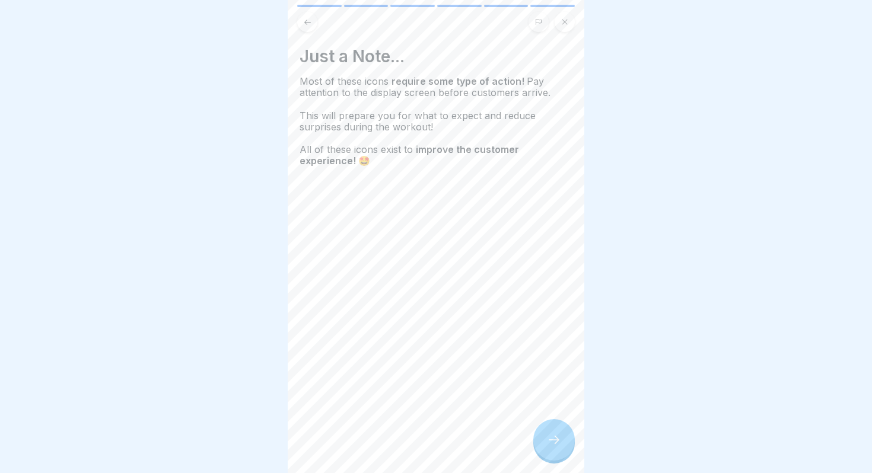
click at [559, 440] on icon at bounding box center [554, 440] width 14 height 14
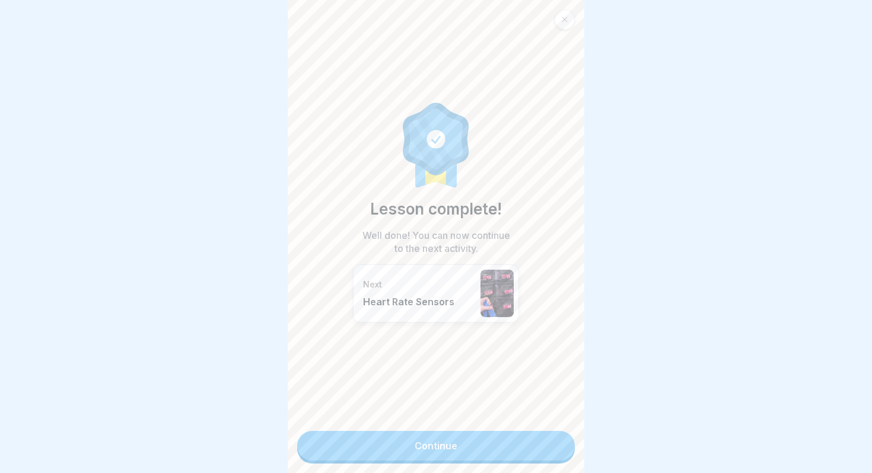
click at [559, 440] on link "Continue" at bounding box center [436, 446] width 278 height 30
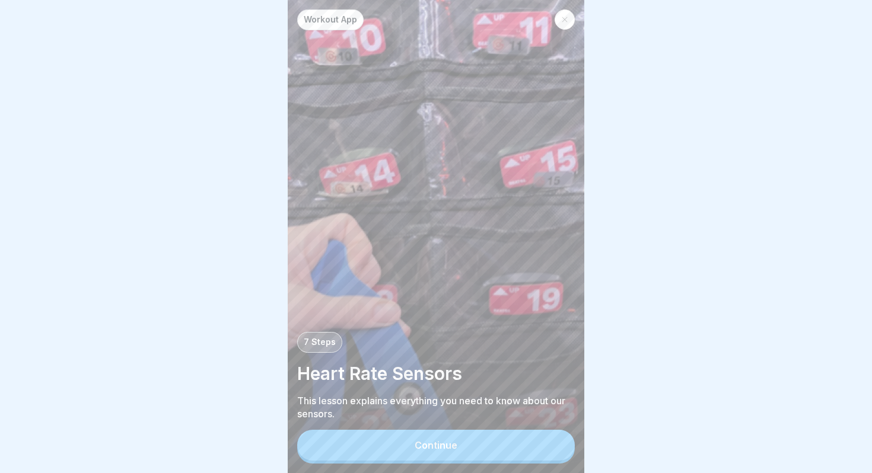
click at [514, 442] on button "Continue" at bounding box center [436, 445] width 278 height 31
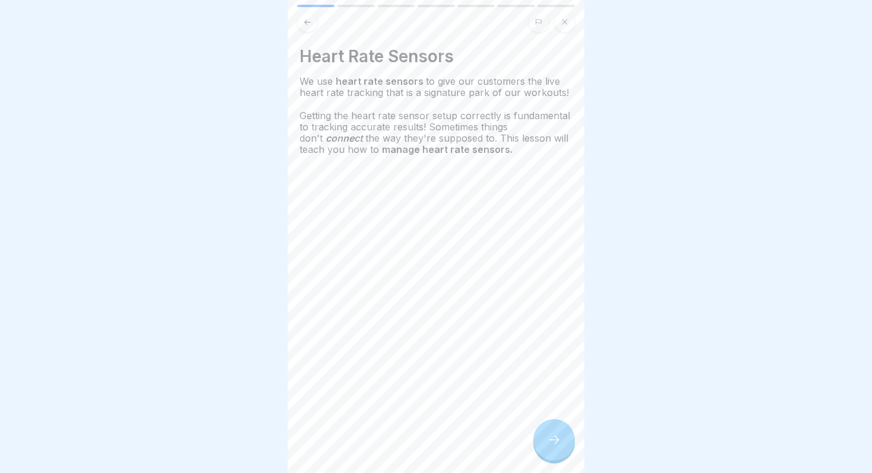
click at [544, 444] on div at bounding box center [554, 440] width 42 height 42
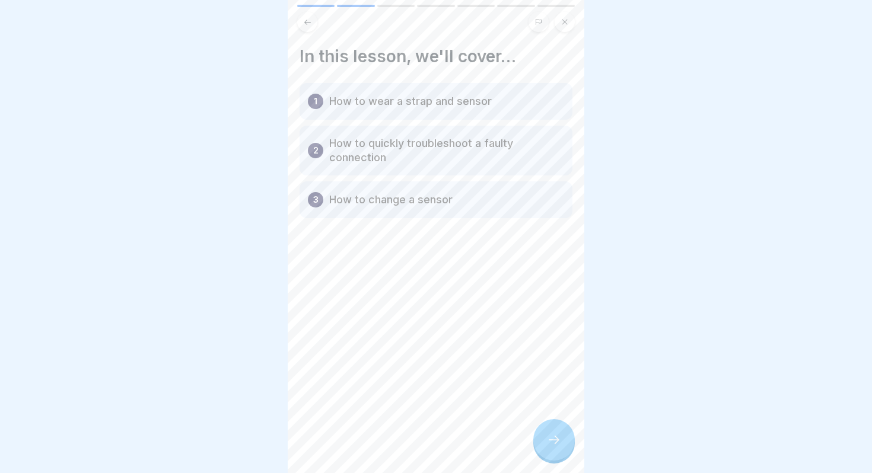
click at [313, 26] on button at bounding box center [307, 22] width 20 height 20
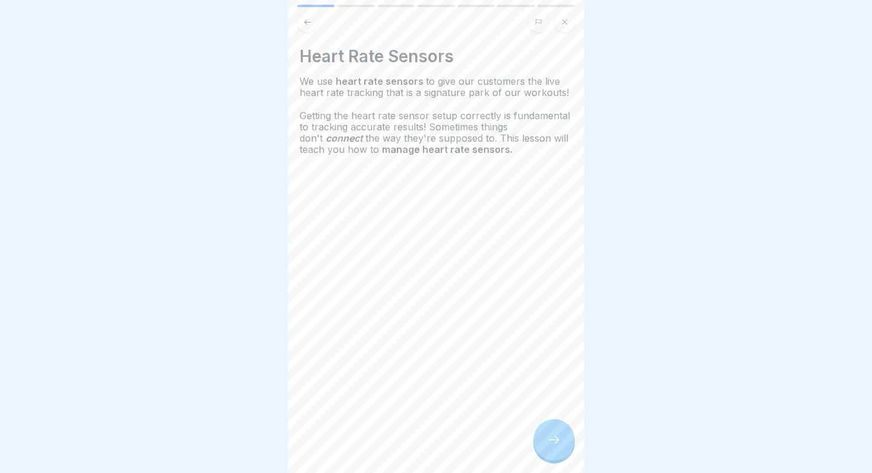
click at [548, 437] on icon at bounding box center [554, 440] width 14 height 14
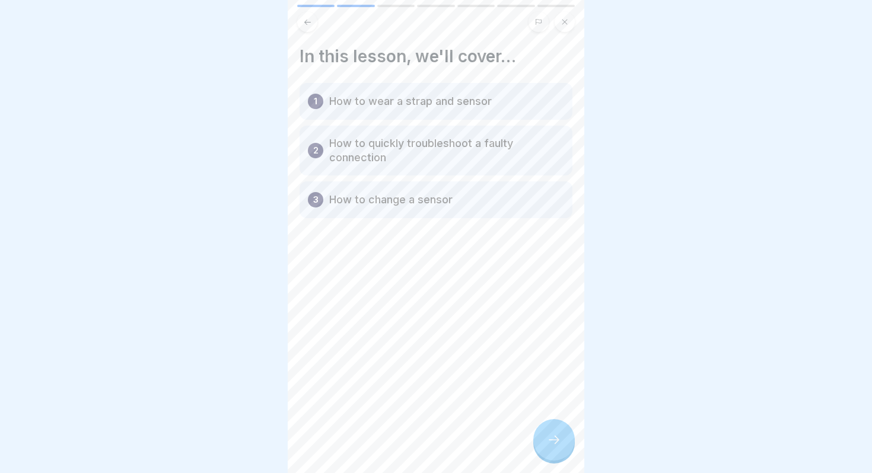
click at [548, 437] on icon at bounding box center [554, 440] width 14 height 14
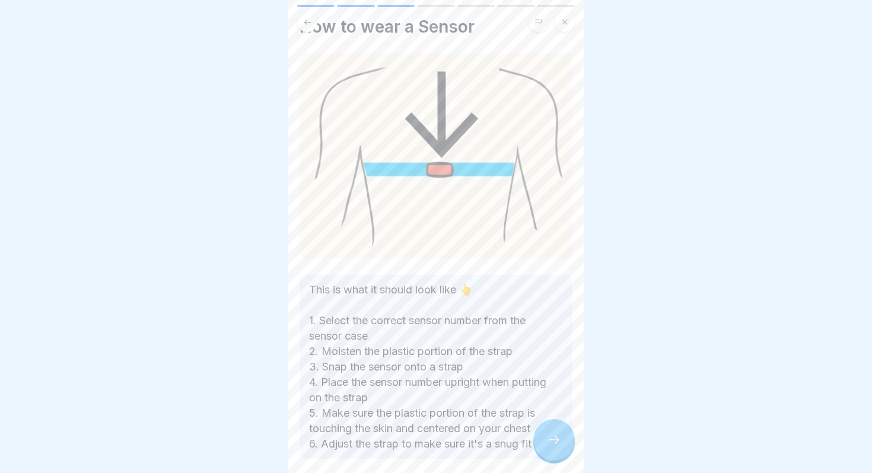
scroll to position [39, 0]
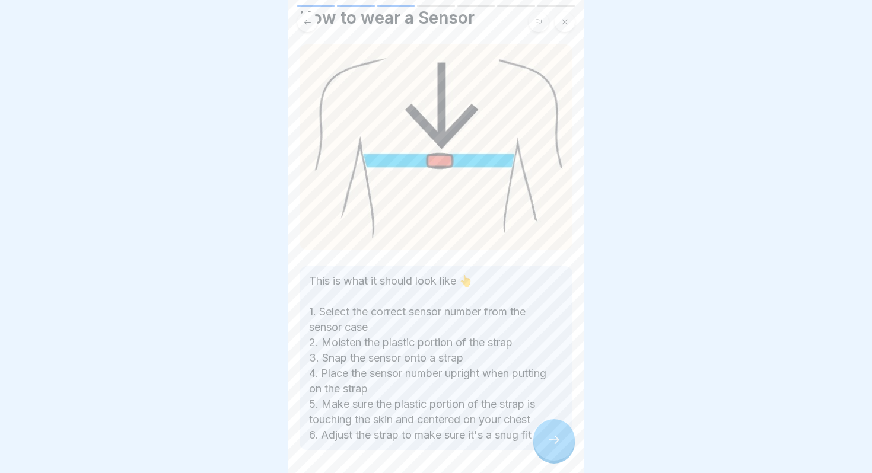
click at [559, 445] on icon at bounding box center [554, 440] width 14 height 14
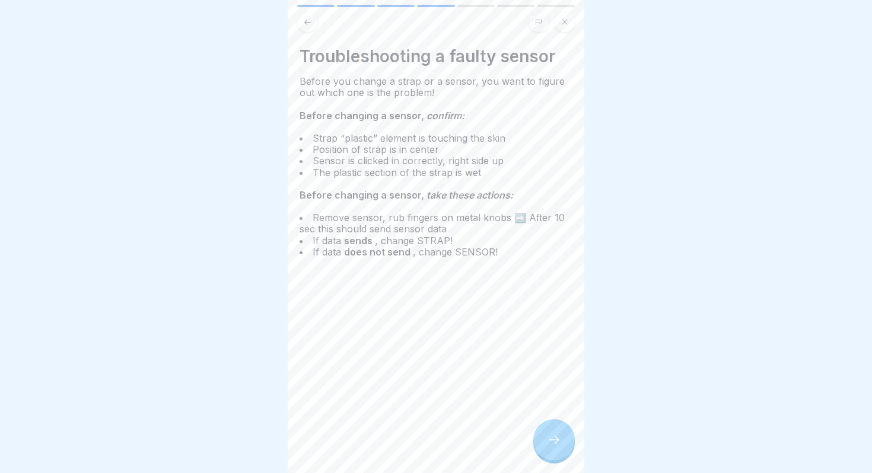
click at [559, 445] on icon at bounding box center [554, 440] width 14 height 14
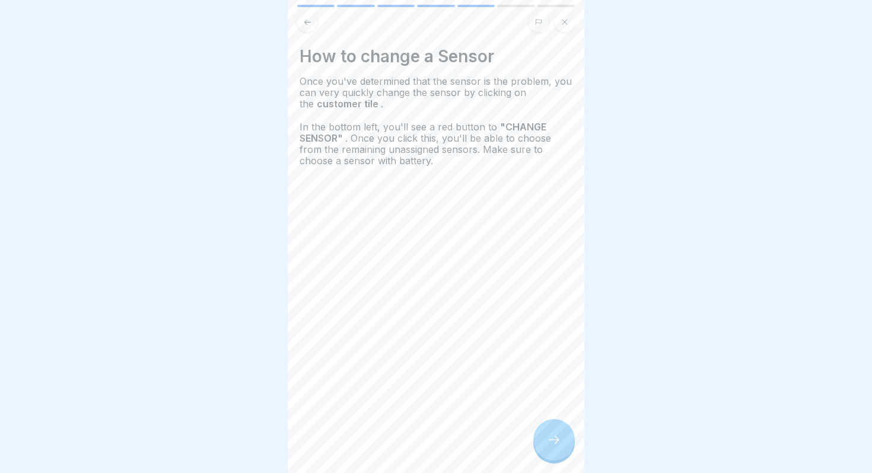
click at [559, 445] on icon at bounding box center [554, 440] width 14 height 14
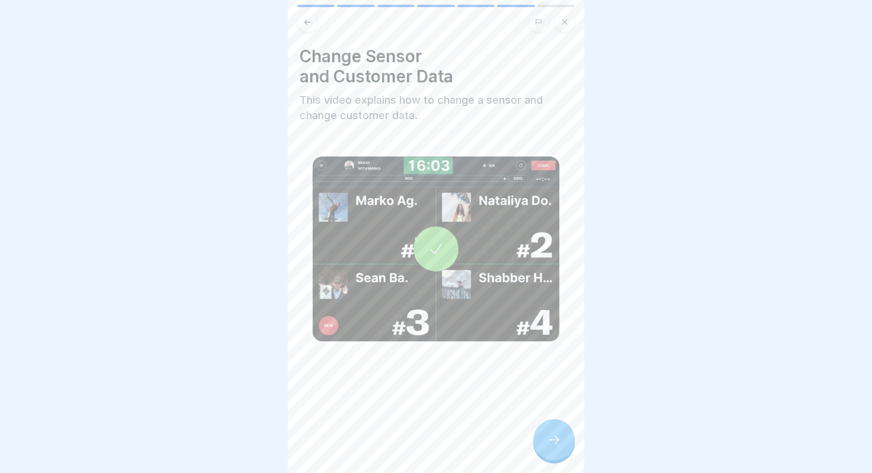
click at [429, 235] on div at bounding box center [435, 249] width 45 height 45
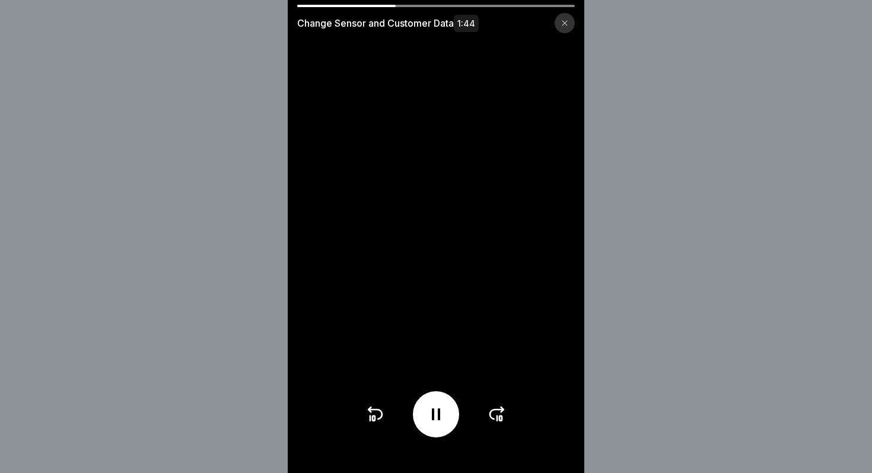
click at [377, 403] on div at bounding box center [435, 414] width 141 height 46
click at [377, 409] on icon at bounding box center [374, 414] width 19 height 19
click at [380, 418] on icon at bounding box center [375, 414] width 14 height 9
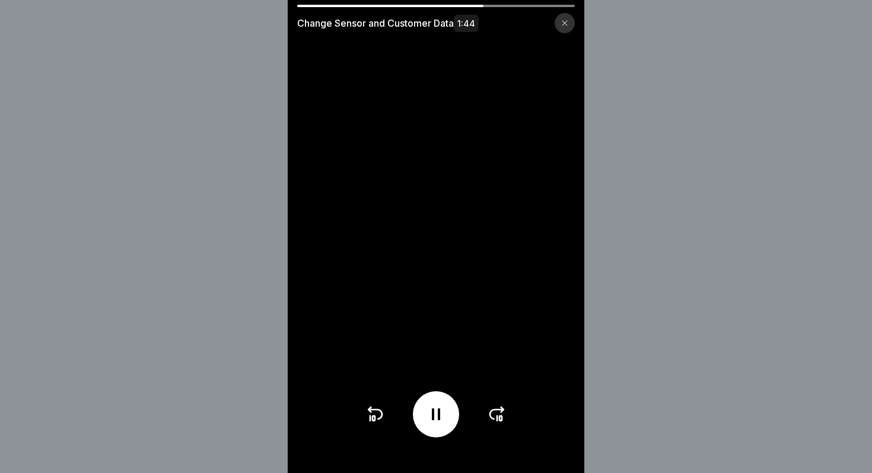
click at [377, 416] on icon at bounding box center [374, 414] width 19 height 19
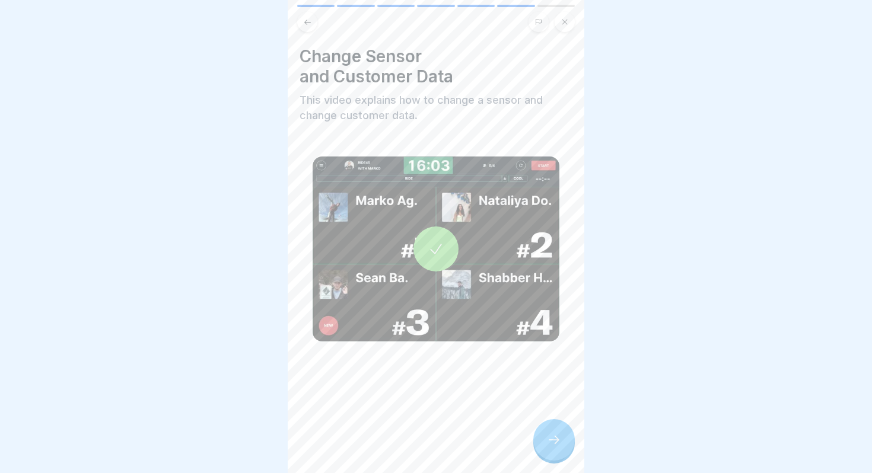
click at [543, 425] on div at bounding box center [554, 440] width 42 height 42
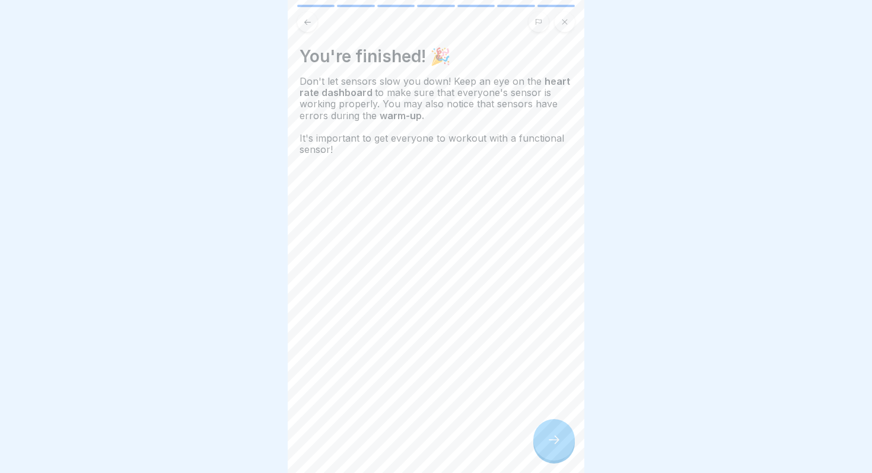
click at [546, 435] on div at bounding box center [554, 440] width 42 height 42
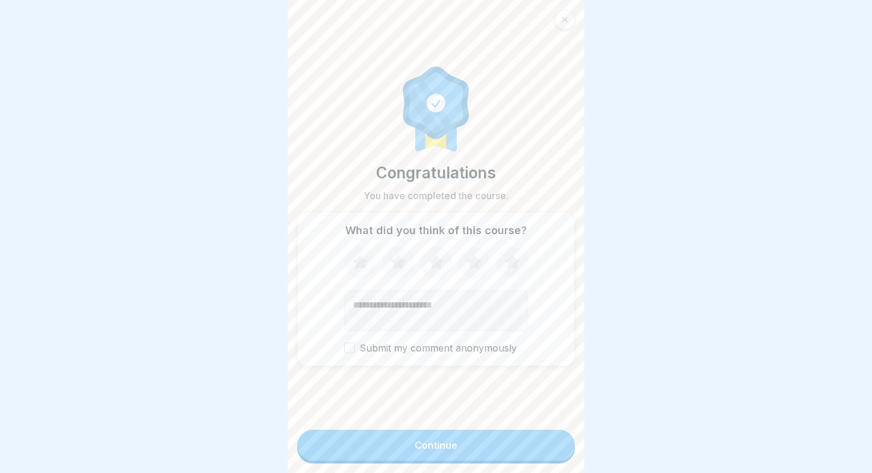
click at [540, 440] on button "Continue" at bounding box center [436, 445] width 278 height 31
click at [496, 450] on button "Continue" at bounding box center [436, 445] width 278 height 31
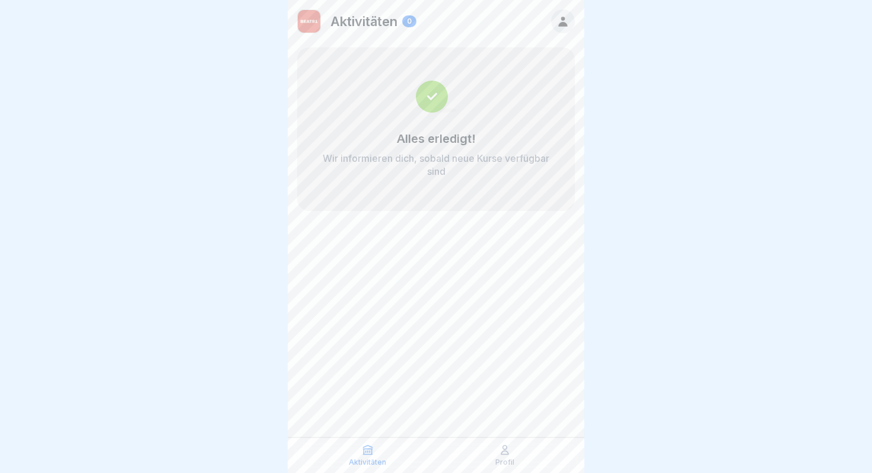
click at [361, 457] on div "Aktivitäten" at bounding box center [367, 455] width 131 height 23
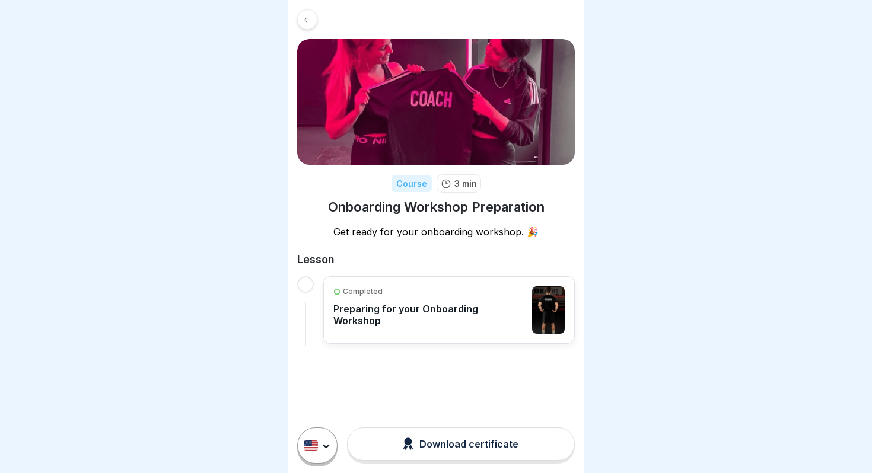
click at [412, 328] on div "Completed Preparing for your Onboarding Workshop" at bounding box center [429, 310] width 193 height 47
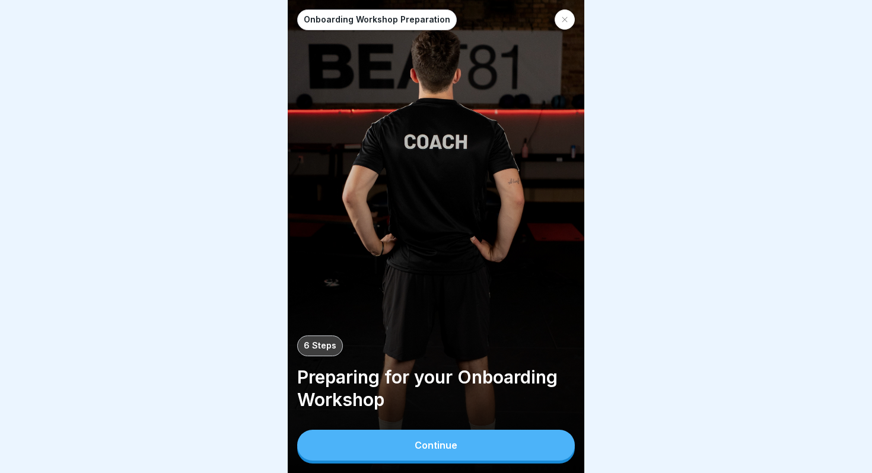
click at [425, 452] on button "Continue" at bounding box center [436, 445] width 278 height 31
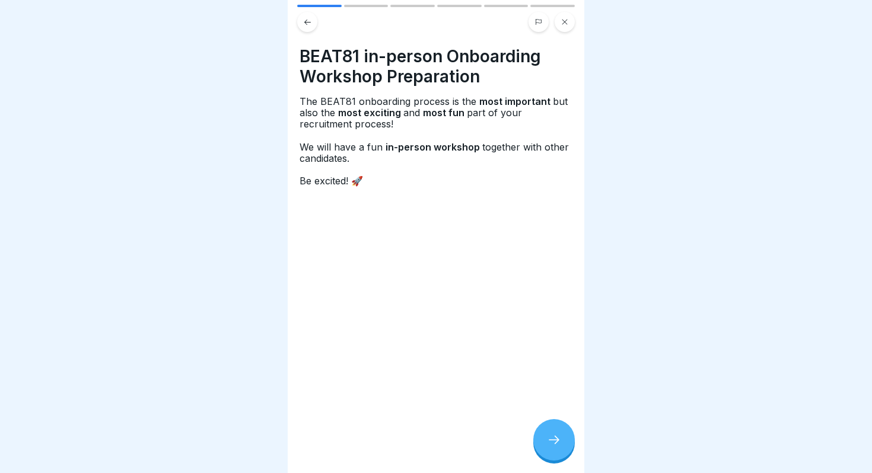
click at [548, 444] on icon at bounding box center [554, 440] width 14 height 14
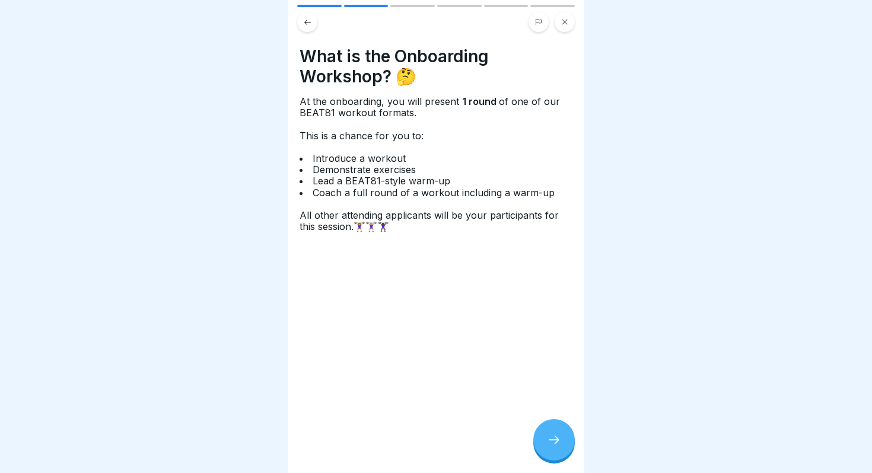
click at [548, 443] on icon at bounding box center [554, 440] width 14 height 14
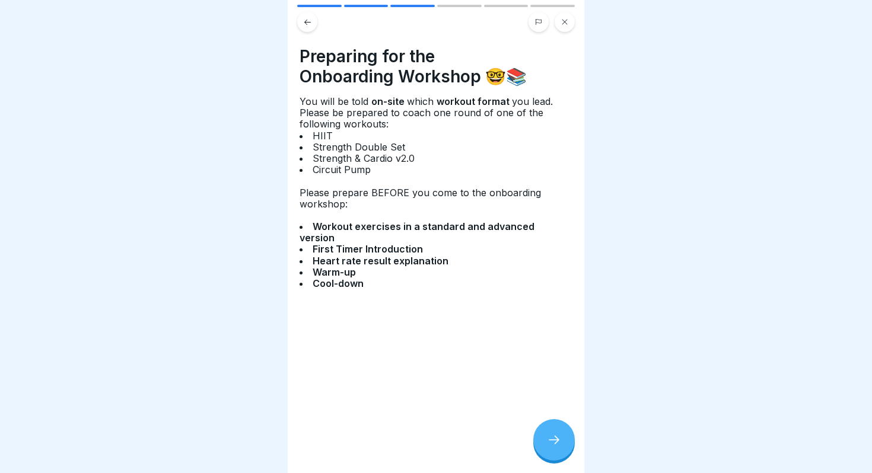
click at [414, 157] on span "Strength & Cardio v2.0" at bounding box center [365, 158] width 105 height 12
click at [556, 448] on div at bounding box center [554, 440] width 42 height 42
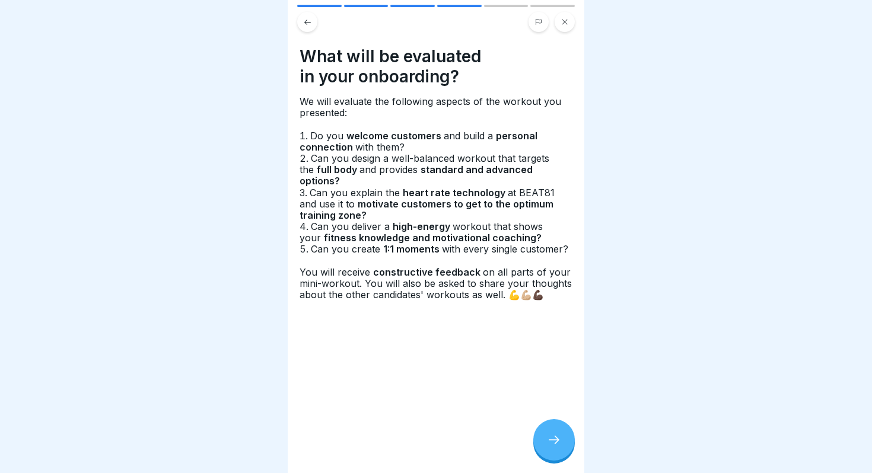
click at [547, 442] on icon at bounding box center [554, 440] width 14 height 14
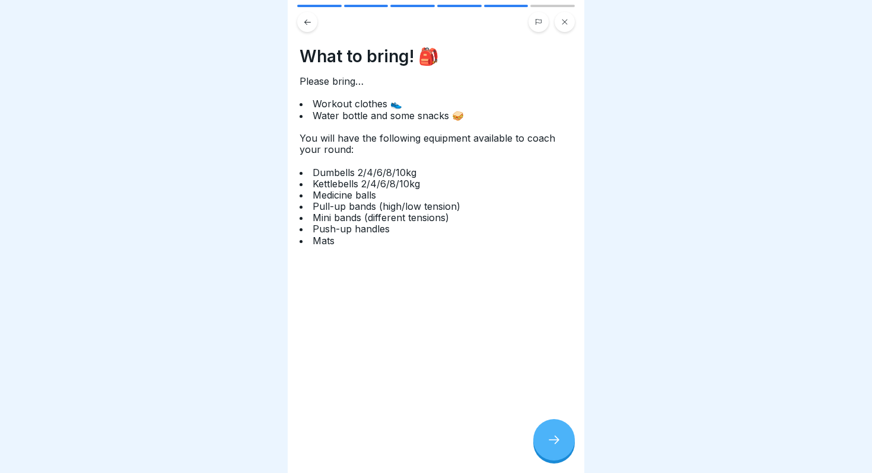
click at [547, 442] on icon at bounding box center [554, 440] width 14 height 14
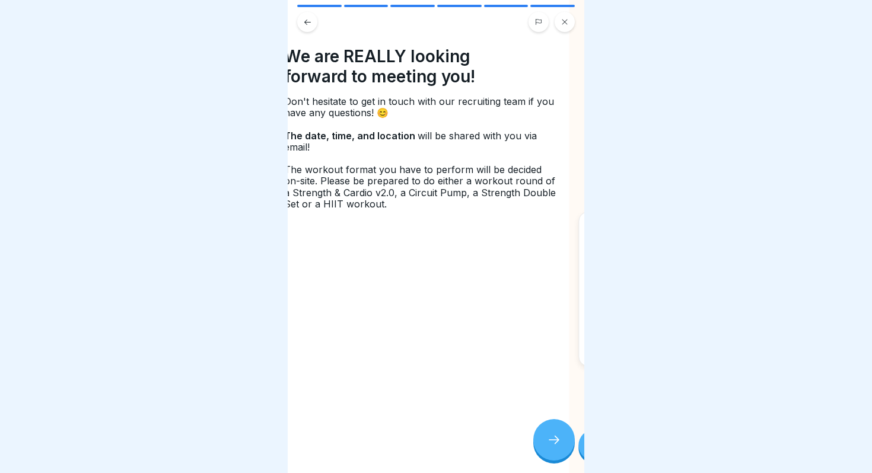
click at [373, 194] on span "The workout format you have to perform will be decided on-site. Please be prepa…" at bounding box center [420, 187] width 272 height 46
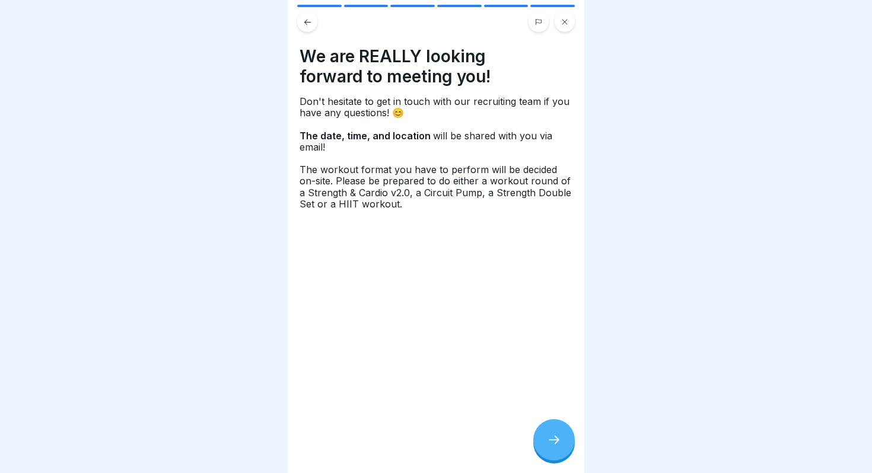
click at [397, 197] on span "The workout format you have to perform will be decided on-site. Please be prepa…" at bounding box center [436, 187] width 272 height 46
click at [399, 196] on span "The workout format you have to perform will be decided on-site. Please be prepa…" at bounding box center [436, 187] width 272 height 46
click at [432, 196] on span "The workout format you have to perform will be decided on-site. Please be prepa…" at bounding box center [436, 187] width 272 height 46
click at [551, 438] on icon at bounding box center [554, 440] width 14 height 14
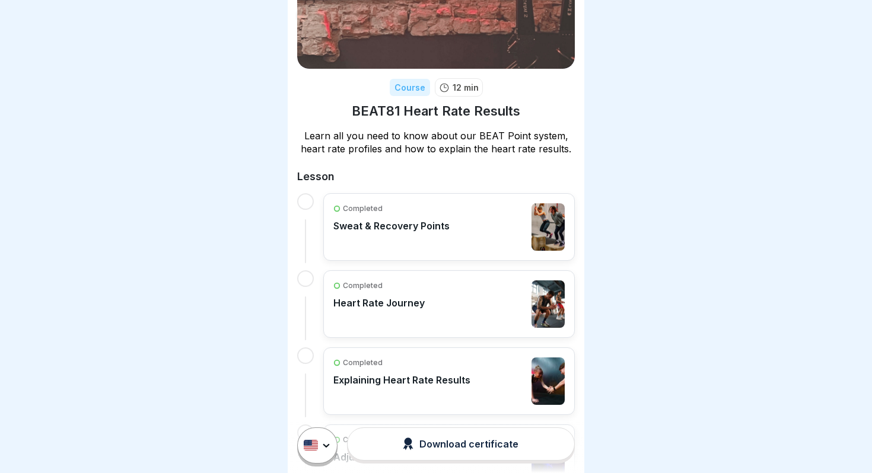
scroll to position [189, 0]
